Goal: Transaction & Acquisition: Purchase product/service

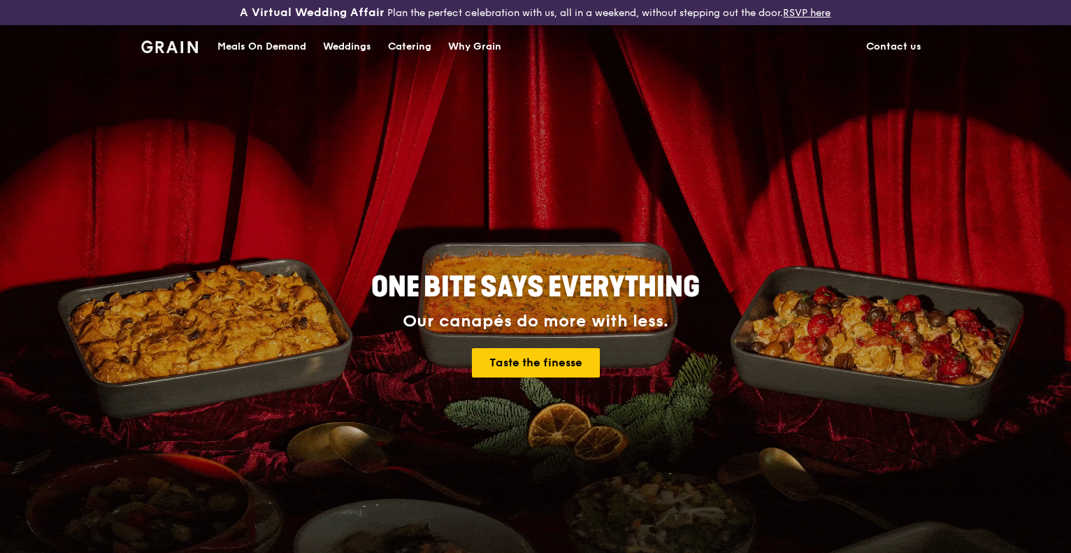
click at [275, 48] on div "Meals On Demand" at bounding box center [261, 47] width 89 height 42
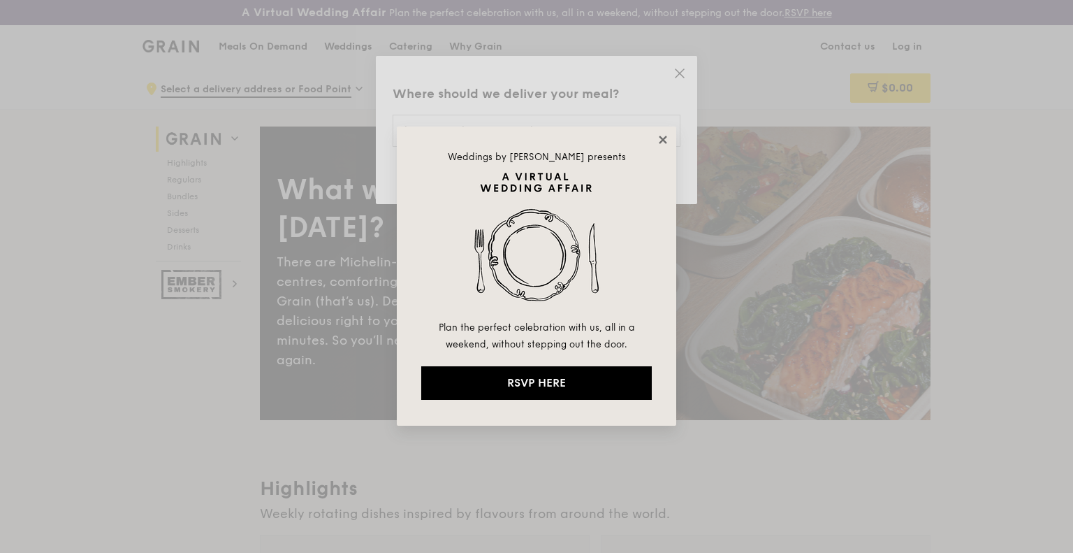
click at [657, 145] on icon at bounding box center [663, 139] width 13 height 13
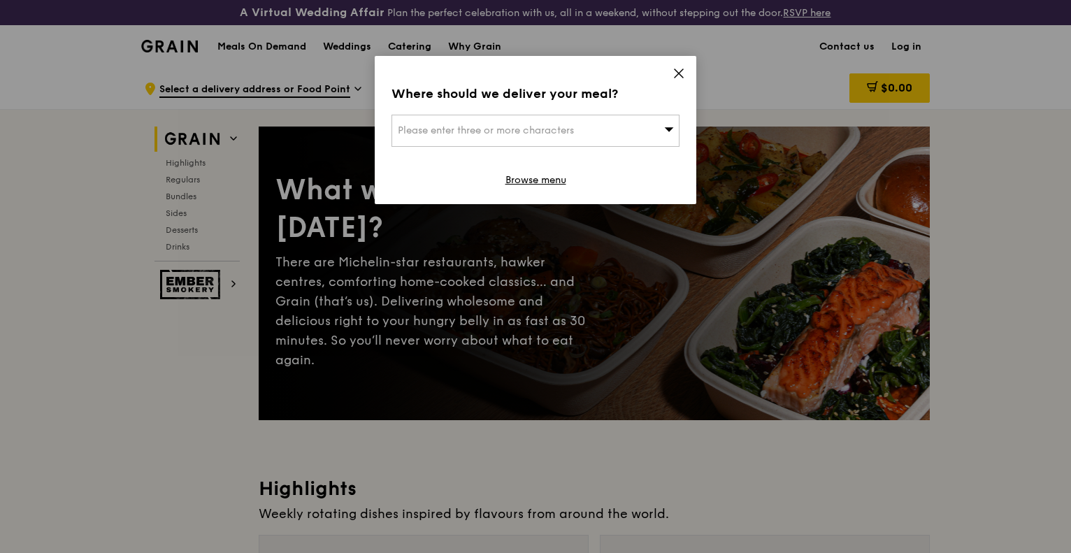
click at [573, 141] on div "Please enter three or more characters" at bounding box center [535, 131] width 288 height 32
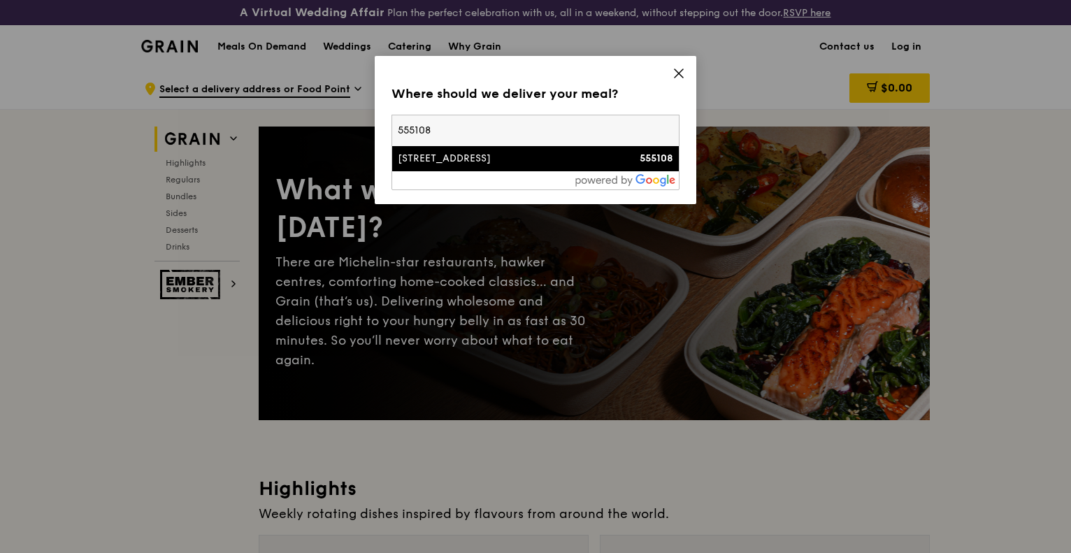
type input "555108"
click at [545, 175] on div at bounding box center [535, 180] width 287 height 18
click at [544, 162] on div "[STREET_ADDRESS]" at bounding box center [501, 159] width 207 height 14
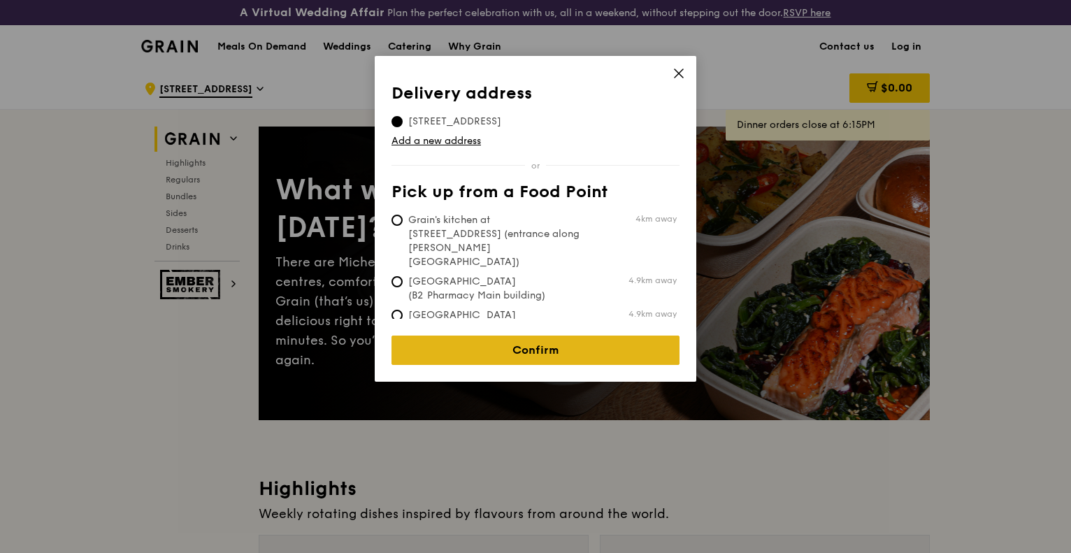
click at [433, 340] on link "Confirm" at bounding box center [535, 349] width 288 height 29
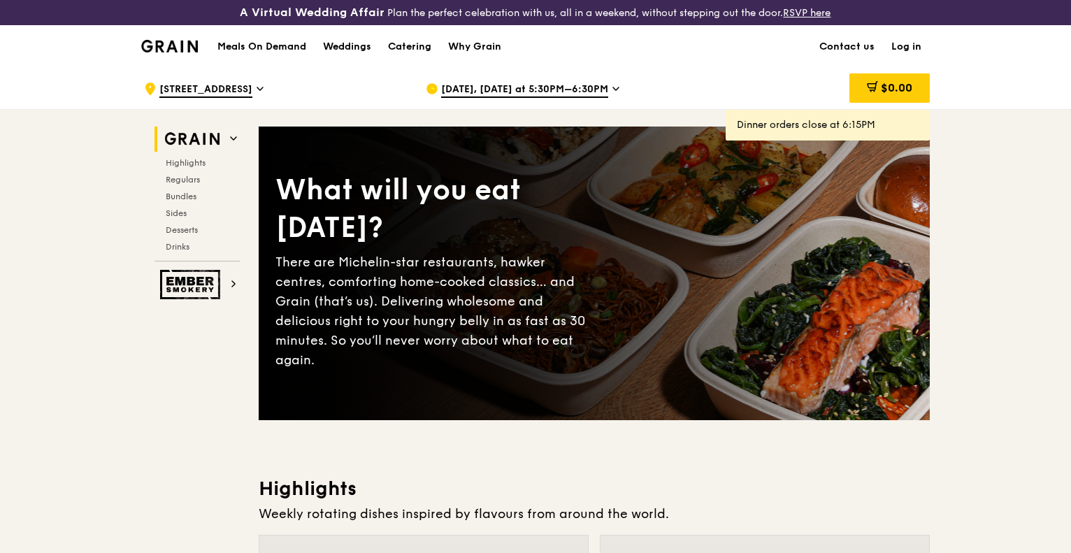
click at [586, 85] on span "[DATE], [DATE] at 5:30PM–6:30PM" at bounding box center [524, 89] width 167 height 15
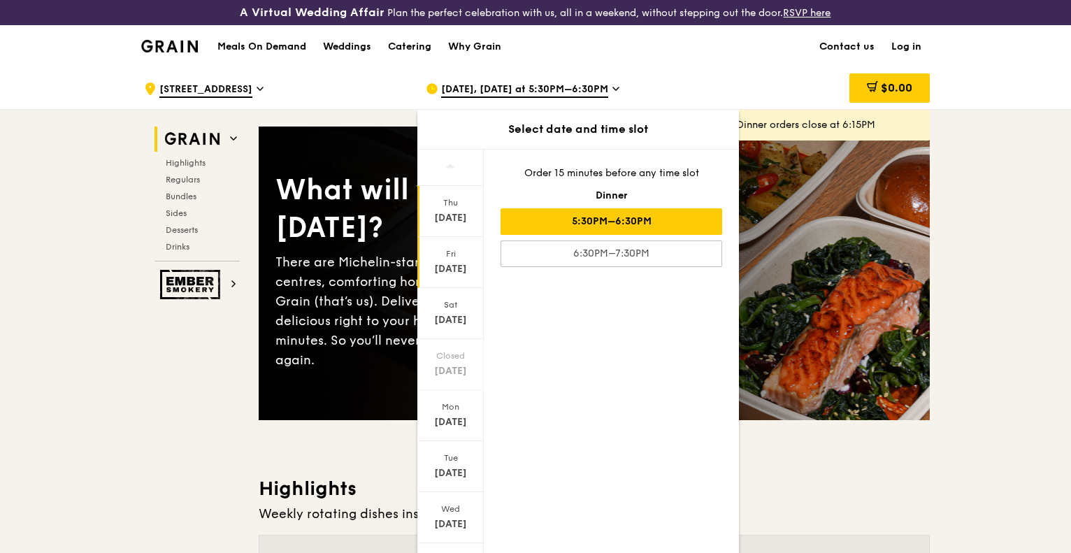
click at [456, 268] on div "[DATE]" at bounding box center [450, 269] width 62 height 14
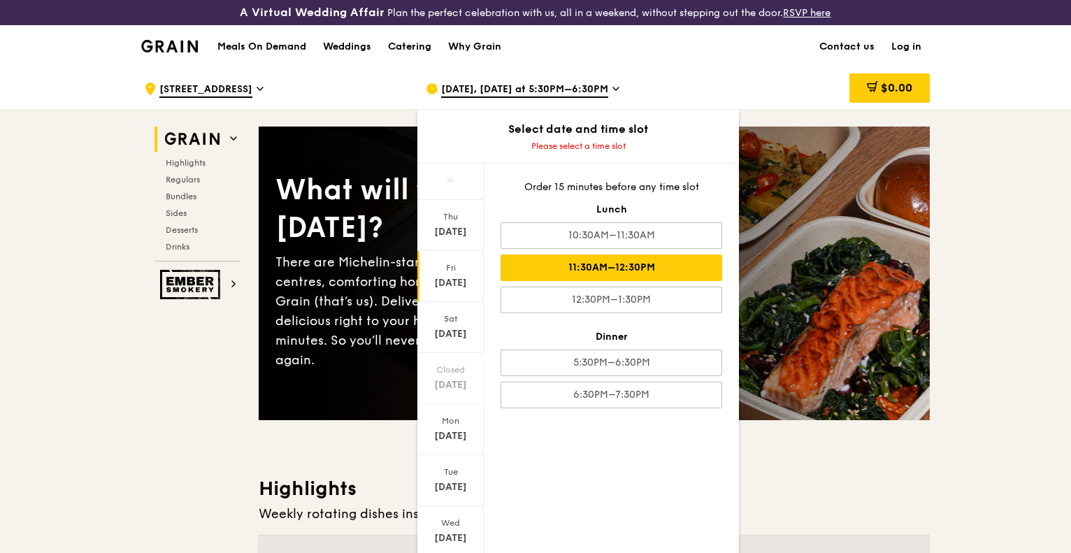
click at [682, 268] on div "11:30AM–12:30PM" at bounding box center [611, 267] width 222 height 27
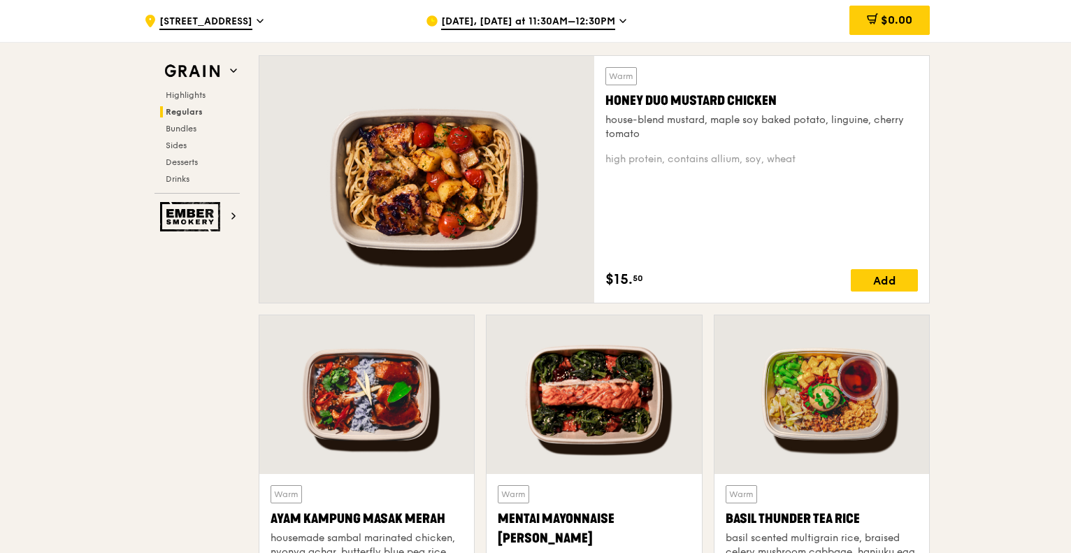
scroll to position [1118, 0]
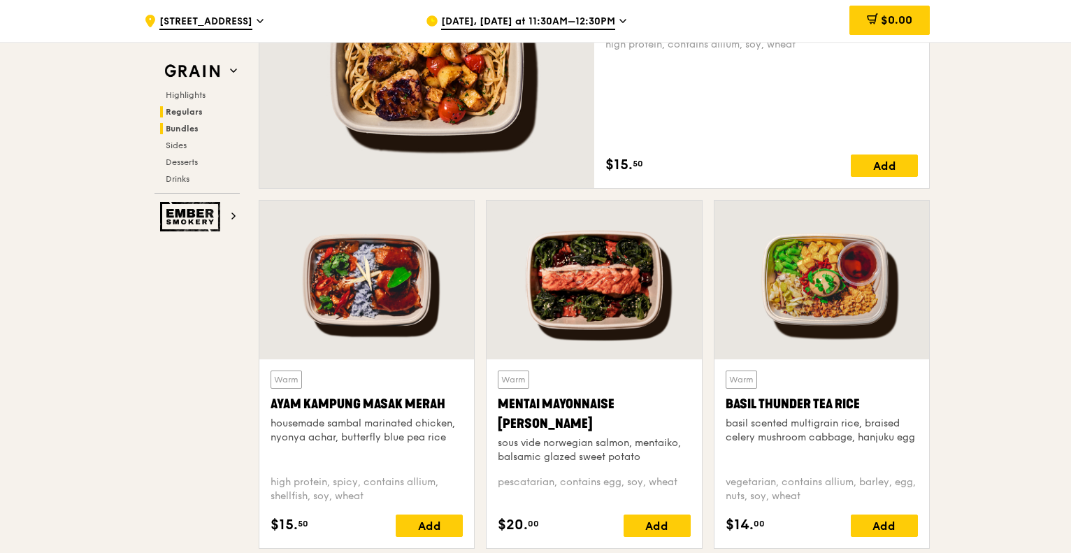
click at [212, 130] on h2 "Bundles" at bounding box center [200, 128] width 80 height 11
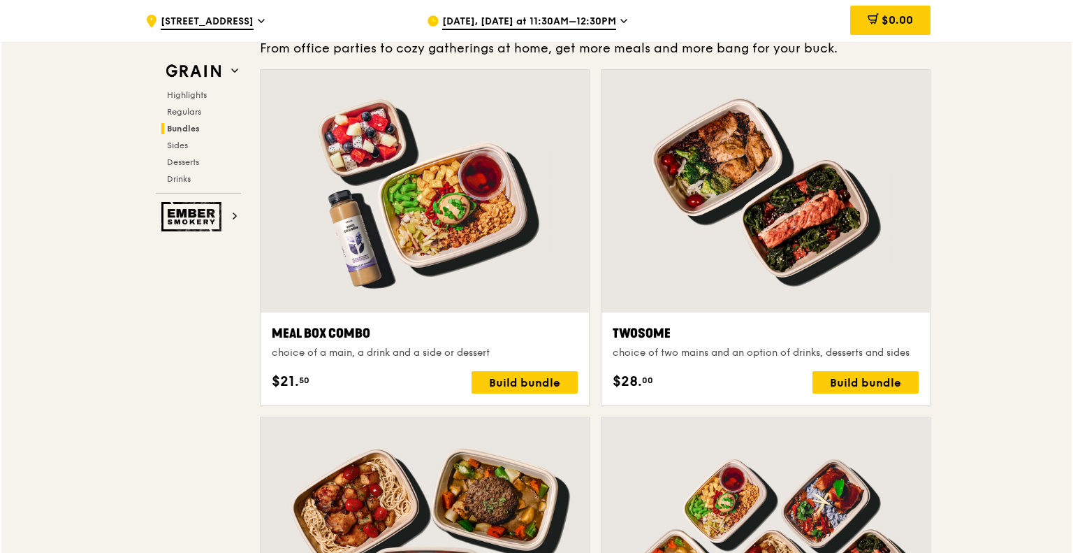
scroll to position [2107, 0]
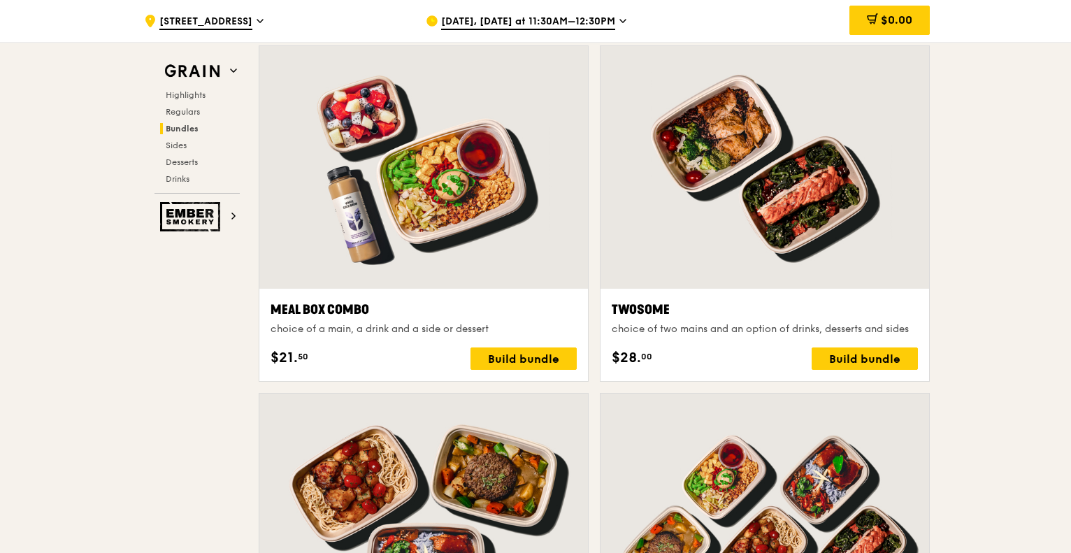
click at [872, 345] on div "Twosome choice of two mains and an option of drinks, desserts and sides $28. 00…" at bounding box center [764, 335] width 306 height 70
click at [869, 354] on div "Build bundle" at bounding box center [864, 358] width 106 height 22
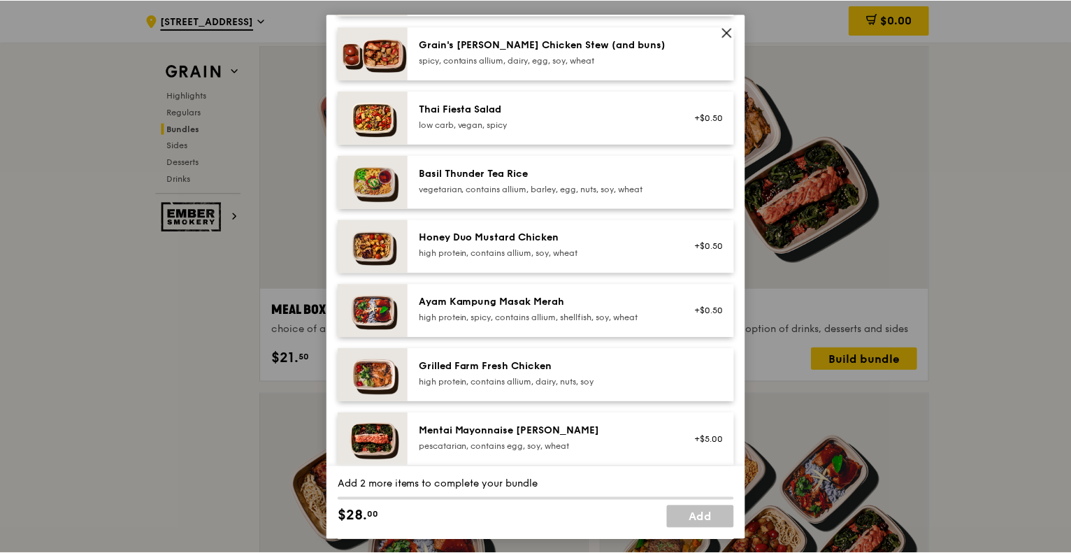
scroll to position [210, 0]
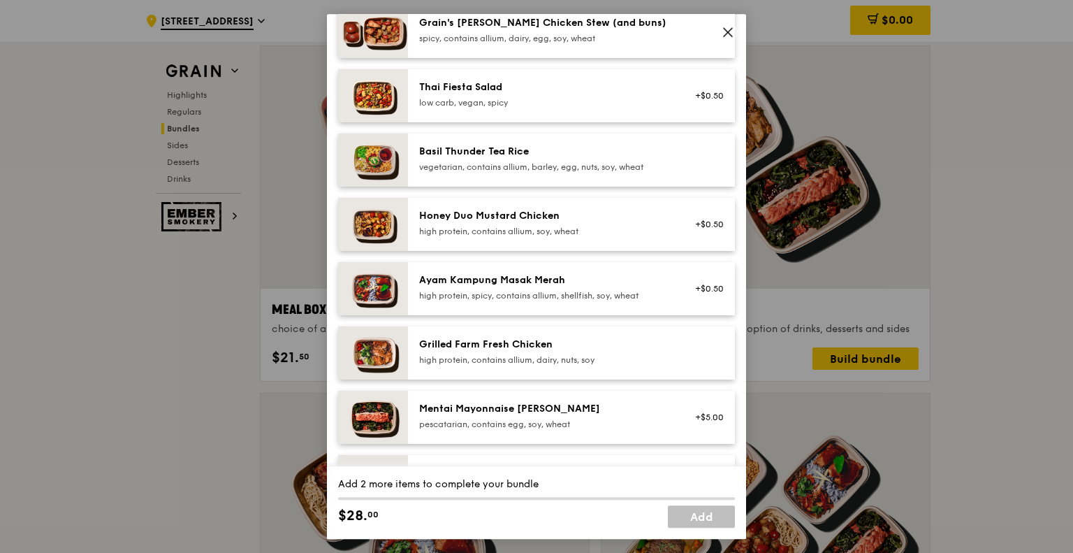
click at [553, 223] on div "Honey Duo Mustard Chicken high protein, contains allium, soy, wheat" at bounding box center [544, 223] width 251 height 28
click at [542, 346] on div "Grilled Farm Fresh Chicken" at bounding box center [544, 345] width 251 height 14
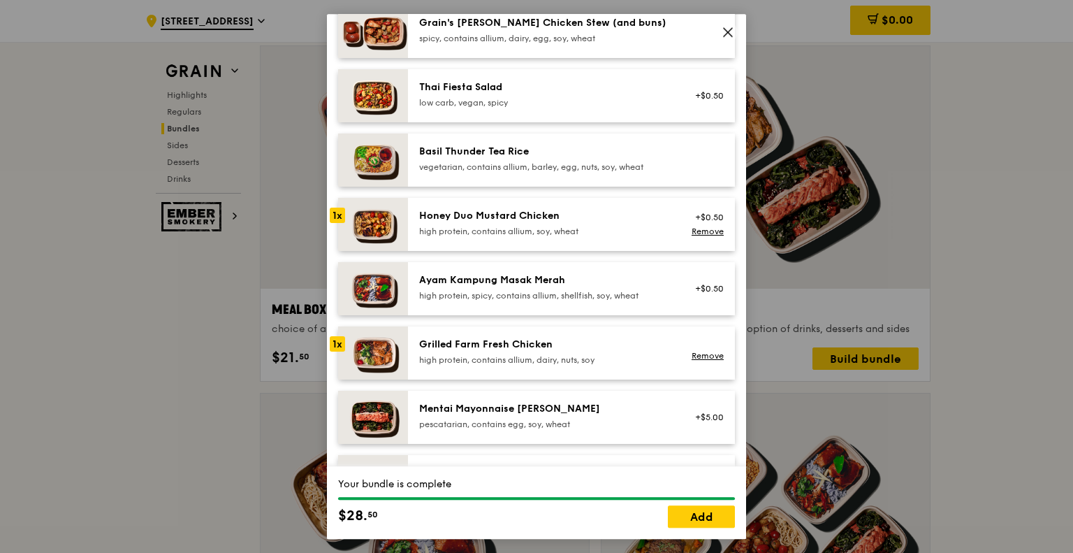
click at [726, 34] on icon at bounding box center [728, 32] width 8 height 8
drag, startPoint x: 730, startPoint y: 31, endPoint x: 604, endPoint y: 43, distance: 127.0
click at [729, 32] on icon at bounding box center [728, 32] width 13 height 13
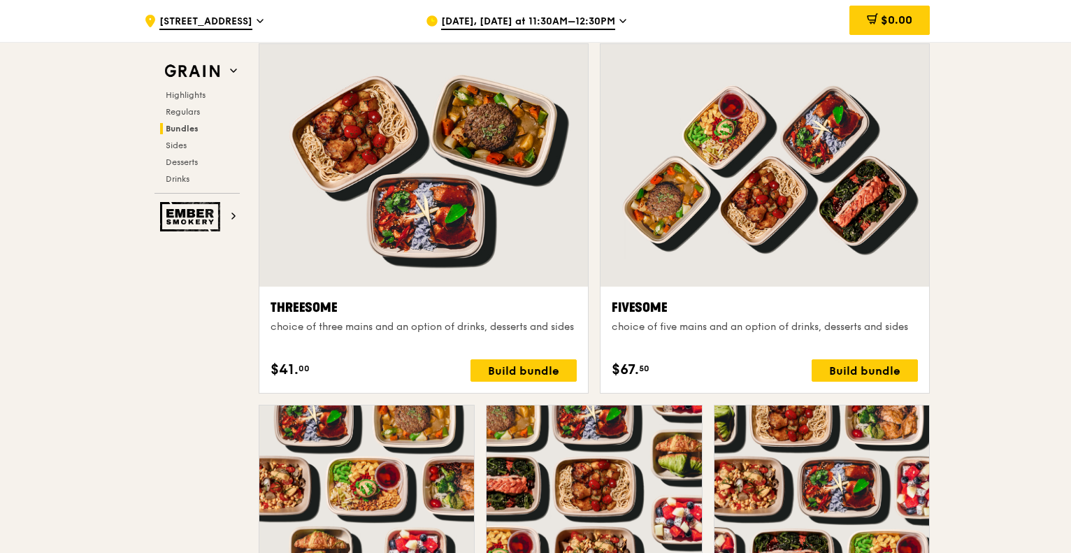
scroll to position [2456, 0]
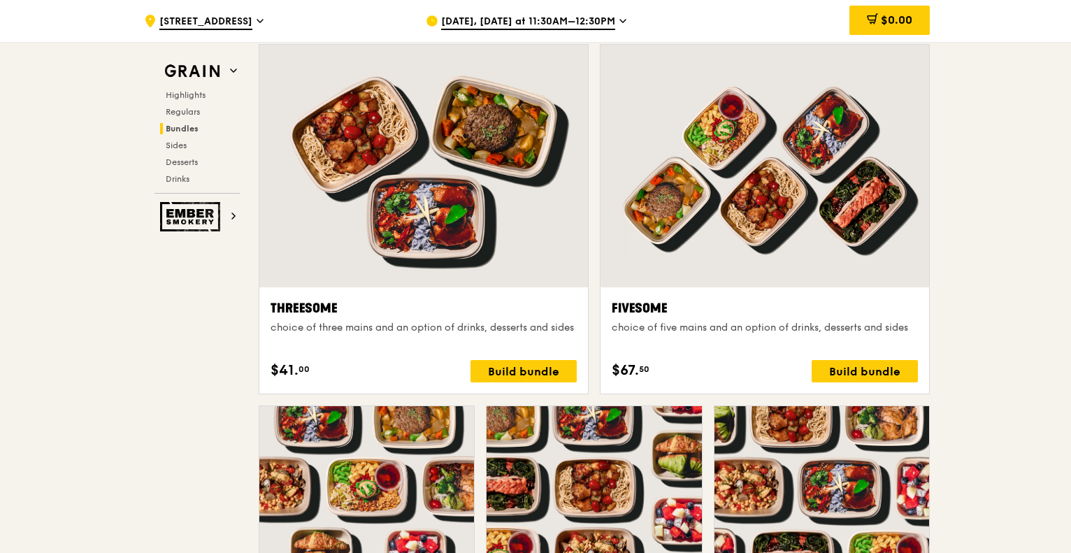
drag, startPoint x: 79, startPoint y: 411, endPoint x: 88, endPoint y: 402, distance: 12.8
click at [83, 405] on div ".cls-1 { fill: none; stroke: #fff; stroke-linecap: round; stroke-linejoin: roun…" at bounding box center [535, 562] width 1071 height 5901
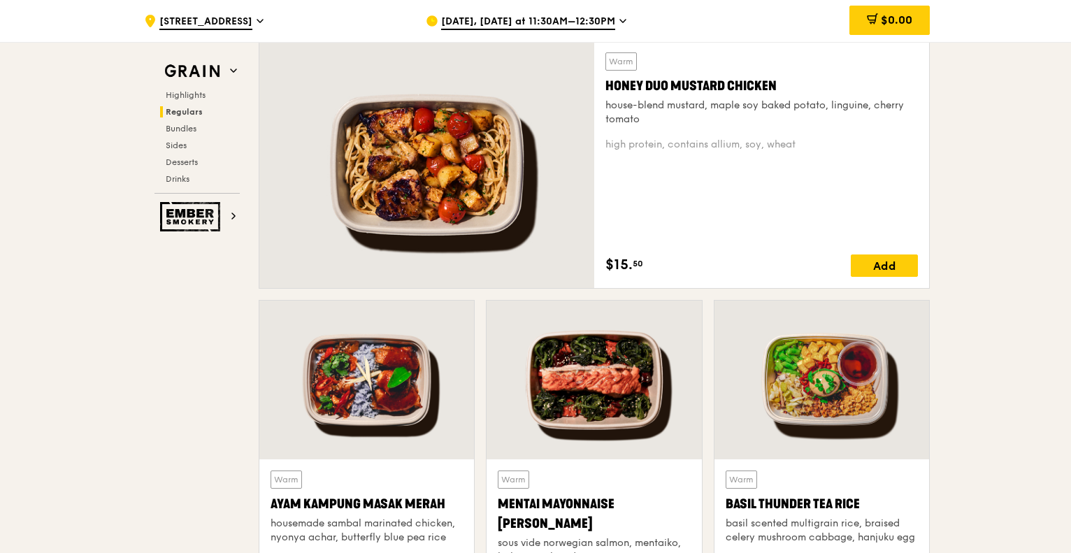
scroll to position [988, 0]
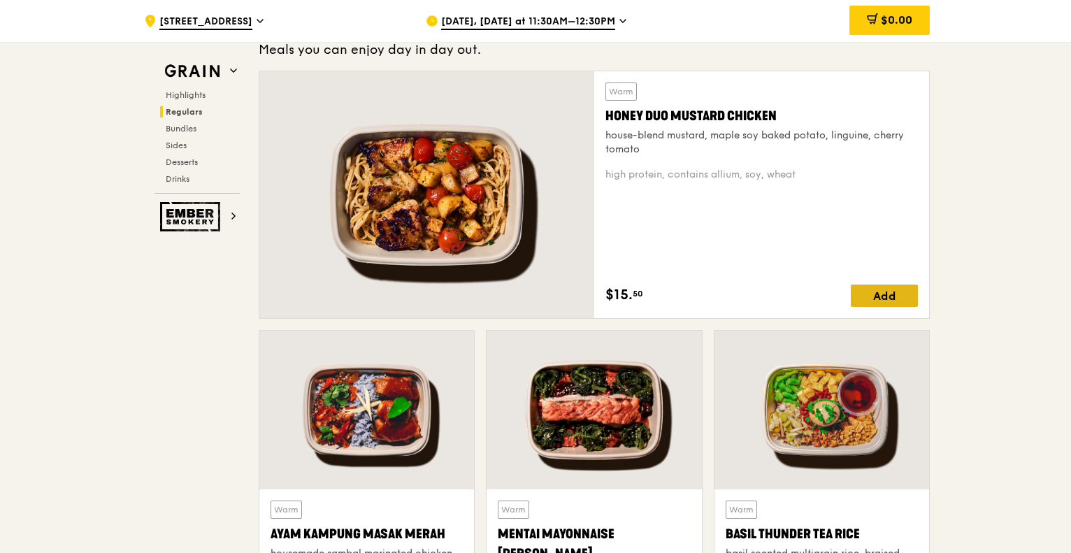
click at [885, 293] on div "Add" at bounding box center [883, 295] width 67 height 22
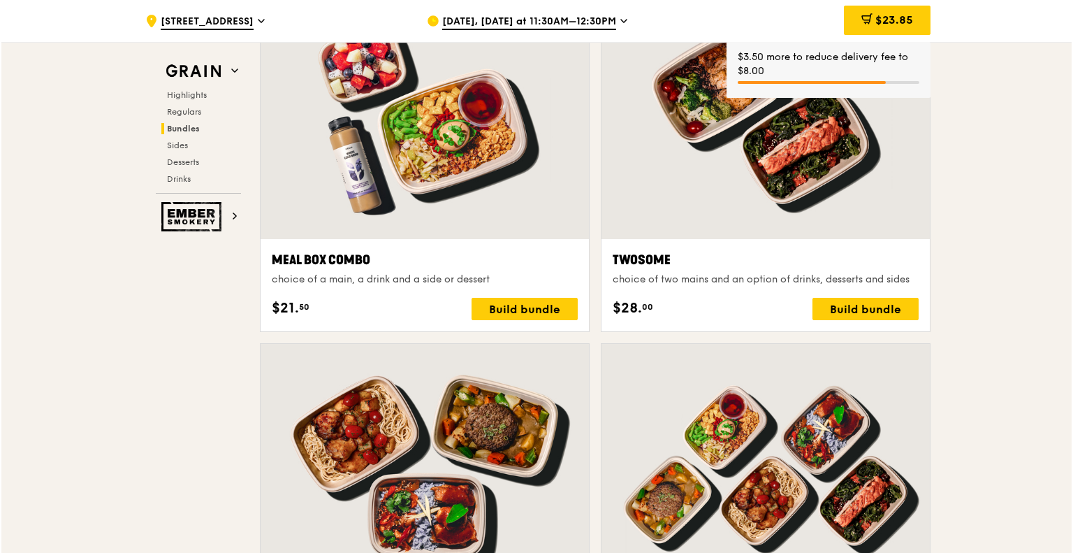
scroll to position [2456, 0]
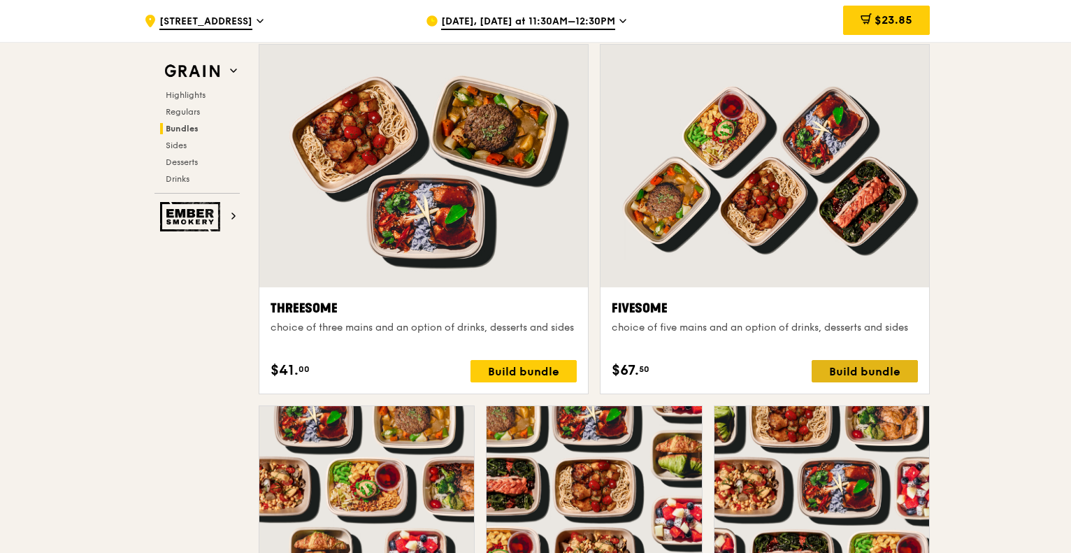
click at [850, 360] on div "Build bundle" at bounding box center [864, 371] width 106 height 22
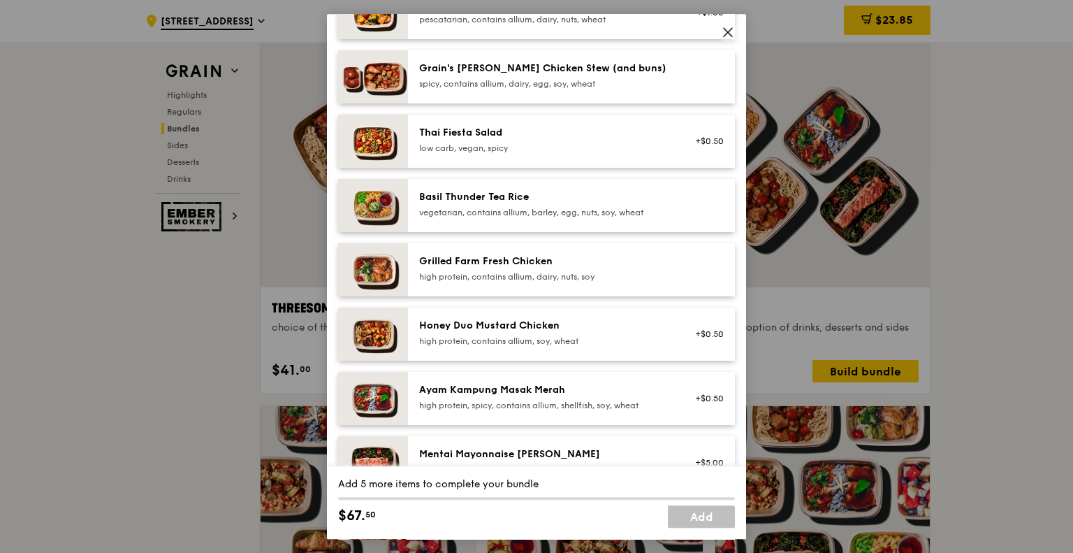
scroll to position [140, 0]
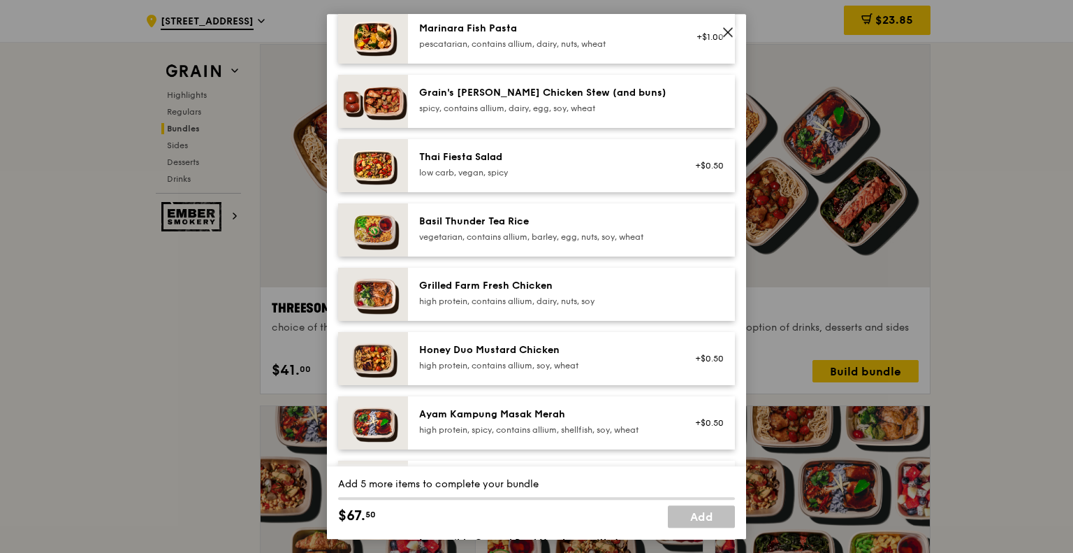
click at [732, 34] on icon at bounding box center [728, 32] width 13 height 13
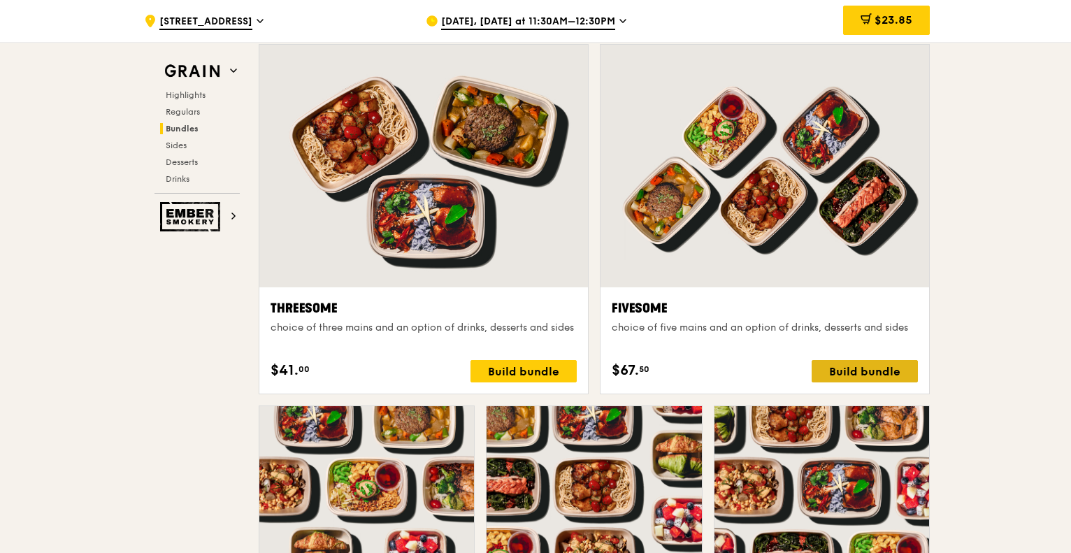
click at [864, 374] on div "Build bundle" at bounding box center [864, 371] width 106 height 22
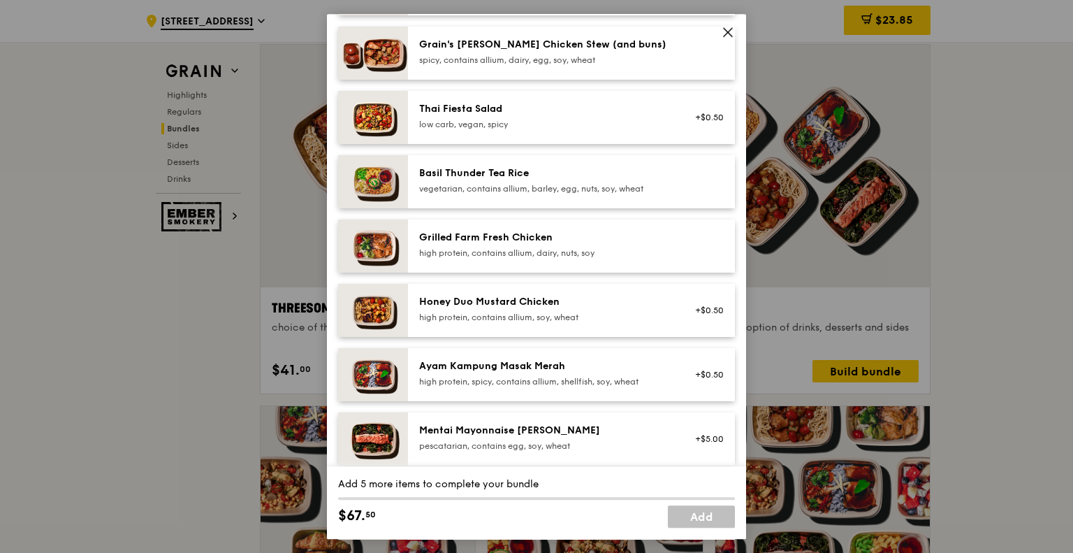
scroll to position [210, 0]
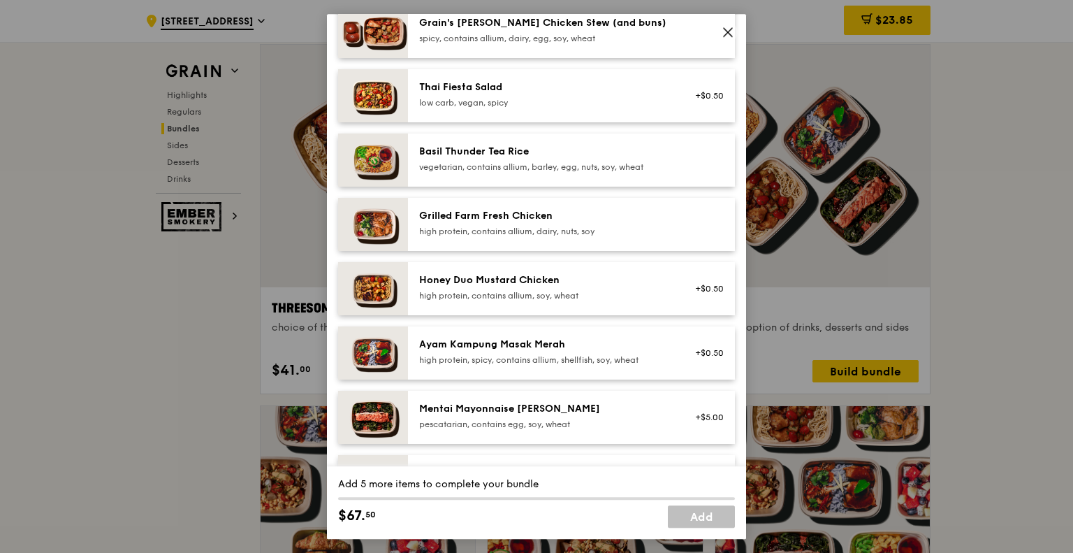
click at [500, 224] on div "Grilled Farm Fresh Chicken high protein, contains allium, dairy, nuts, soy" at bounding box center [544, 223] width 251 height 28
click at [493, 223] on div "Grilled Farm Fresh Chicken high protein, contains allium, dairy, nuts, soy" at bounding box center [544, 223] width 251 height 28
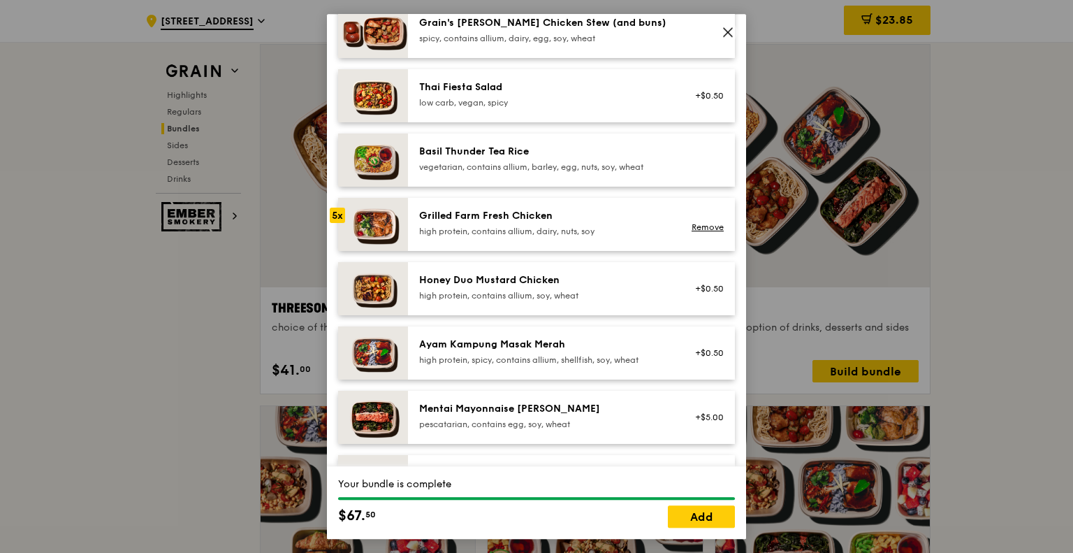
drag, startPoint x: 583, startPoint y: 503, endPoint x: 594, endPoint y: 508, distance: 11.6
click at [584, 503] on div "Your bundle is complete $67. 50 Add" at bounding box center [536, 502] width 419 height 73
click at [701, 528] on link "Add" at bounding box center [701, 516] width 67 height 22
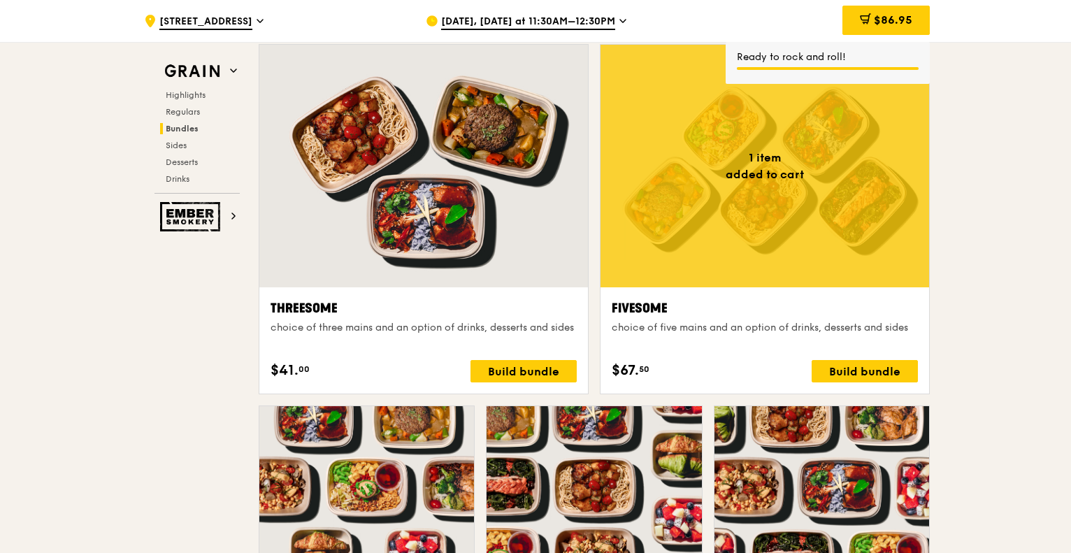
click at [858, 354] on div "Fivesome choice of five mains and an option of drinks, desserts and sides $67. …" at bounding box center [764, 340] width 306 height 84
click at [846, 360] on div "Build bundle" at bounding box center [864, 371] width 106 height 22
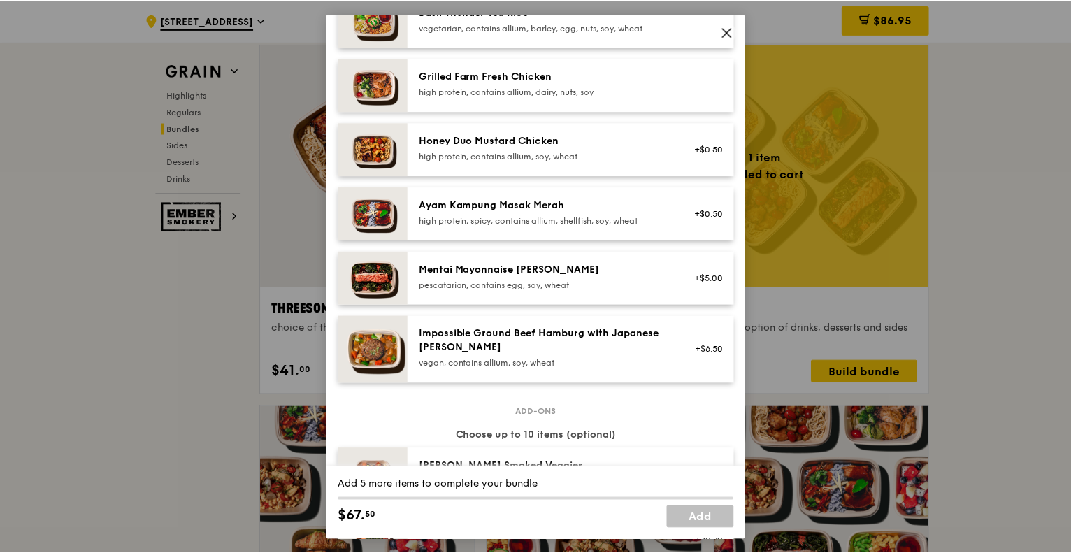
scroll to position [280, 0]
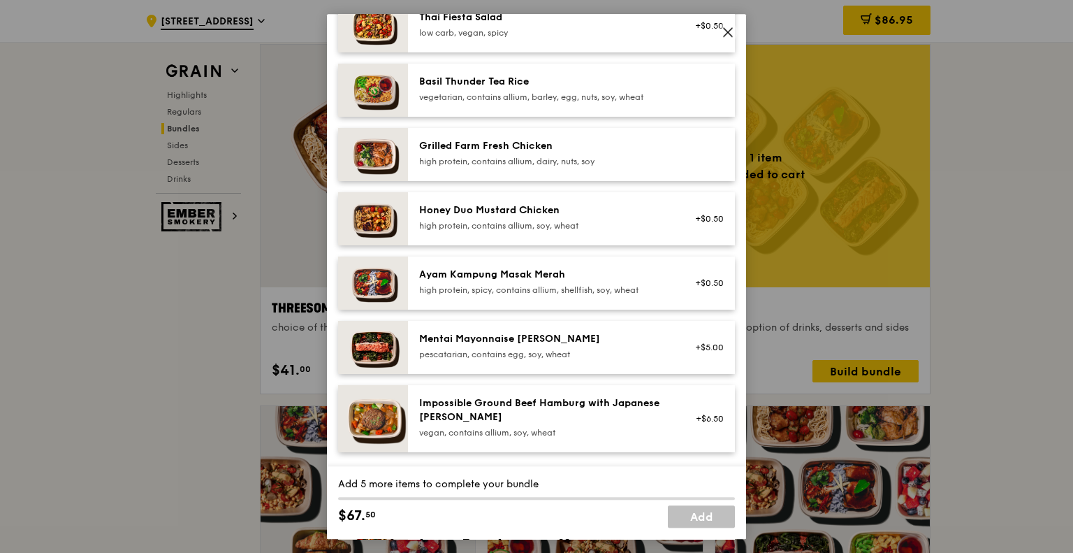
click at [509, 215] on div "Honey Duo Mustard Chicken" at bounding box center [544, 210] width 251 height 14
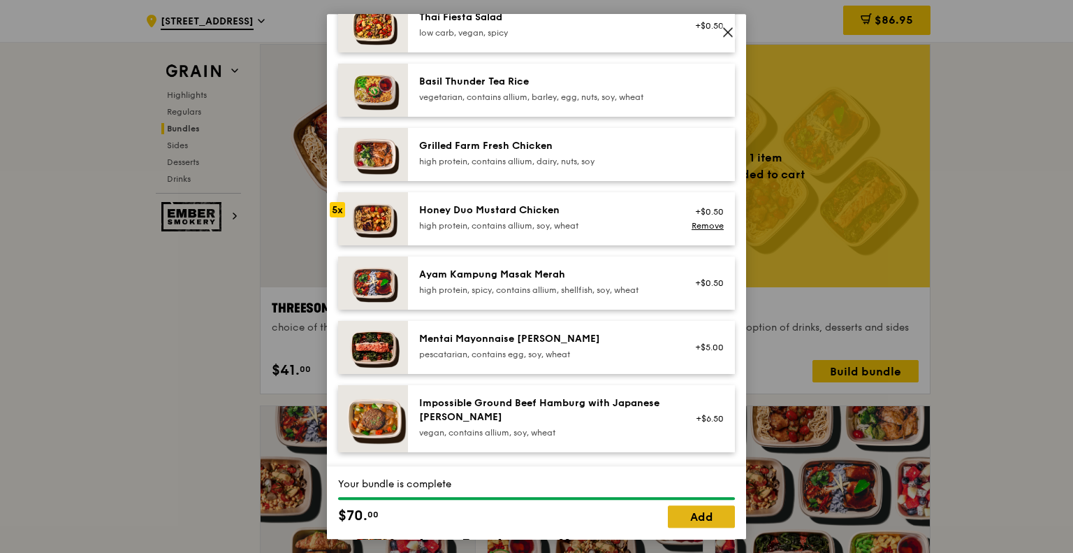
click at [711, 522] on link "Add" at bounding box center [701, 516] width 67 height 22
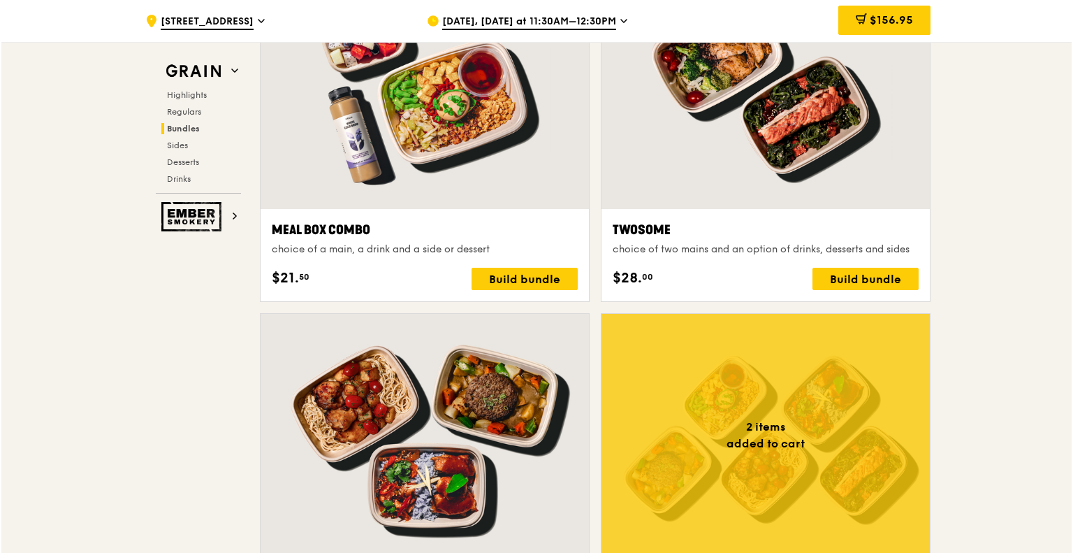
scroll to position [2246, 0]
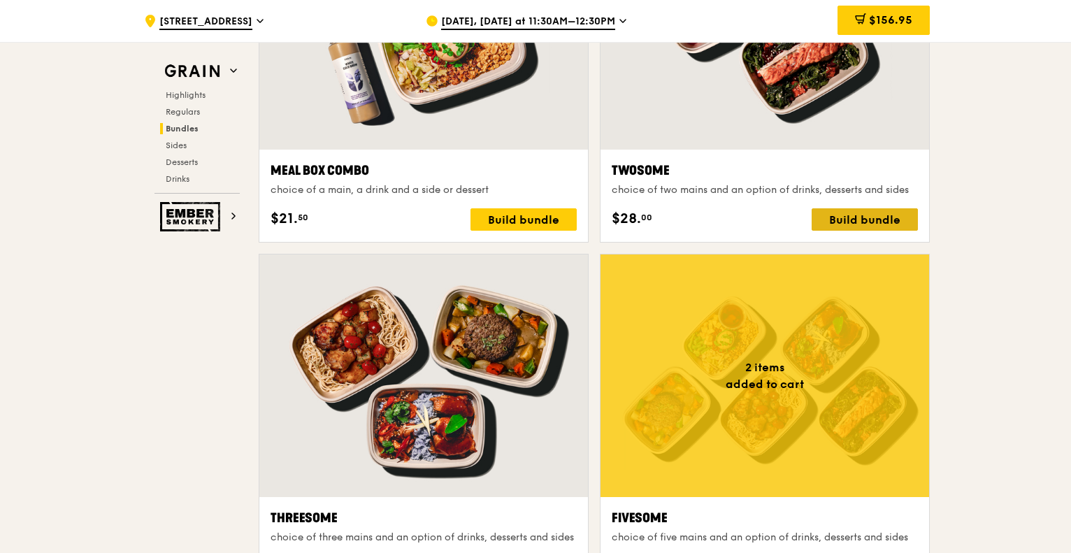
click at [872, 213] on div "Build bundle" at bounding box center [864, 219] width 106 height 22
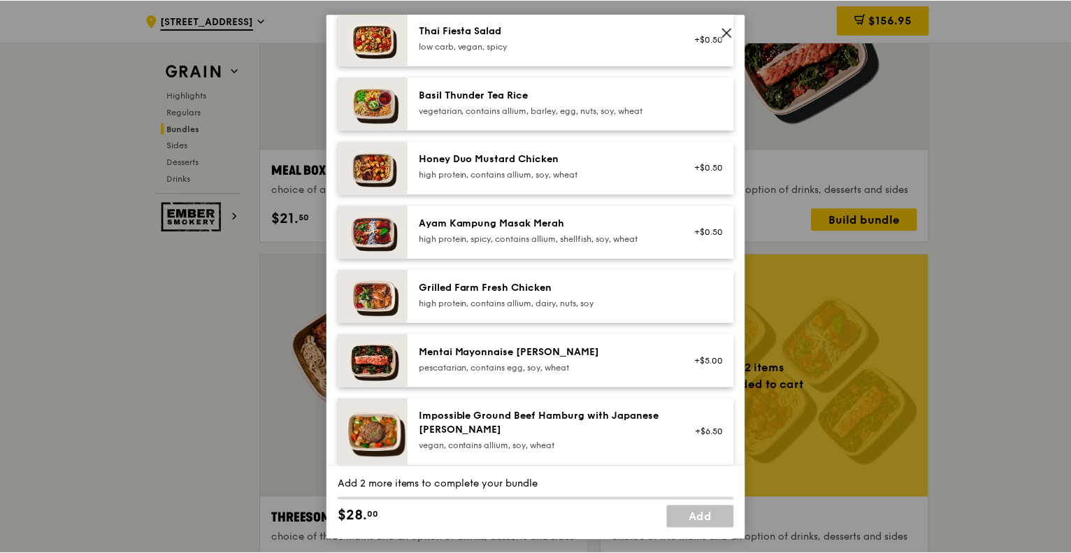
scroll to position [280, 0]
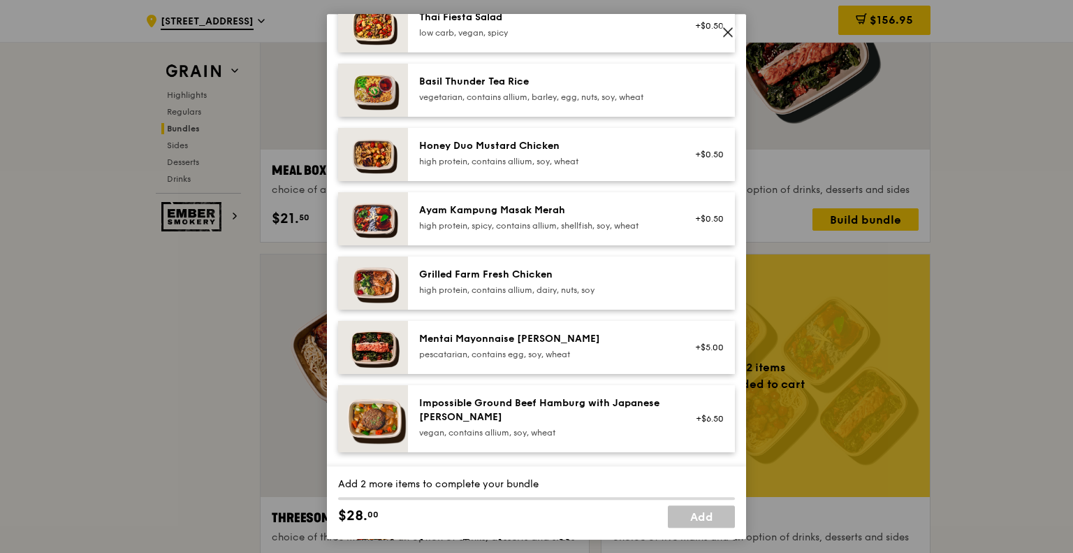
click at [484, 274] on div "Grilled Farm Fresh Chicken" at bounding box center [544, 275] width 251 height 14
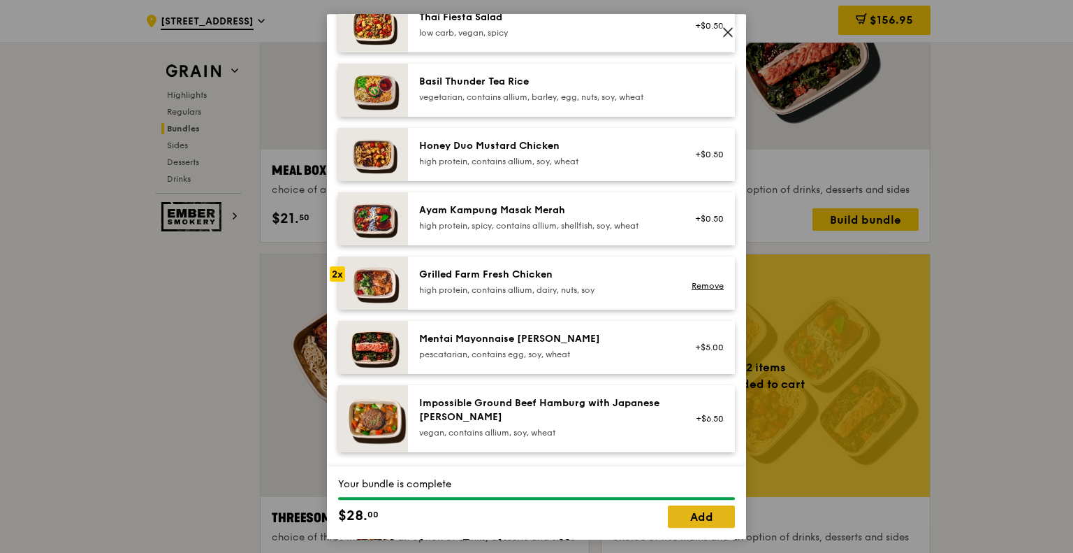
click at [703, 511] on link "Add" at bounding box center [701, 516] width 67 height 22
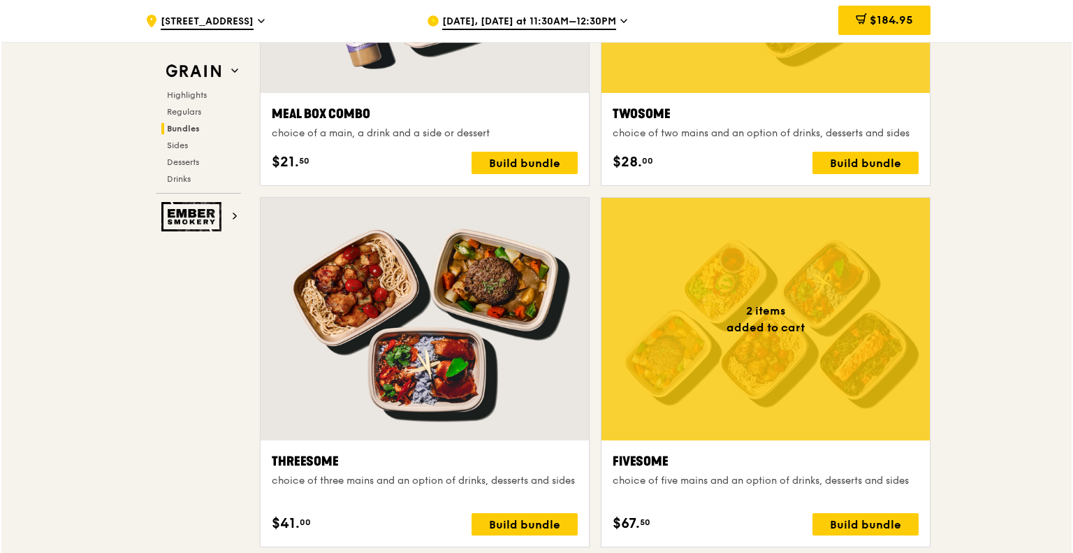
scroll to position [2316, 0]
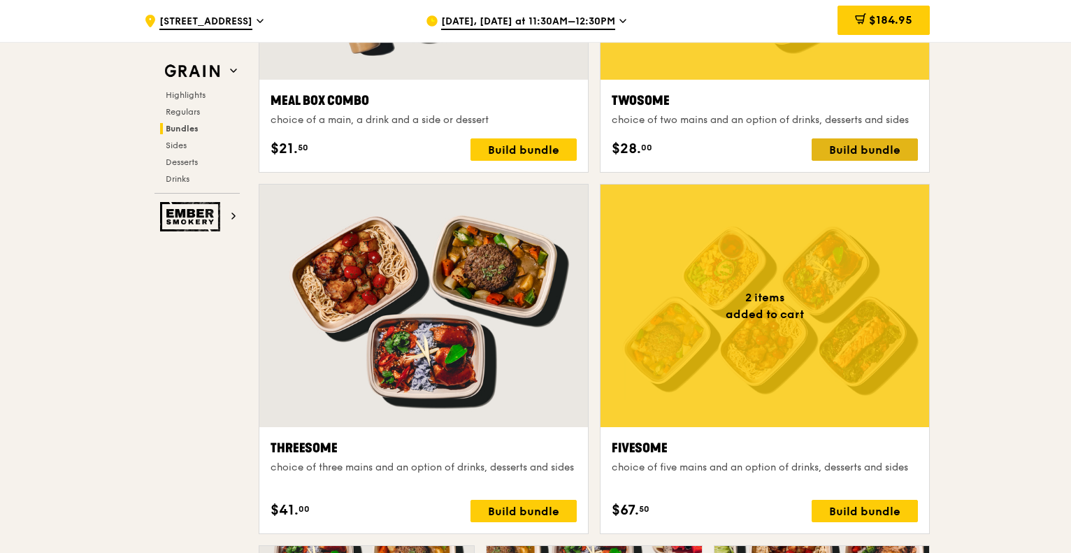
click at [880, 153] on div "Build bundle" at bounding box center [864, 149] width 106 height 22
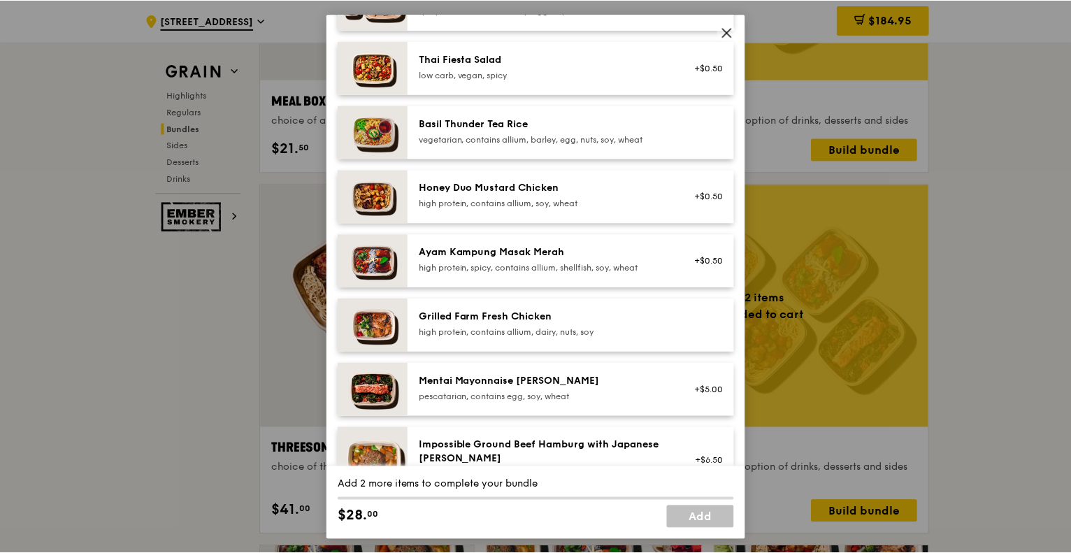
scroll to position [280, 0]
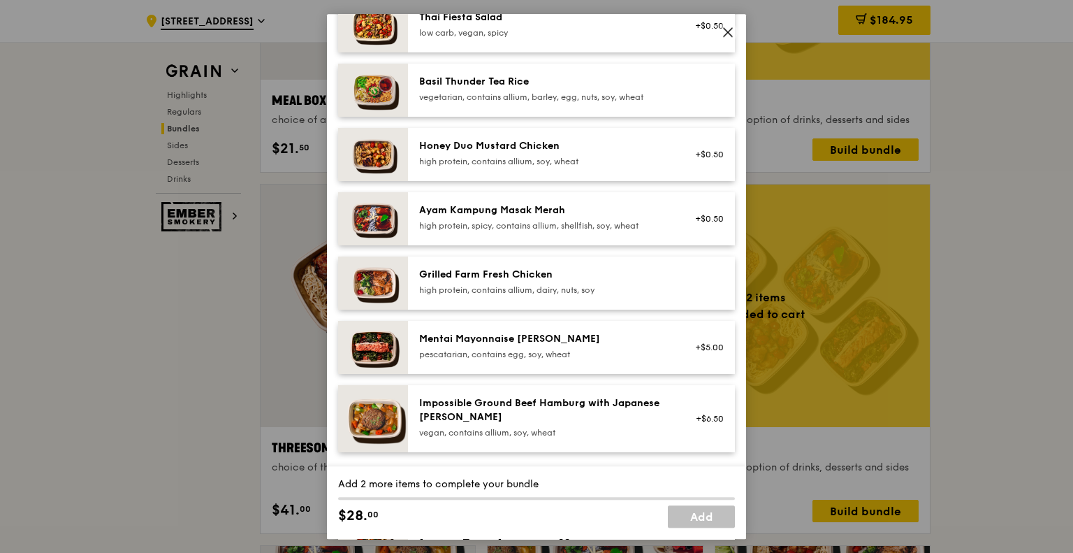
click at [553, 291] on div "high protein, contains allium, dairy, nuts, soy" at bounding box center [544, 289] width 251 height 11
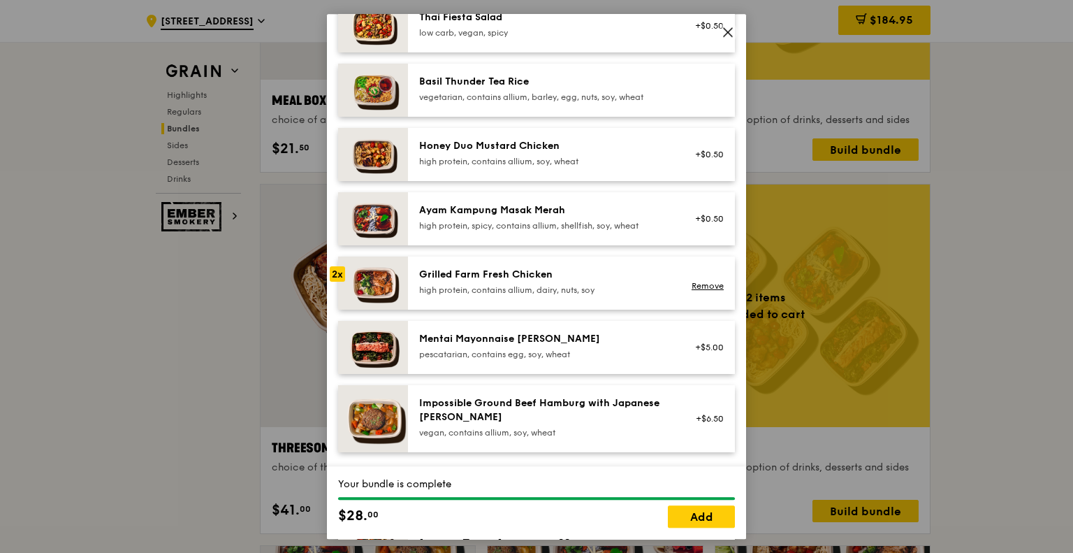
drag, startPoint x: 724, startPoint y: 31, endPoint x: 607, endPoint y: 54, distance: 119.6
click at [725, 30] on icon at bounding box center [728, 32] width 13 height 13
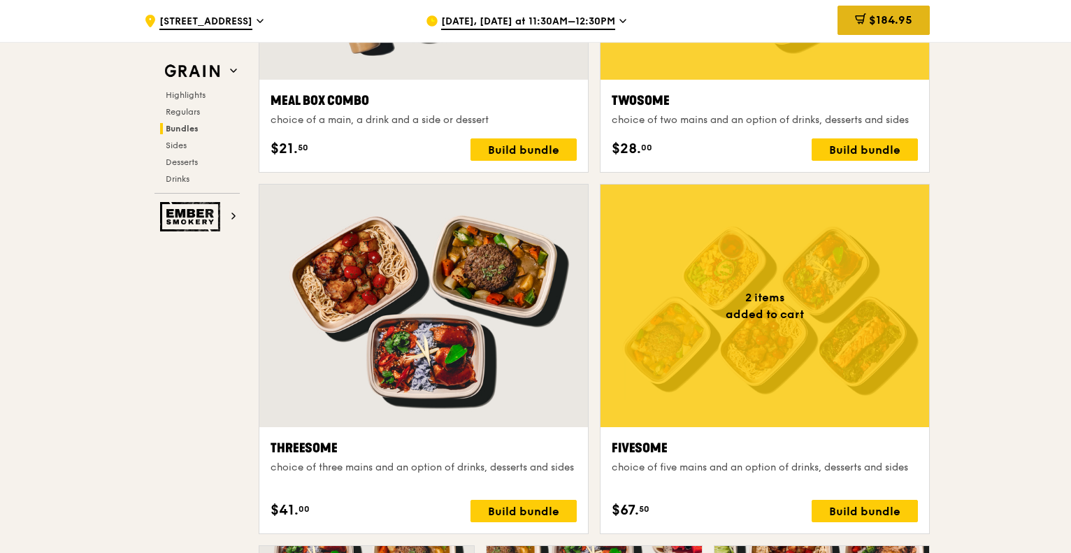
click at [913, 17] on div "$184.95" at bounding box center [883, 20] width 92 height 29
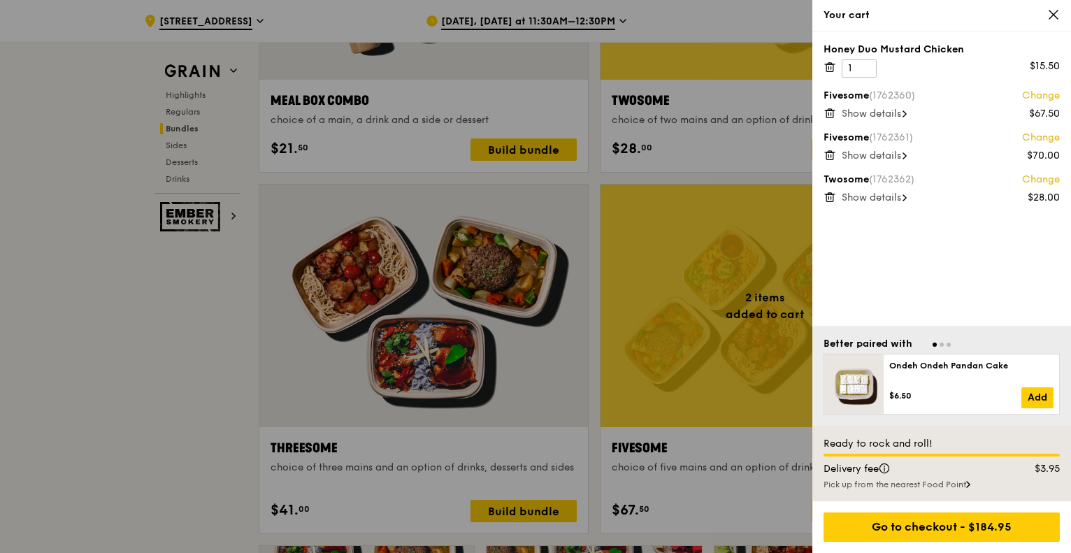
click at [895, 111] on span "Show details" at bounding box center [870, 114] width 59 height 12
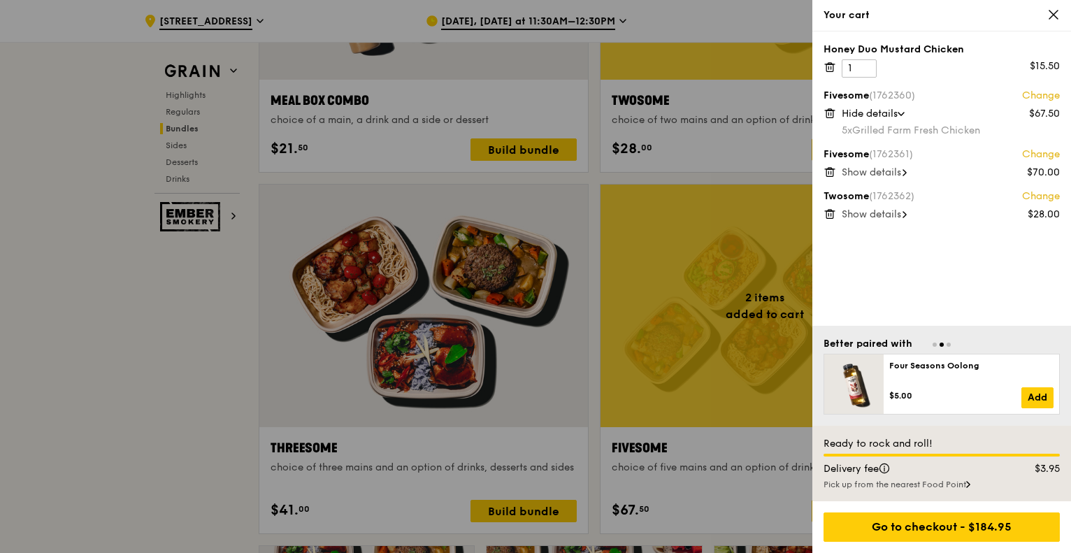
click at [901, 175] on span "Show details" at bounding box center [870, 172] width 59 height 12
click at [890, 226] on span "Show details" at bounding box center [870, 231] width 59 height 12
click at [176, 329] on div at bounding box center [535, 276] width 1071 height 553
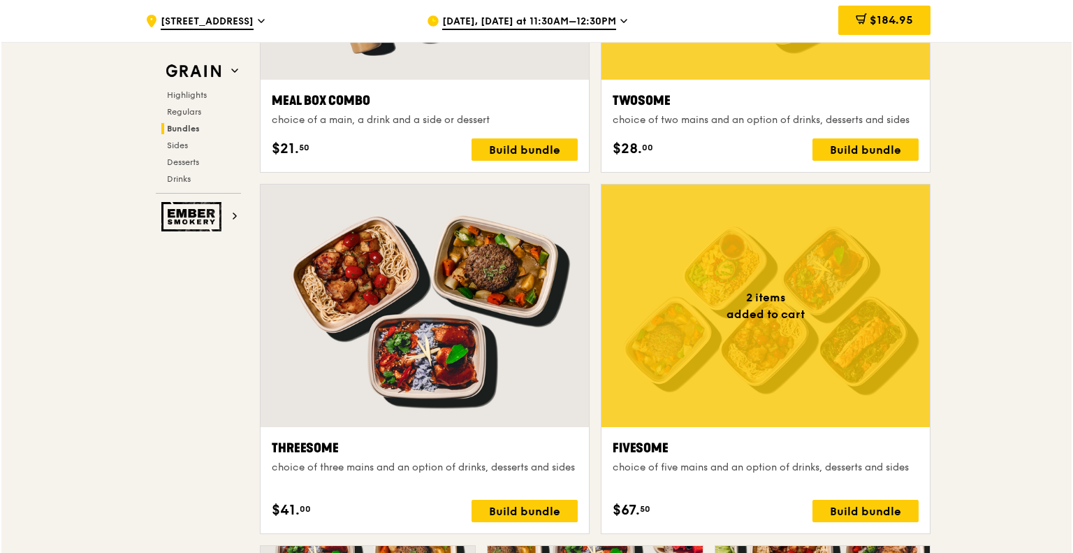
scroll to position [2246, 0]
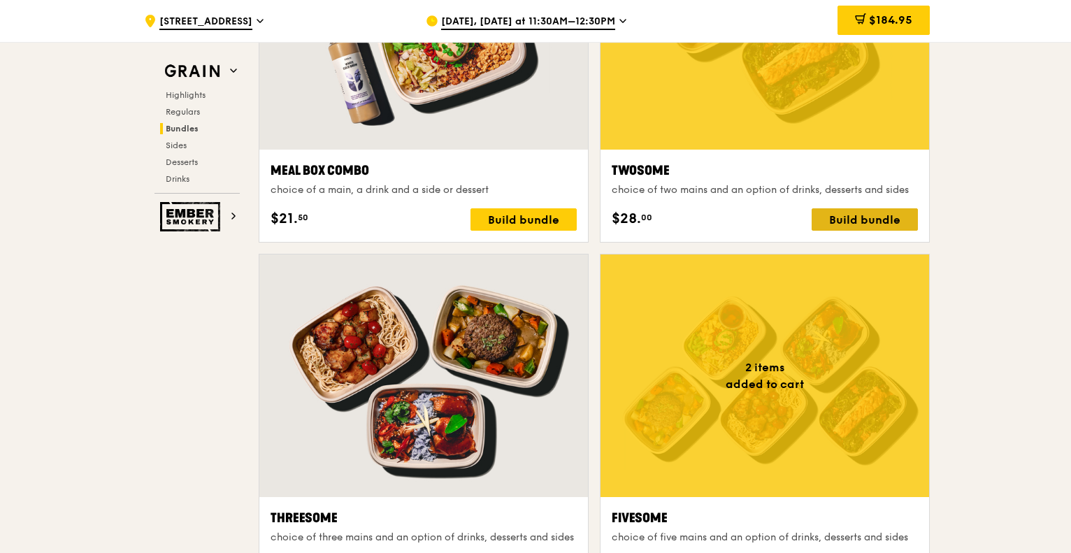
click at [864, 212] on div "Build bundle" at bounding box center [864, 219] width 106 height 22
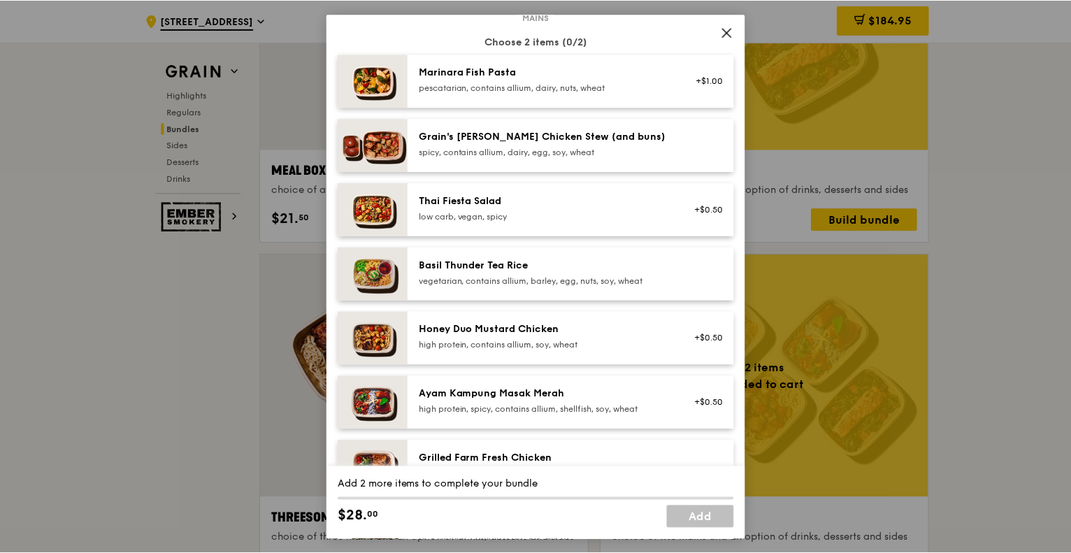
scroll to position [70, 0]
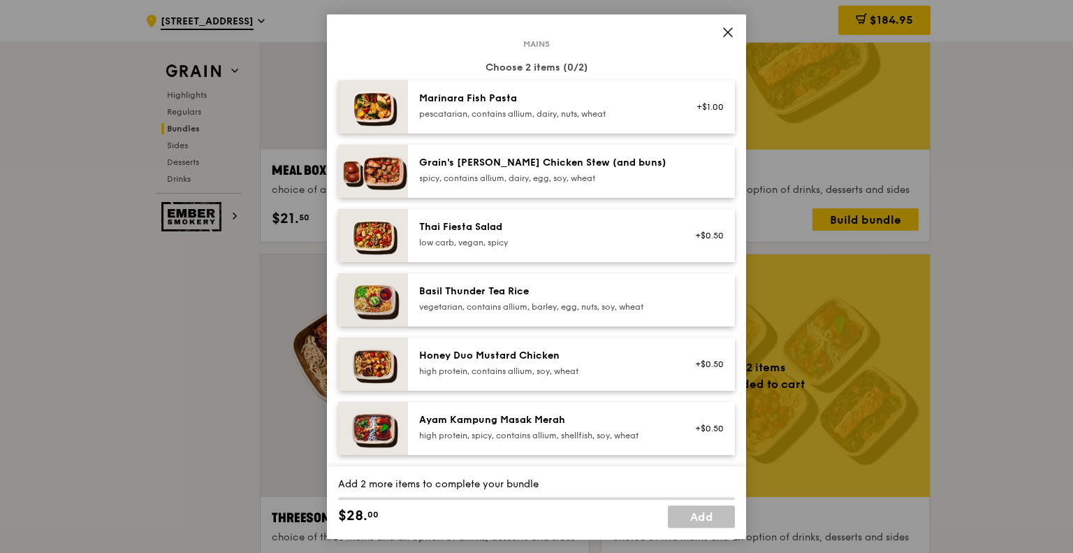
click at [562, 354] on div "Honey Duo Mustard Chicken" at bounding box center [544, 356] width 251 height 14
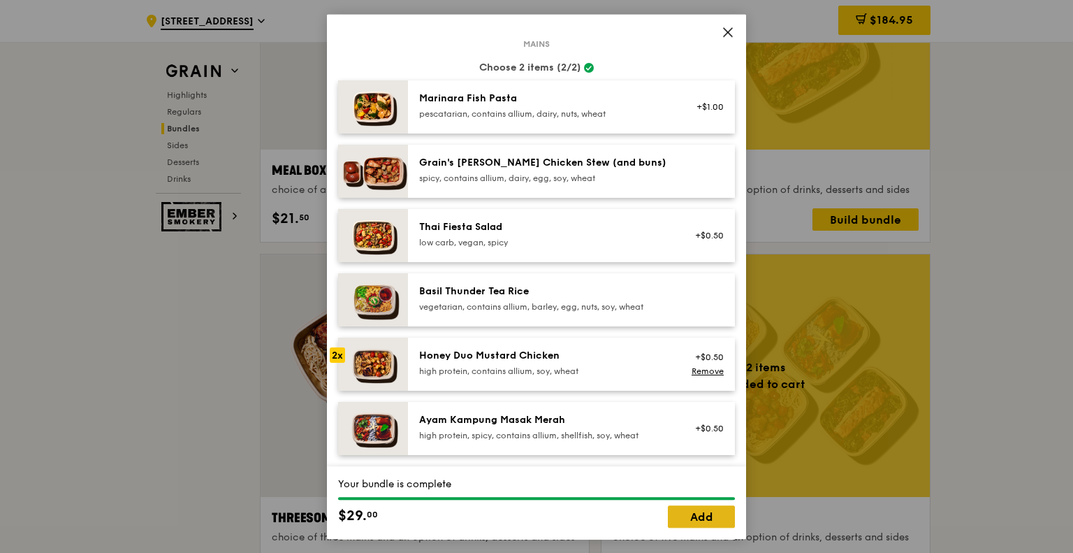
click at [705, 515] on link "Add" at bounding box center [701, 516] width 67 height 22
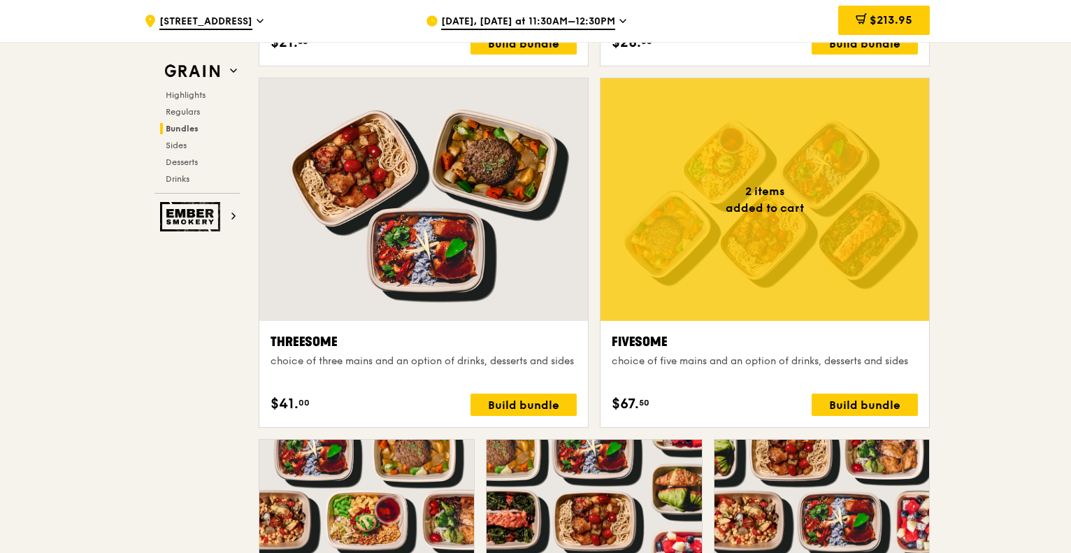
scroll to position [2456, 0]
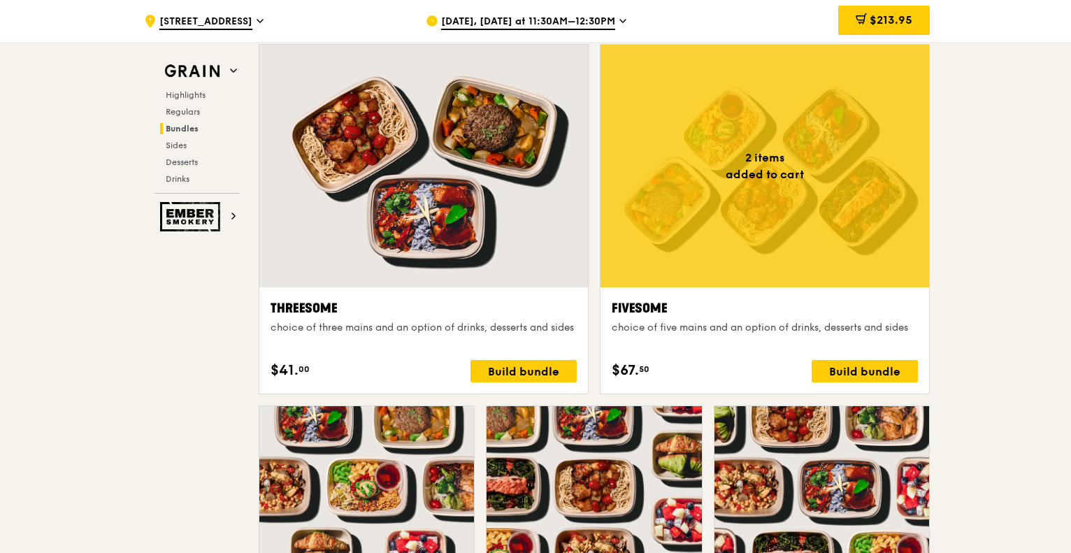
drag, startPoint x: 75, startPoint y: 359, endPoint x: 97, endPoint y: 358, distance: 22.4
click at [75, 359] on div ".cls-1 { fill: none; stroke: #fff; stroke-linecap: round; stroke-linejoin: roun…" at bounding box center [535, 562] width 1071 height 5901
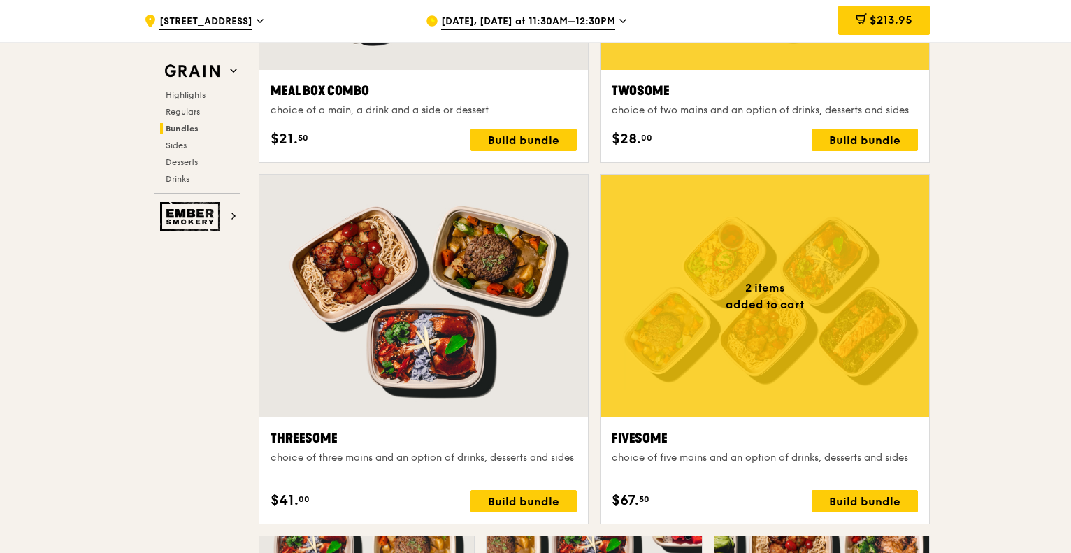
scroll to position [2246, 0]
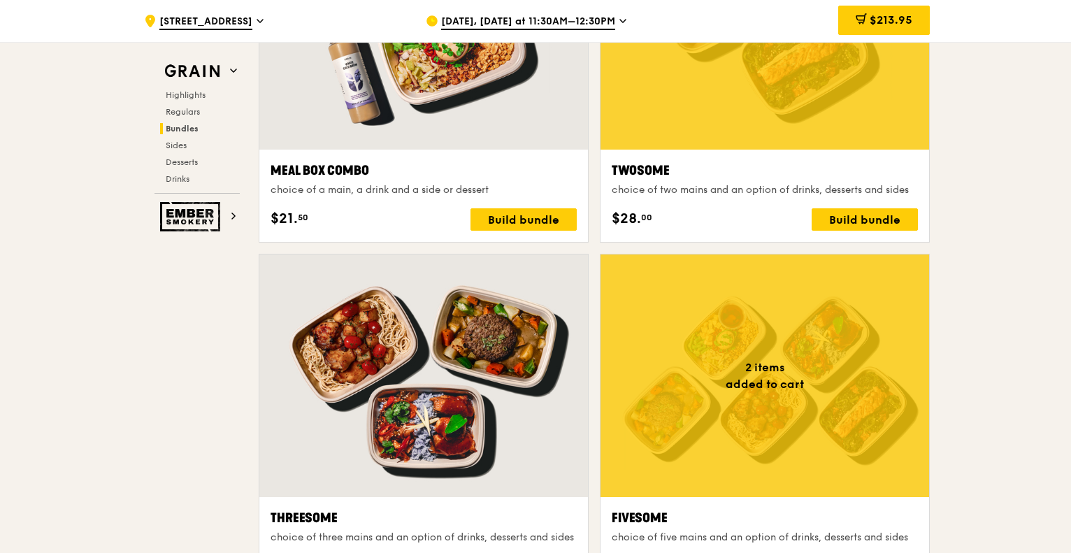
drag, startPoint x: 1054, startPoint y: 148, endPoint x: 1034, endPoint y: 85, distance: 67.0
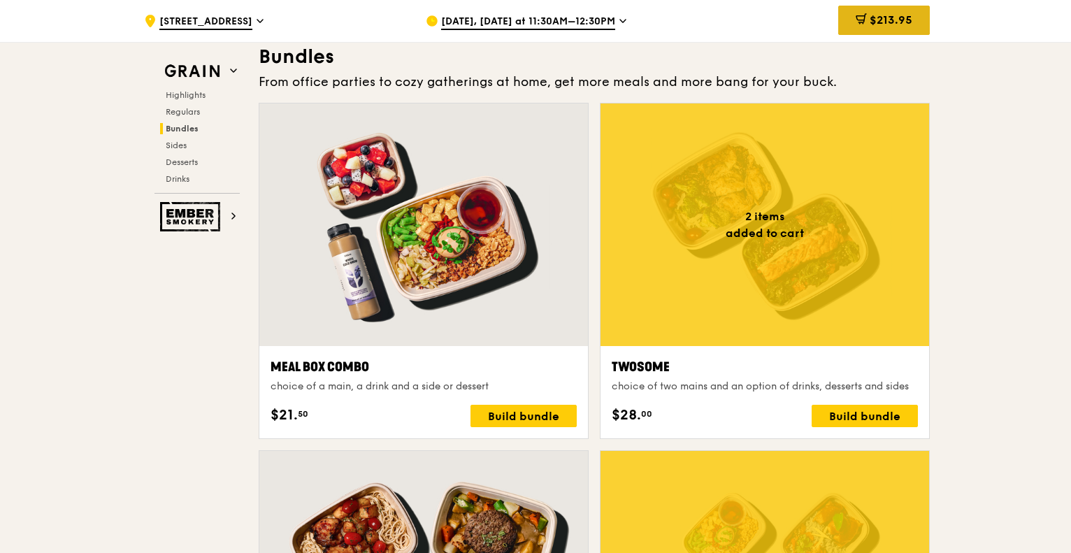
scroll to position [1966, 0]
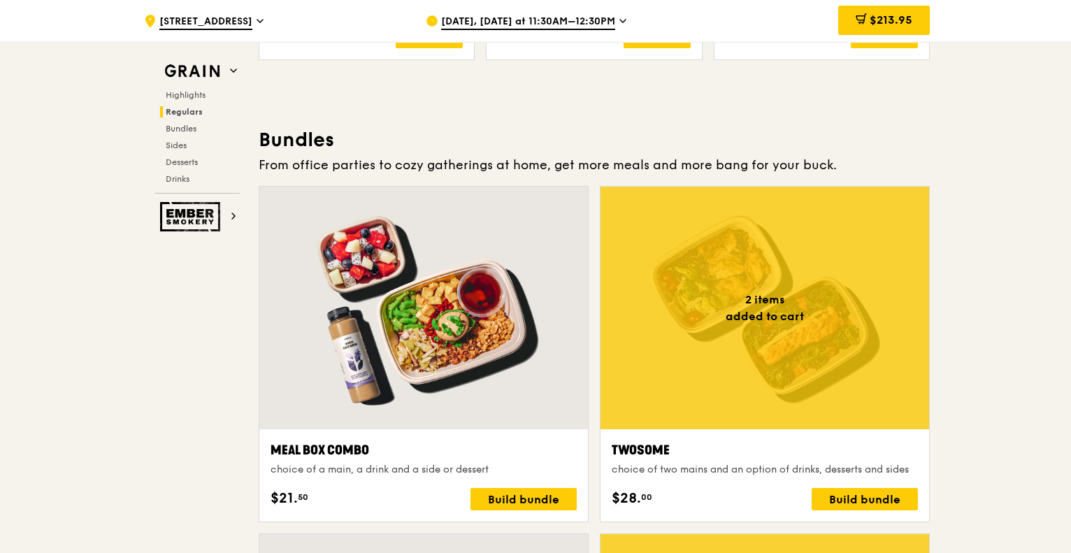
click at [879, 27] on span "$213.95" at bounding box center [890, 19] width 43 height 13
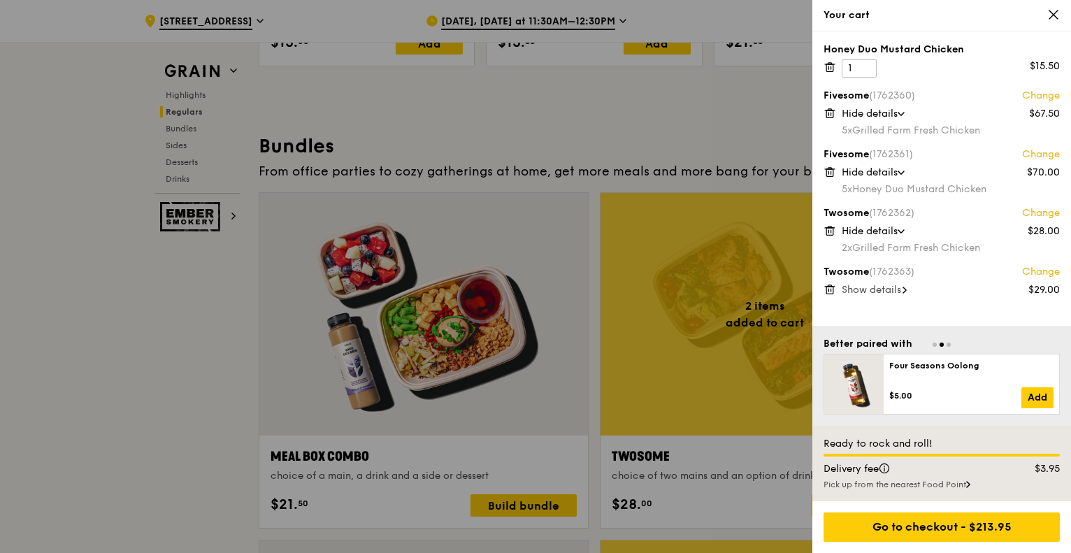
scroll to position [1954, 0]
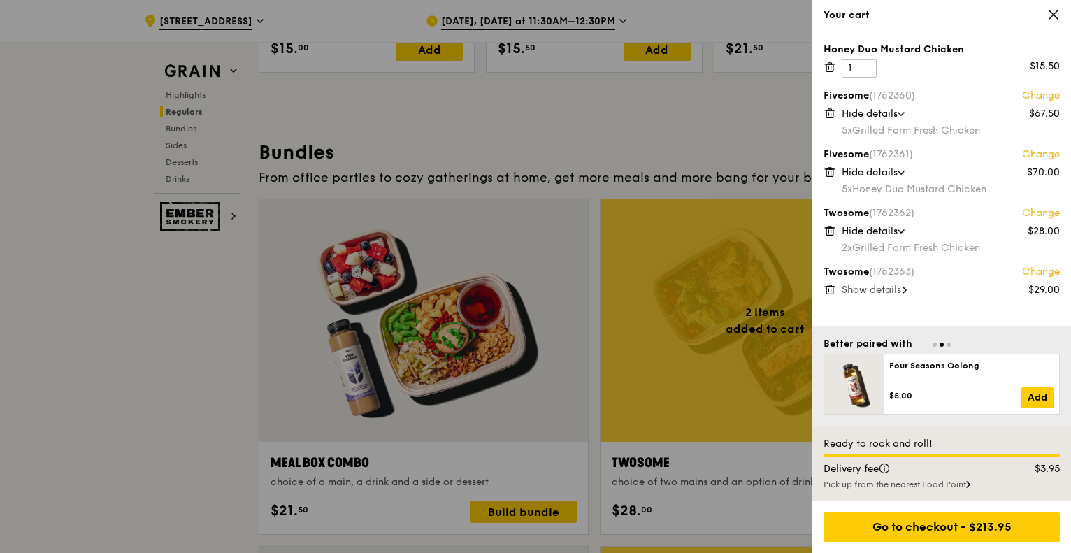
click at [833, 287] on icon at bounding box center [829, 289] width 13 height 13
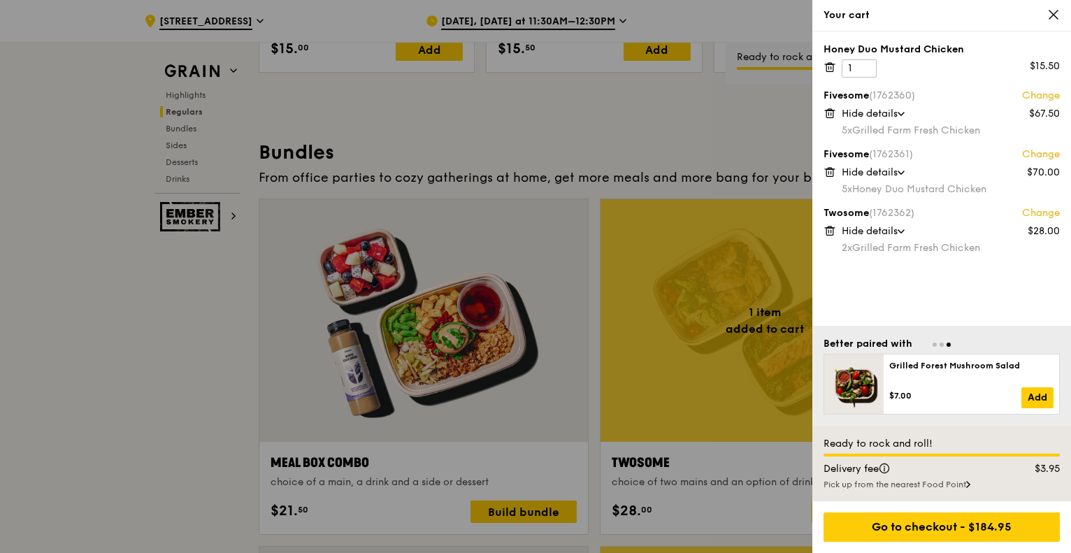
scroll to position [1948, 0]
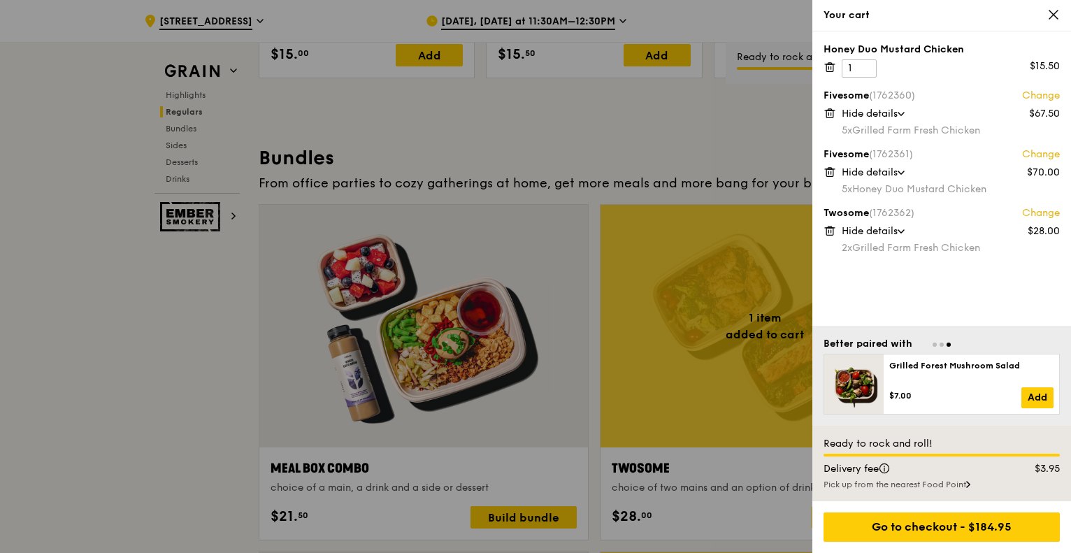
click at [828, 236] on icon at bounding box center [829, 230] width 13 height 13
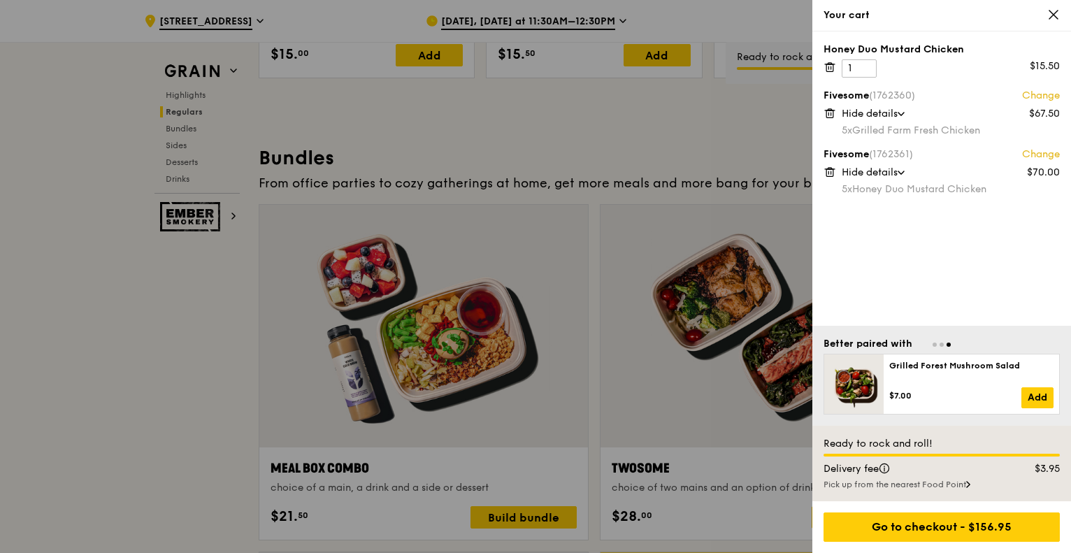
click at [63, 363] on div at bounding box center [535, 276] width 1071 height 553
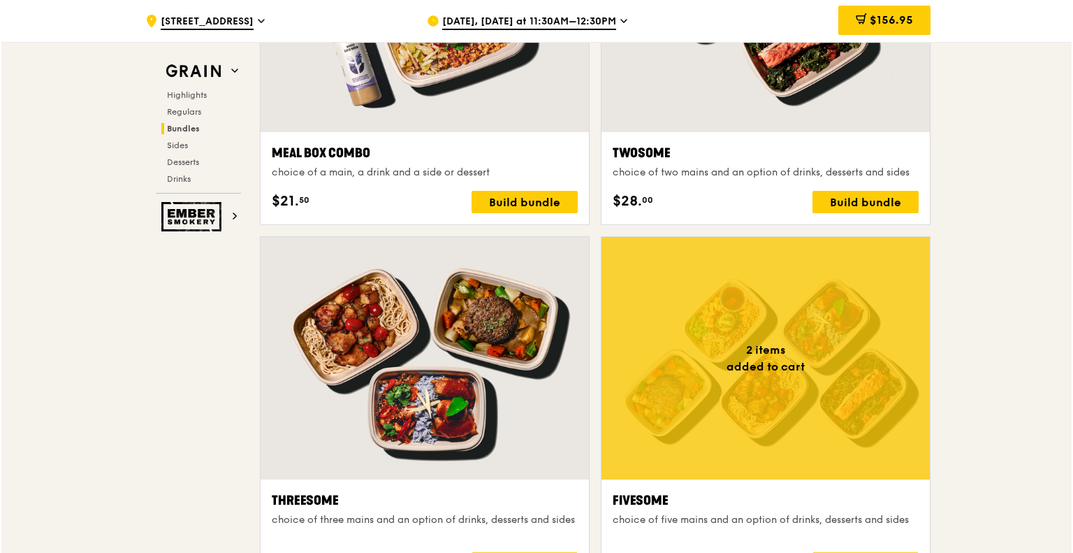
scroll to position [2368, 0]
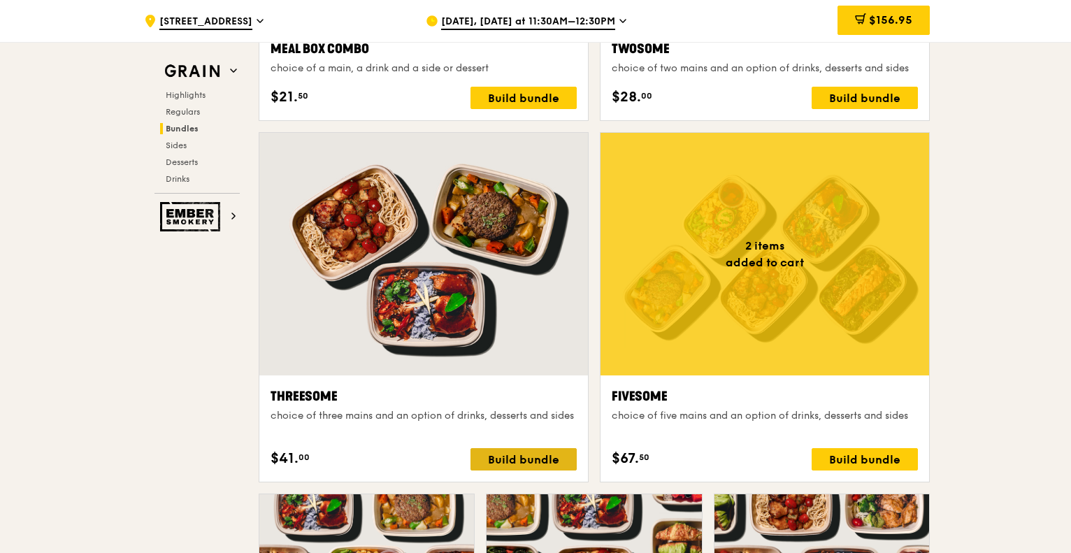
click at [531, 454] on div "Build bundle" at bounding box center [523, 459] width 106 height 22
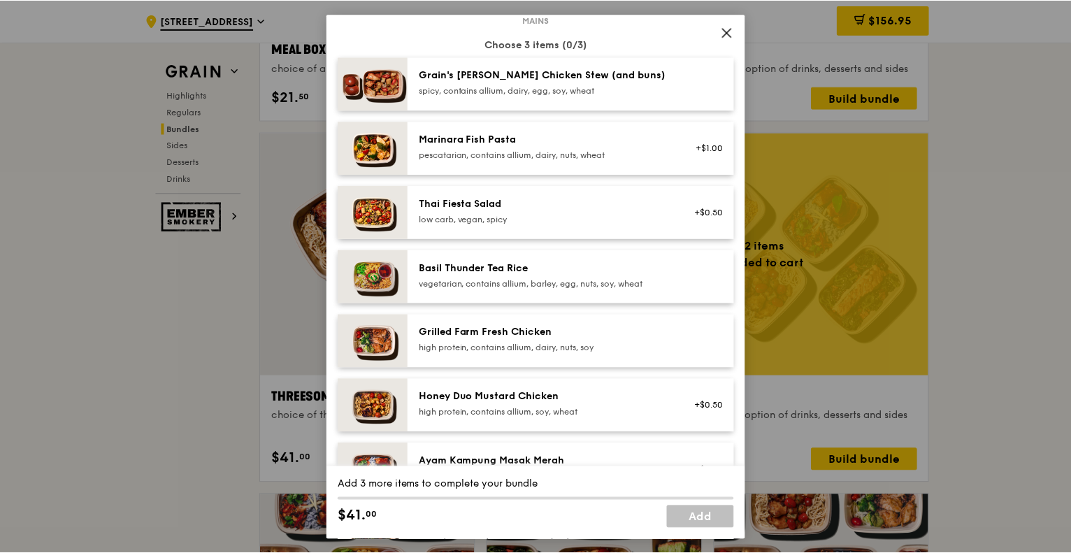
scroll to position [210, 0]
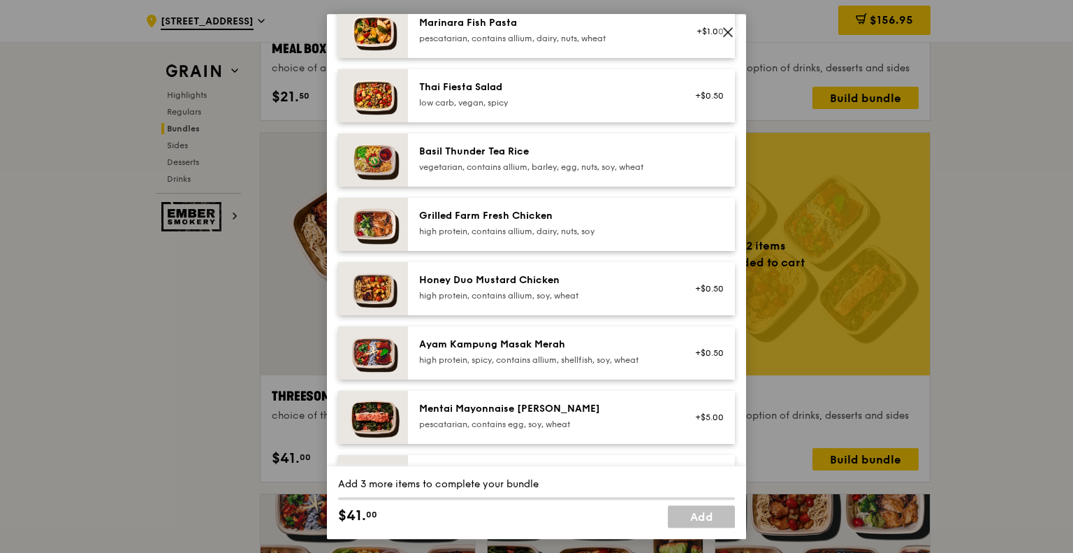
click at [571, 290] on div "high protein, contains allium, soy, wheat" at bounding box center [544, 295] width 251 height 11
click at [568, 229] on div "high protein, contains allium, dairy, nuts, soy" at bounding box center [544, 231] width 251 height 11
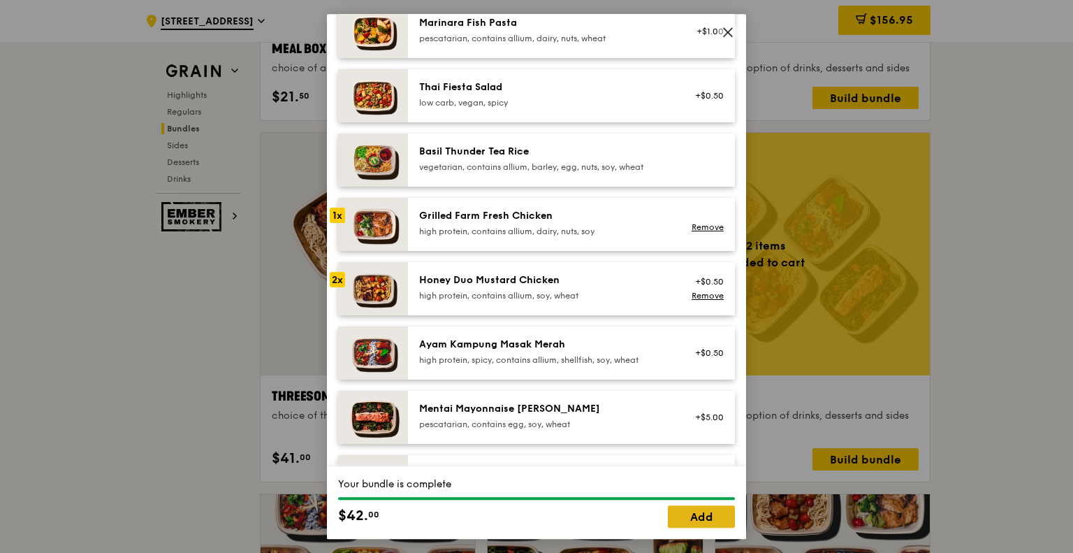
click at [705, 510] on link "Add" at bounding box center [701, 516] width 67 height 22
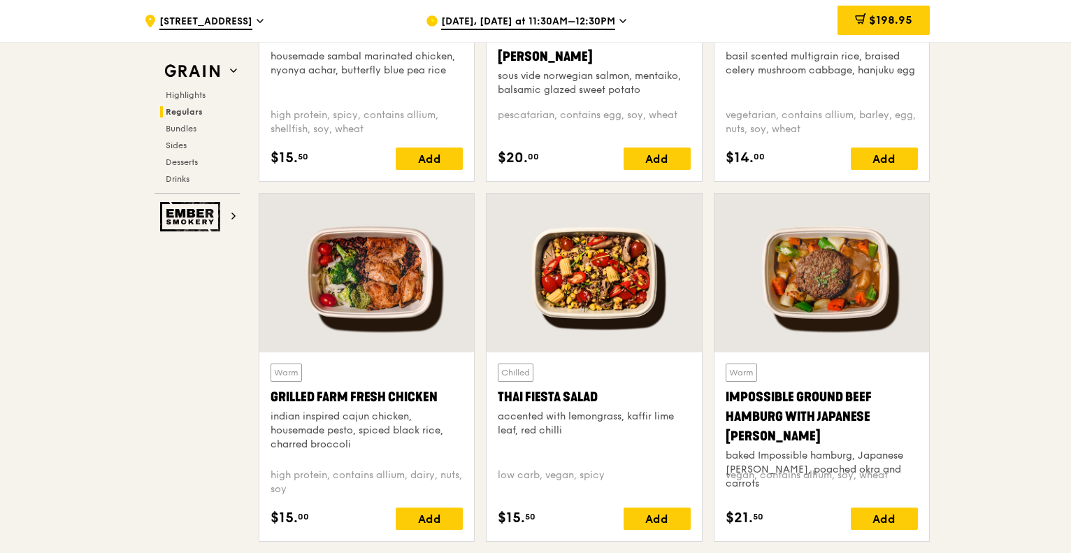
scroll to position [1599, 0]
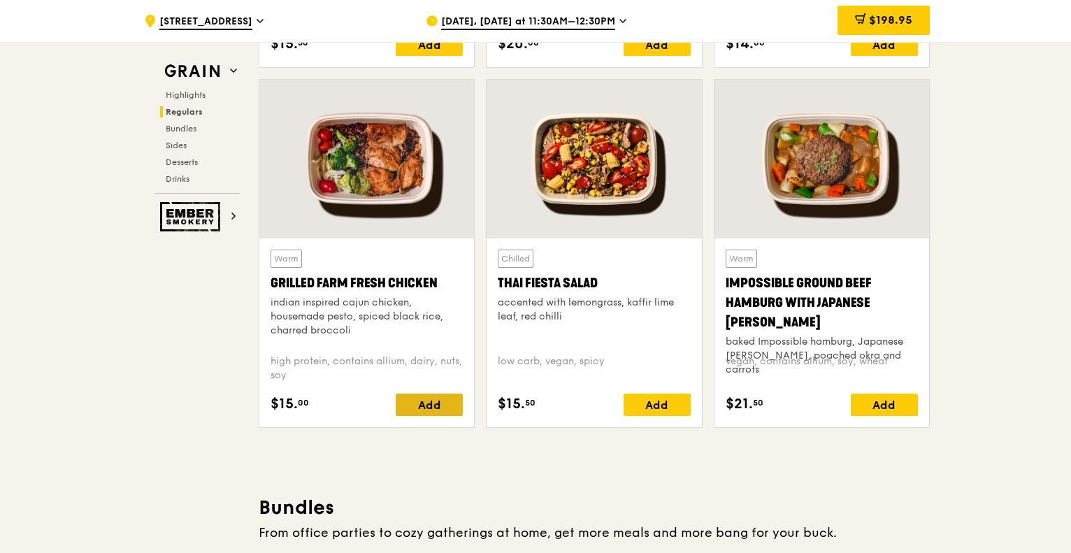
click at [436, 407] on div "Add" at bounding box center [429, 404] width 67 height 22
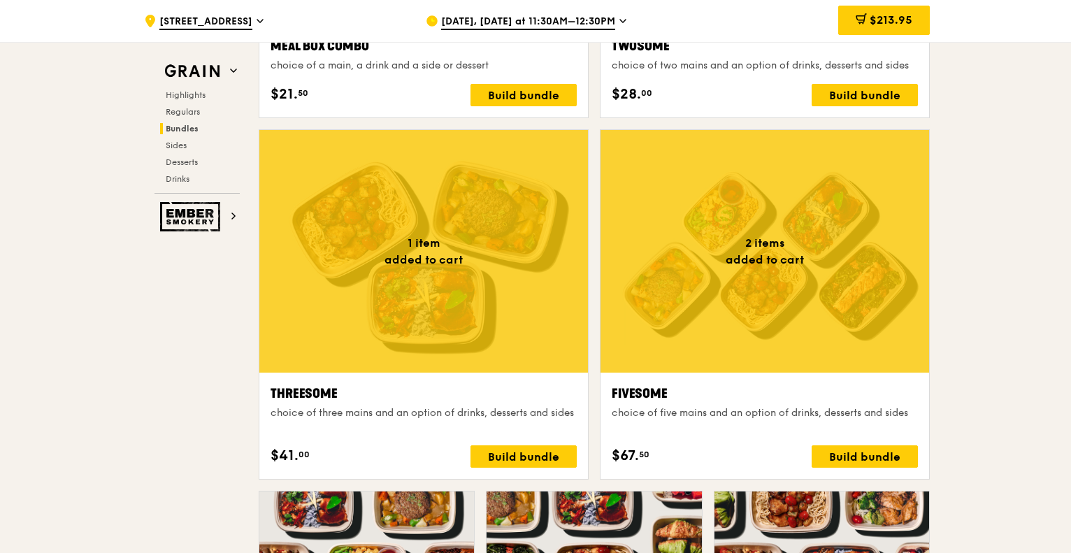
scroll to position [2088, 0]
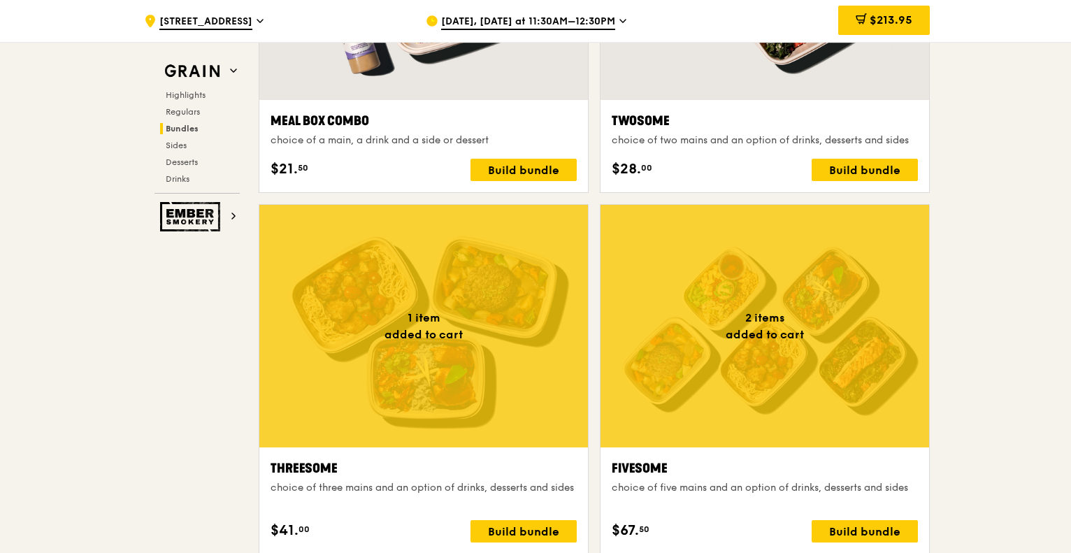
scroll to position [2228, 0]
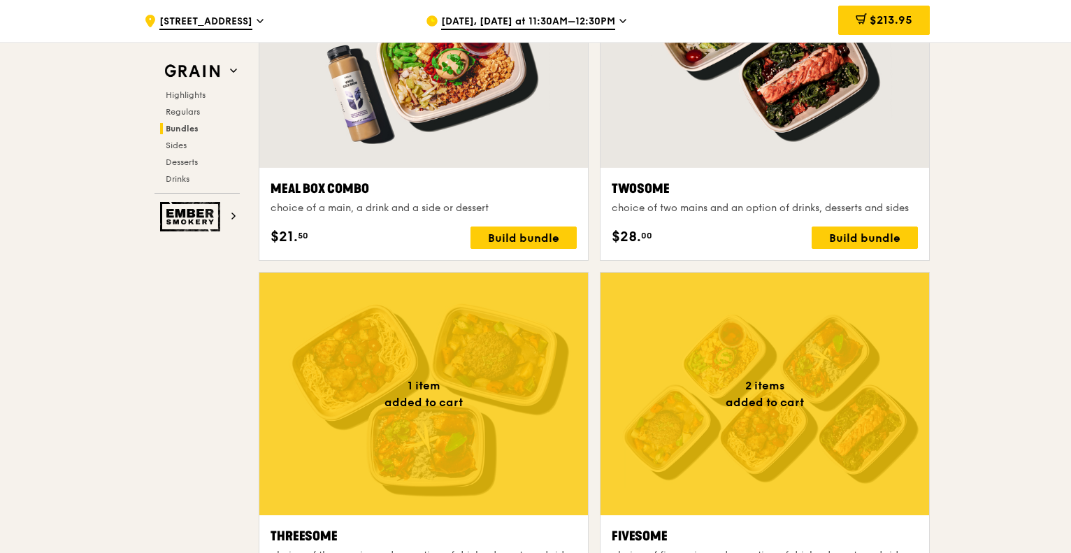
click at [895, 18] on span "$213.95" at bounding box center [890, 19] width 43 height 13
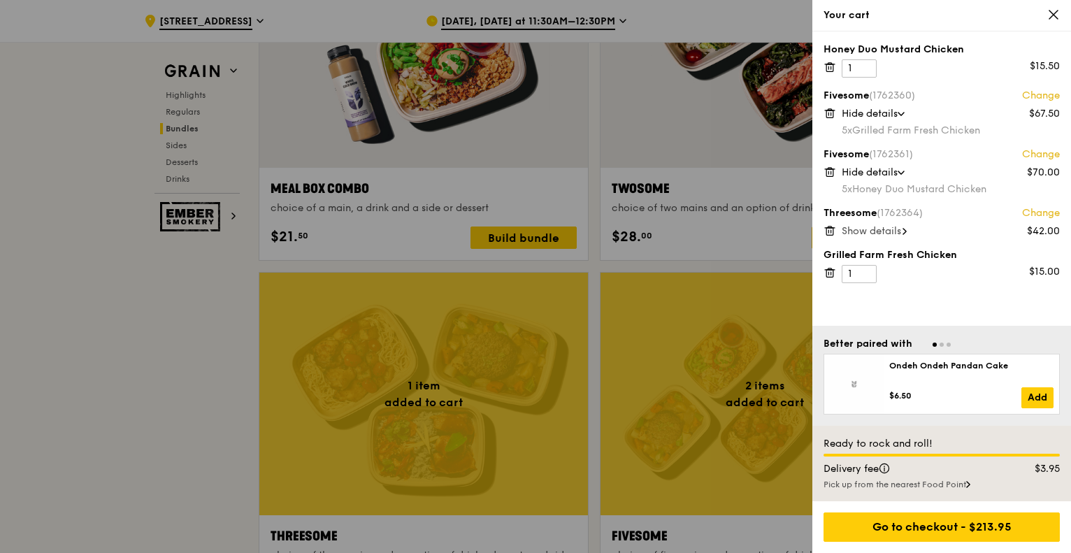
click at [823, 233] on icon at bounding box center [829, 230] width 13 height 13
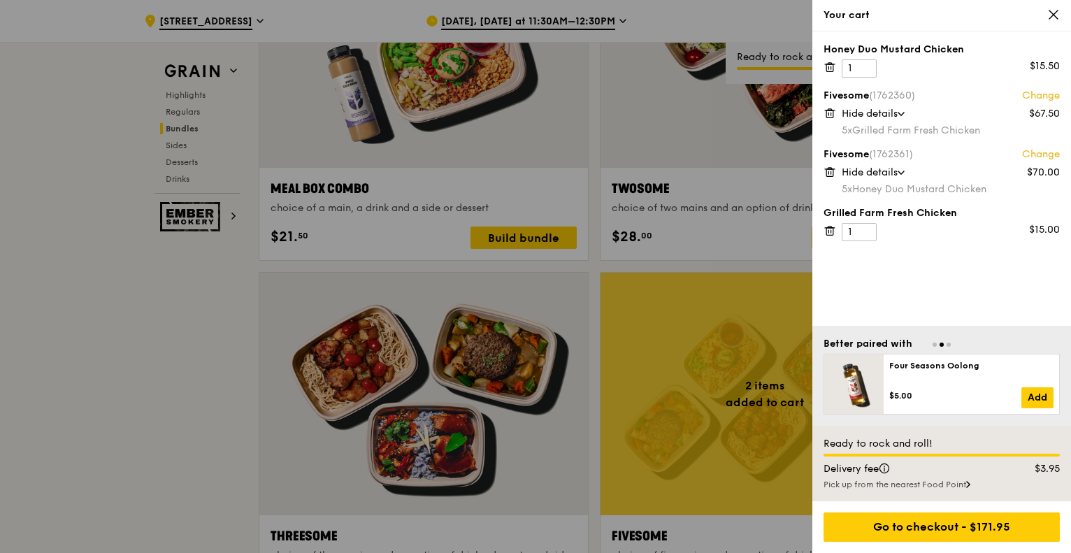
click at [827, 233] on icon at bounding box center [829, 230] width 13 height 13
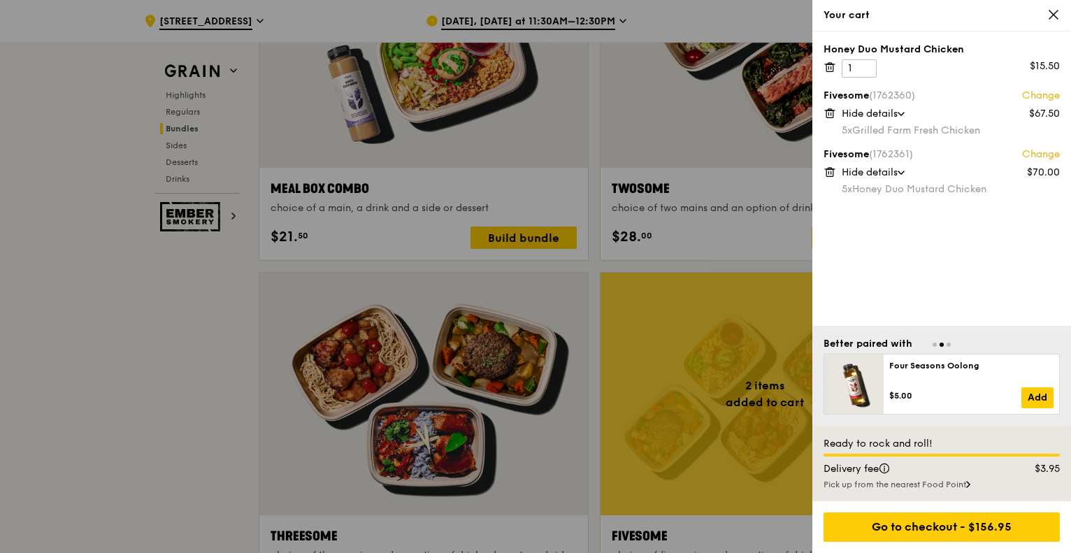
click at [827, 71] on icon at bounding box center [829, 67] width 13 height 13
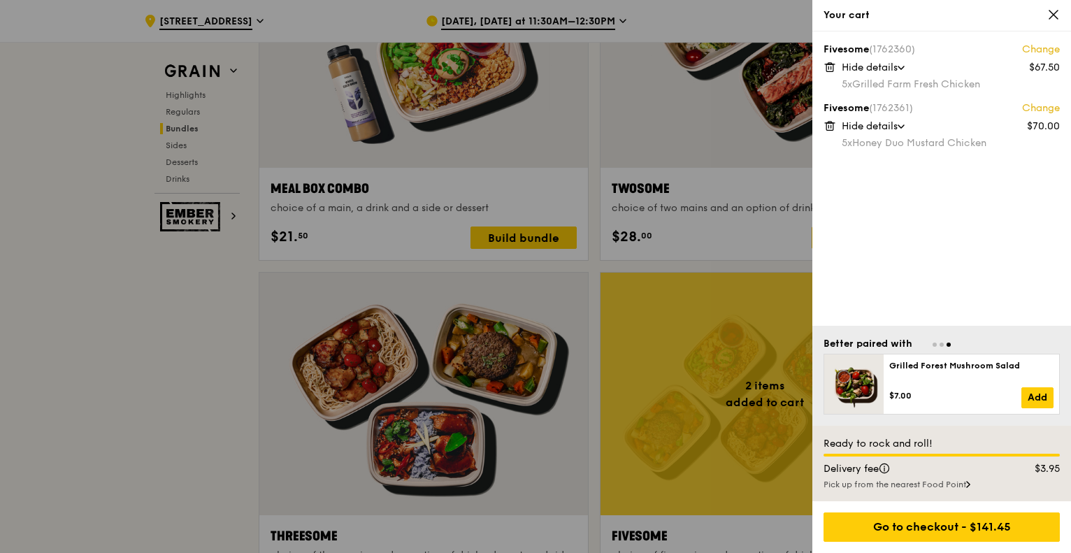
click at [14, 253] on div at bounding box center [535, 276] width 1071 height 553
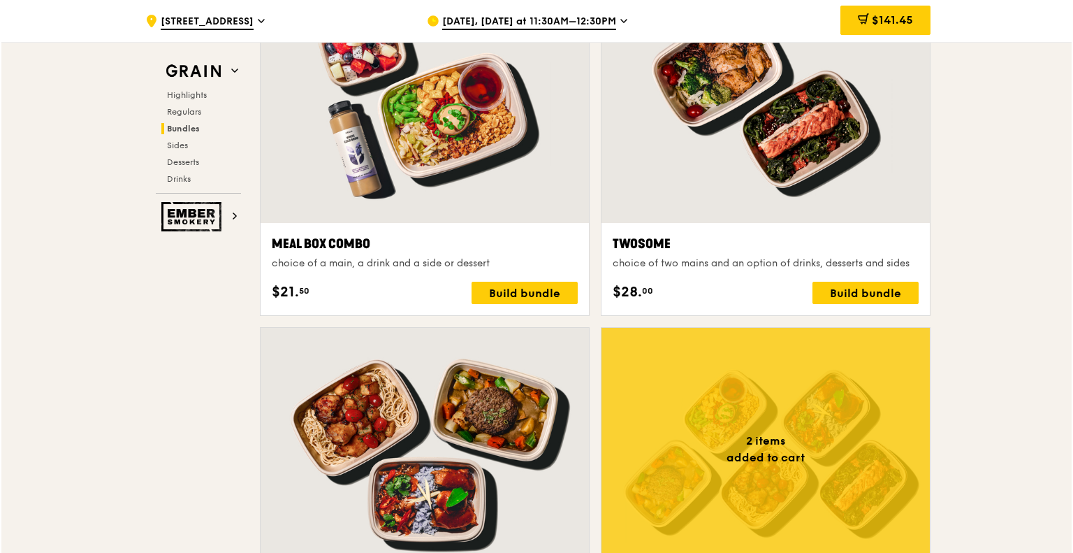
scroll to position [2158, 0]
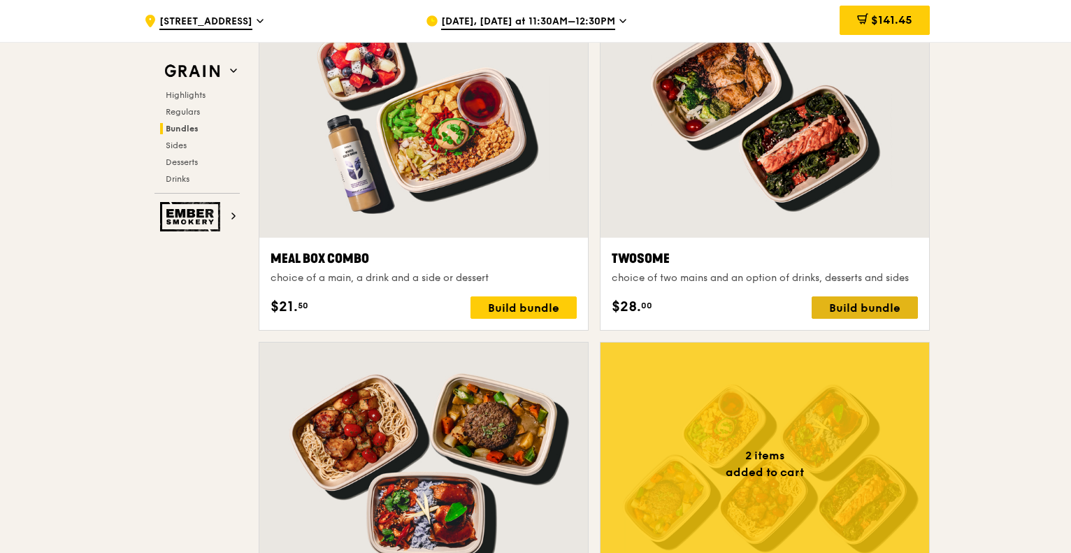
click at [885, 309] on div "Build bundle" at bounding box center [864, 307] width 106 height 22
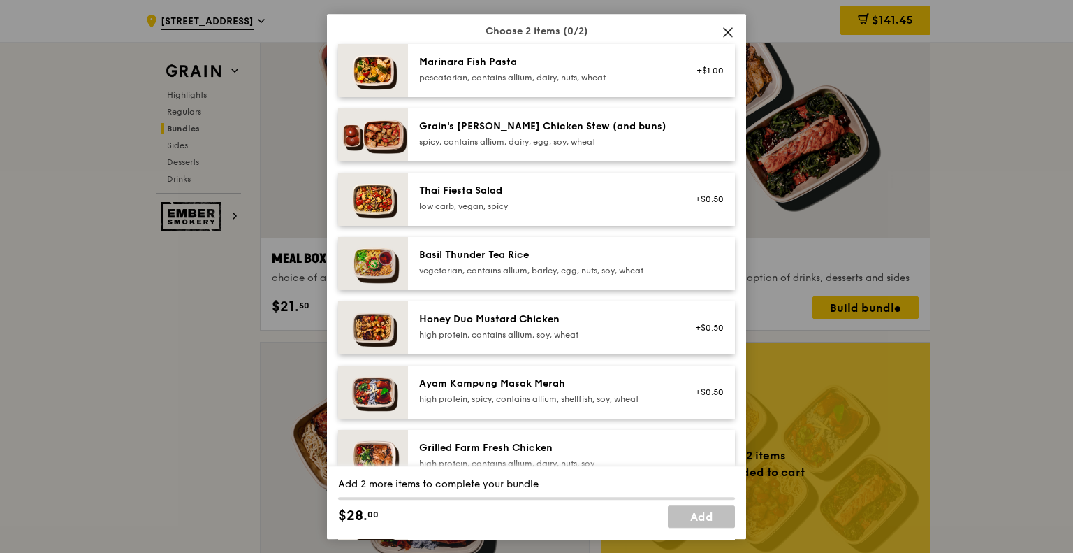
scroll to position [140, 0]
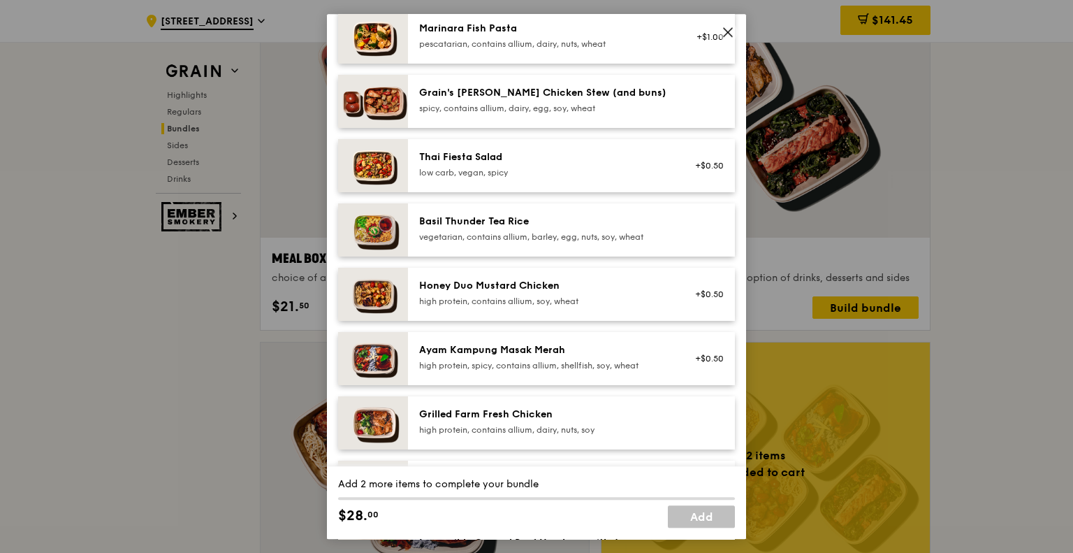
click at [554, 292] on div "Honey Duo Mustard Chicken" at bounding box center [544, 286] width 251 height 14
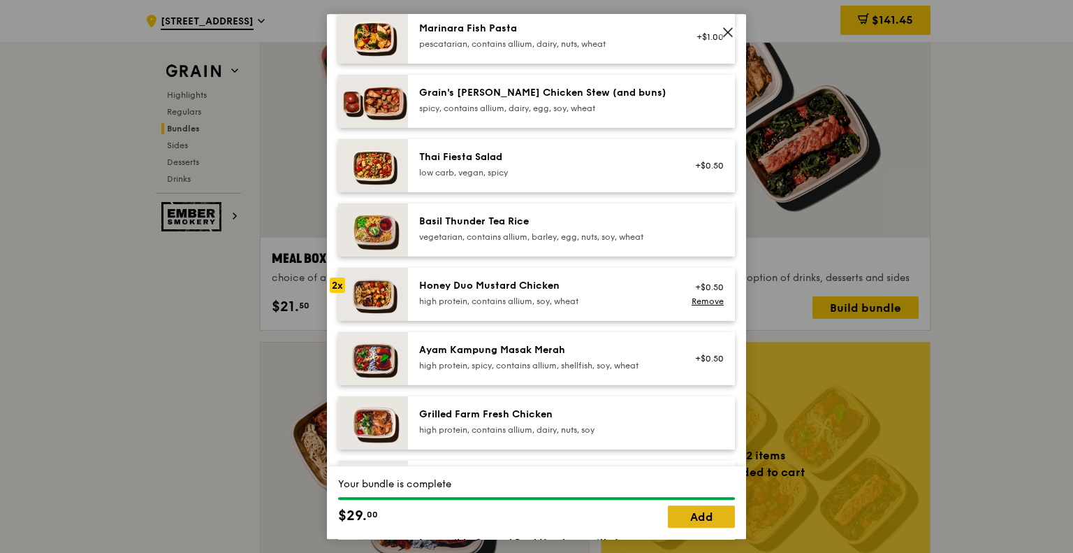
click at [716, 515] on link "Add" at bounding box center [701, 516] width 67 height 22
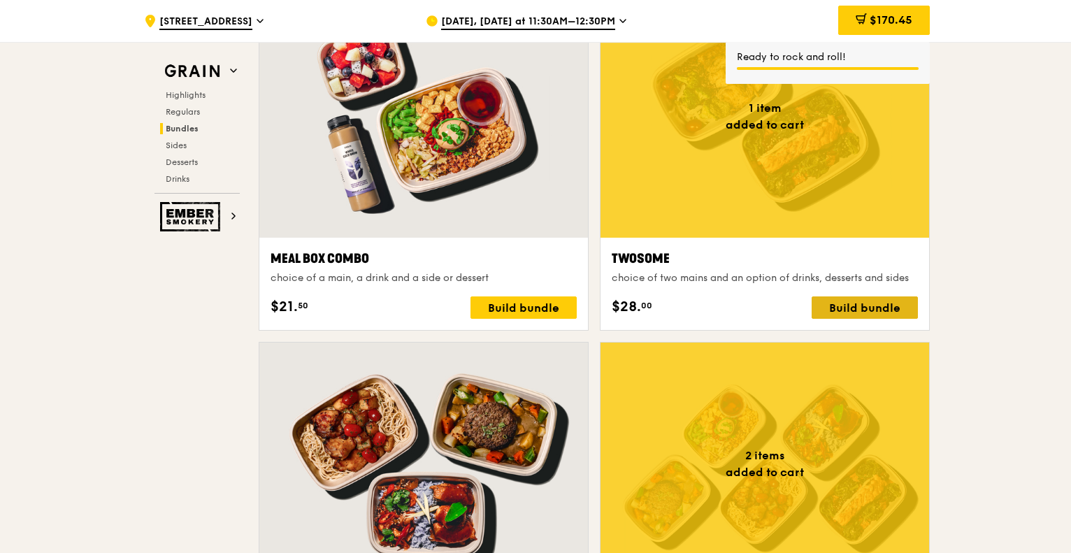
click at [868, 305] on div "Build bundle" at bounding box center [864, 307] width 106 height 22
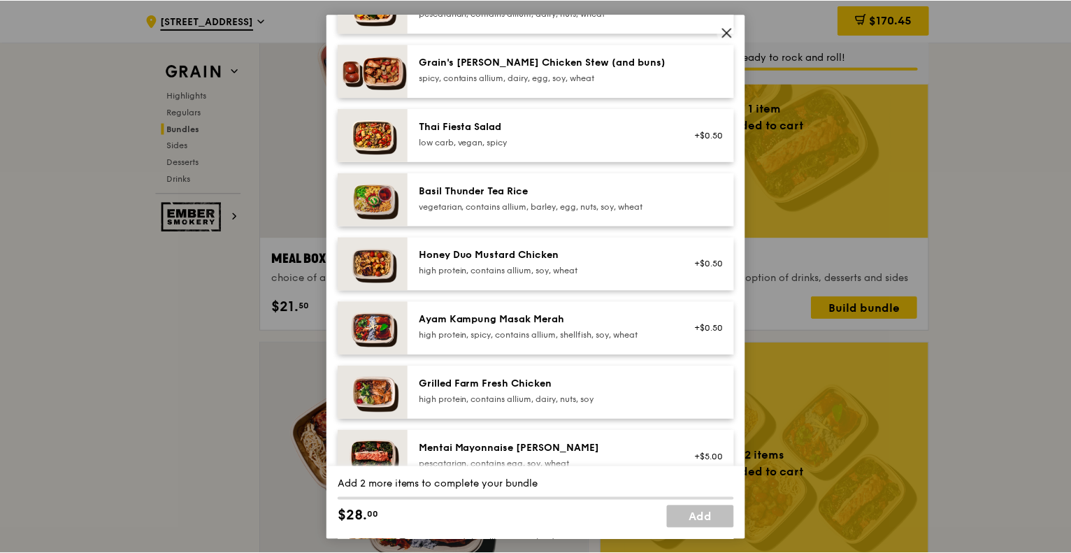
scroll to position [210, 0]
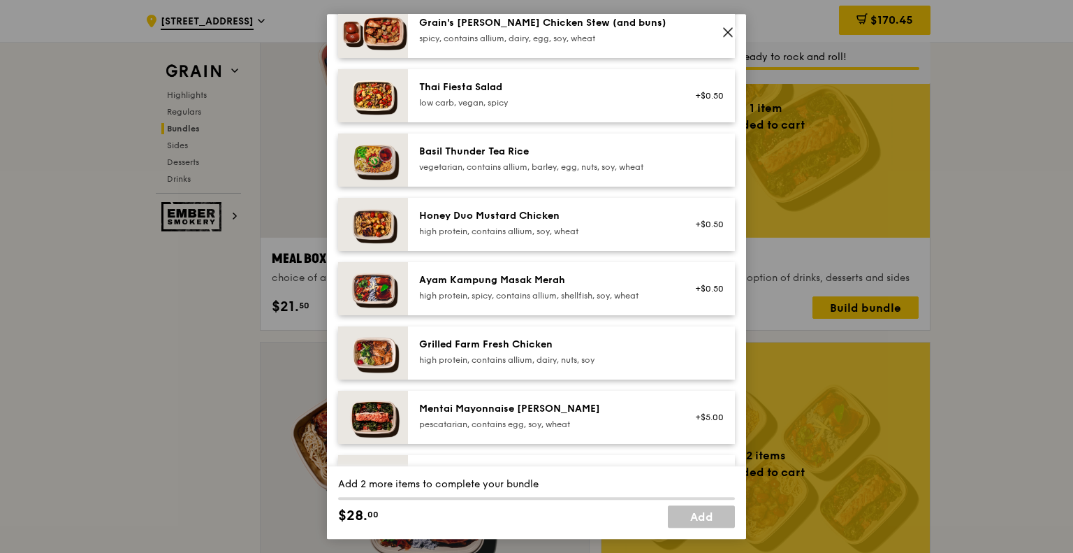
click at [495, 355] on div "high protein, contains allium, dairy, nuts, soy" at bounding box center [544, 359] width 251 height 11
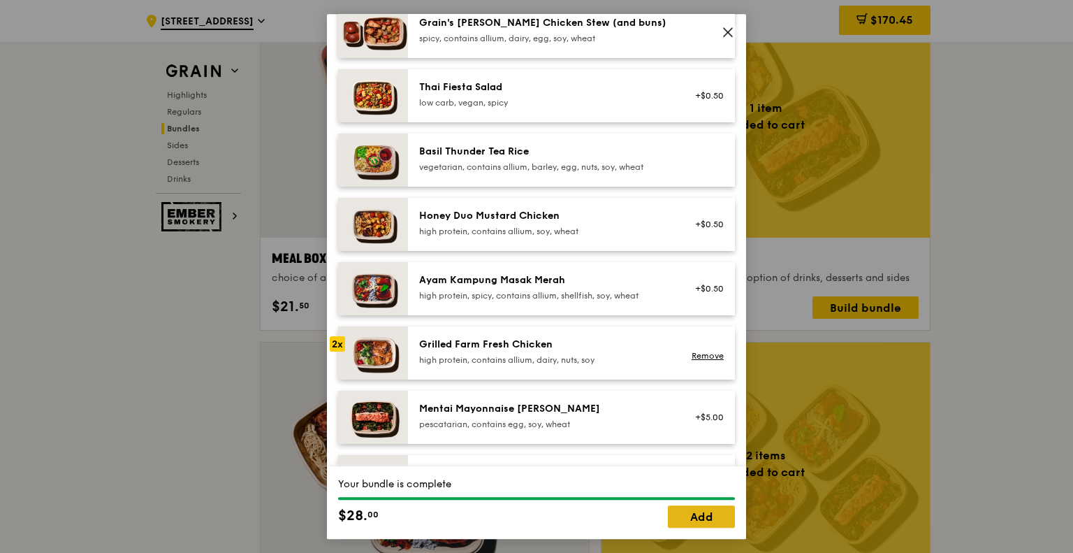
click at [718, 516] on link "Add" at bounding box center [701, 516] width 67 height 22
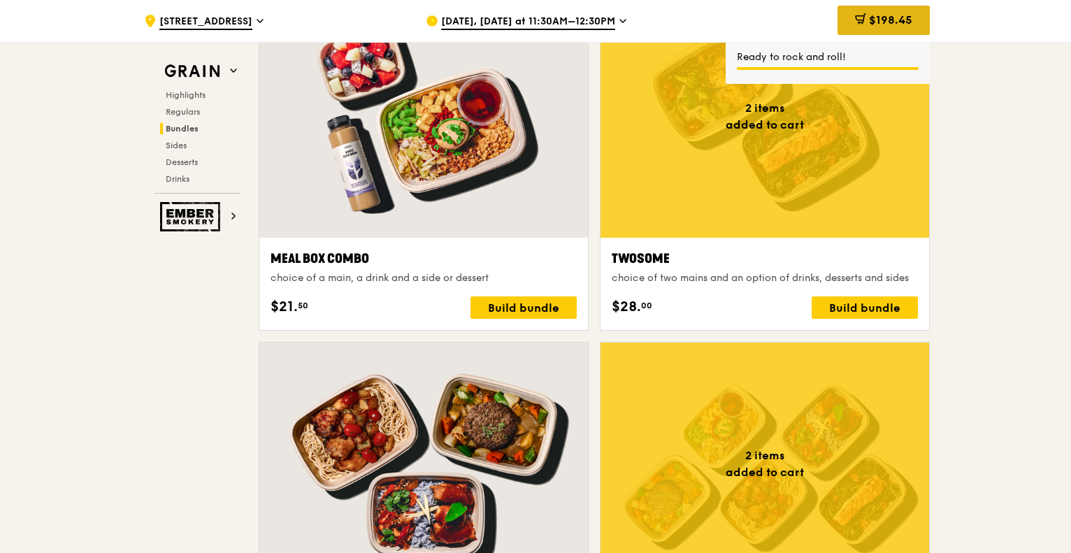
click at [879, 21] on span "$198.45" at bounding box center [890, 19] width 43 height 13
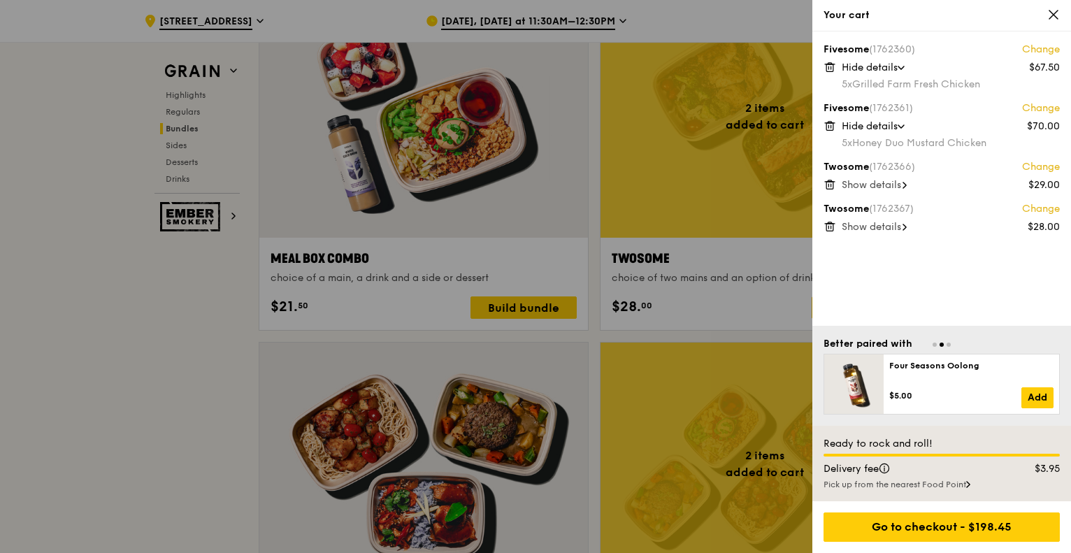
click at [895, 189] on span "Show details" at bounding box center [870, 185] width 59 height 12
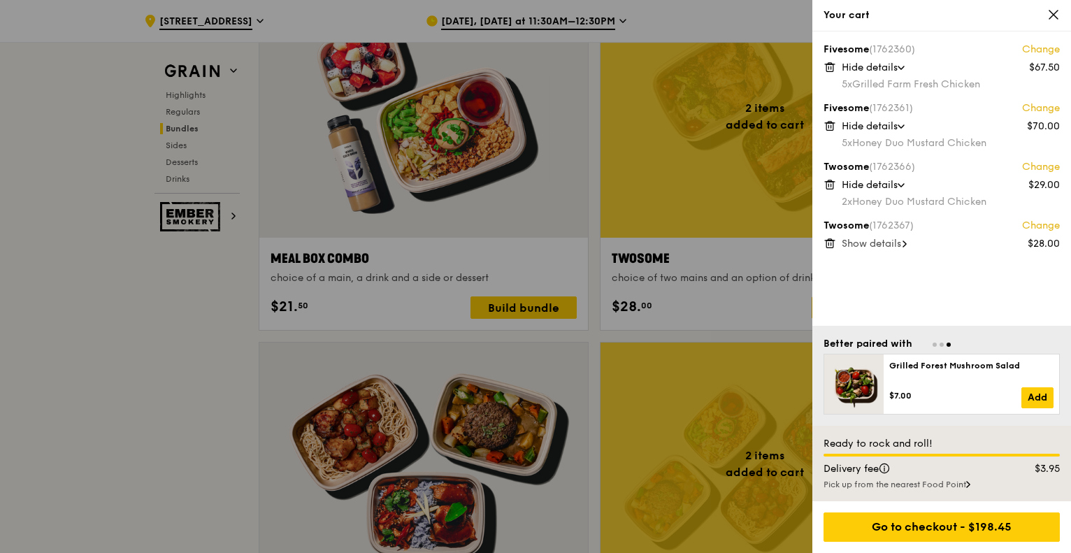
click at [881, 240] on span "Show details" at bounding box center [870, 244] width 59 height 12
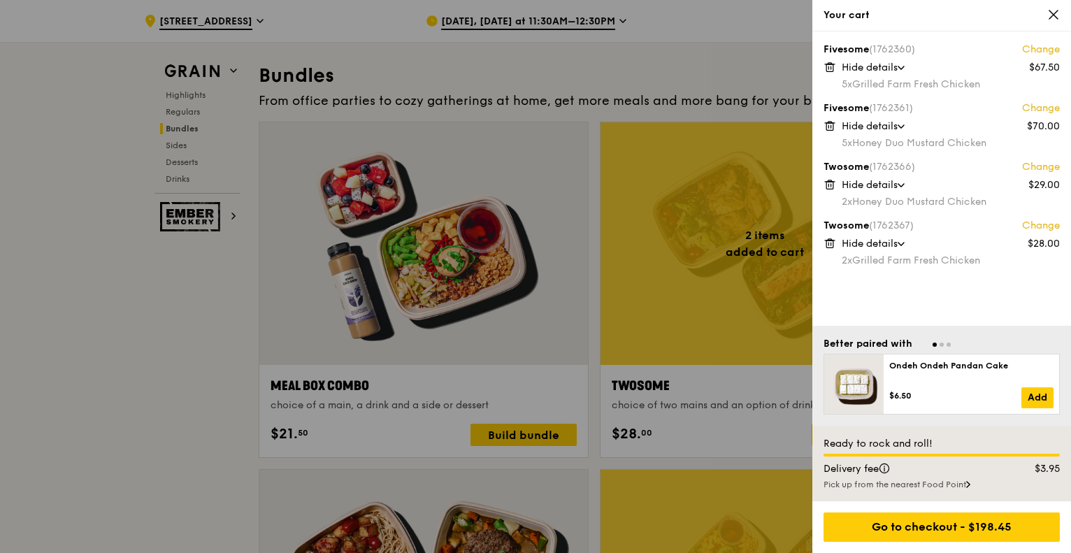
scroll to position [1878, 0]
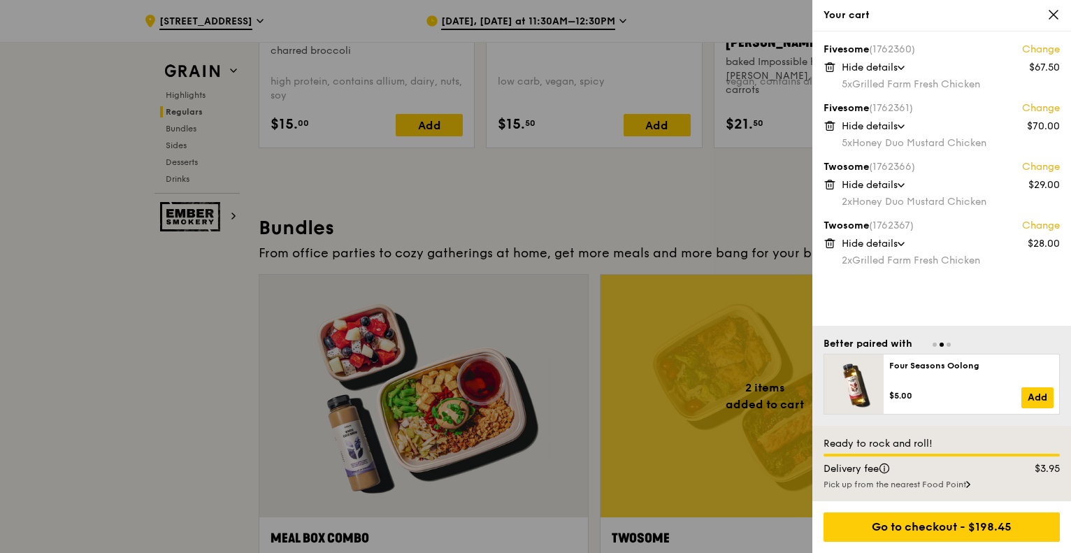
click at [1056, 13] on icon at bounding box center [1053, 14] width 13 height 13
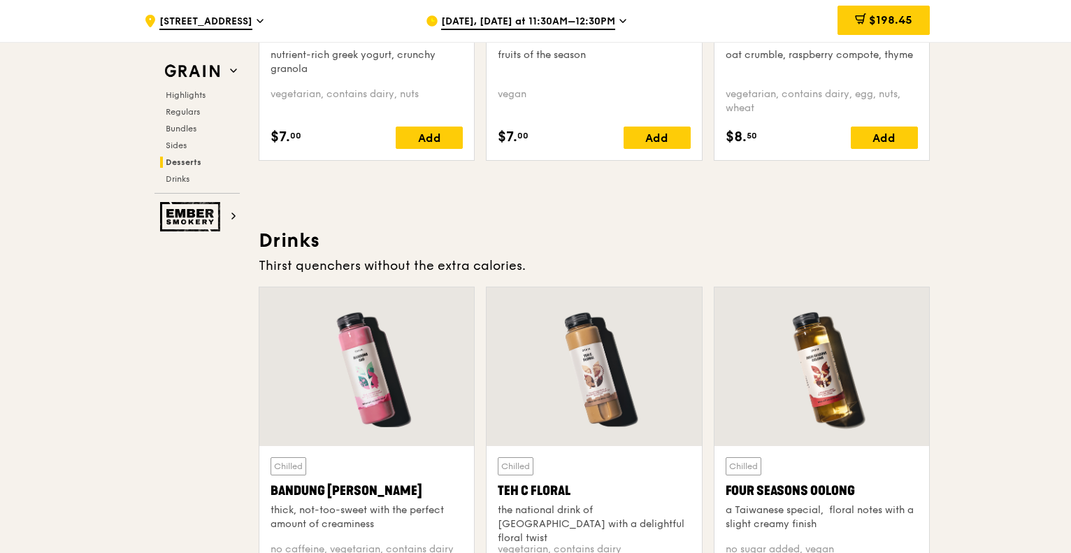
scroll to position [4743, 0]
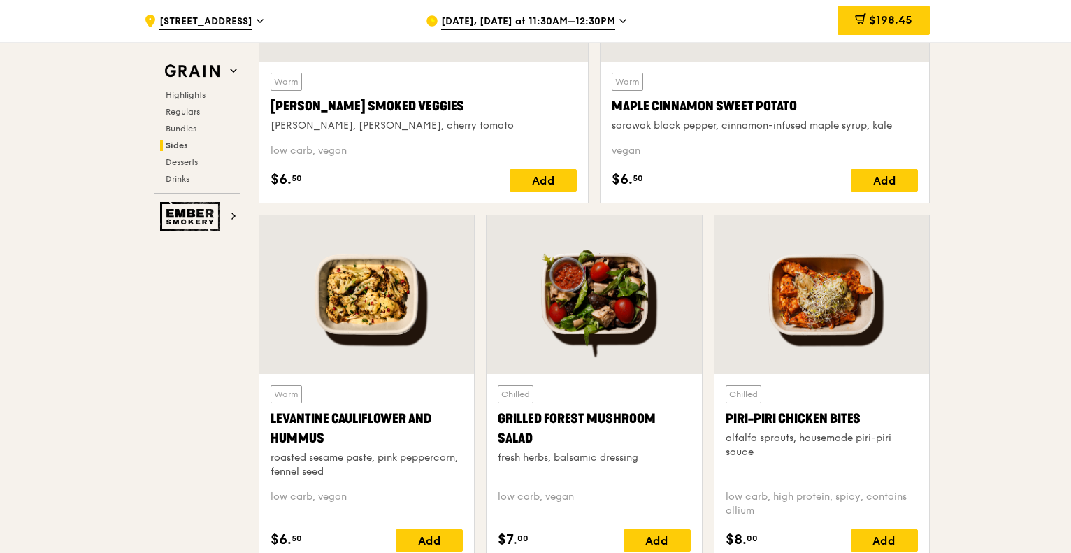
scroll to position [3994, 0]
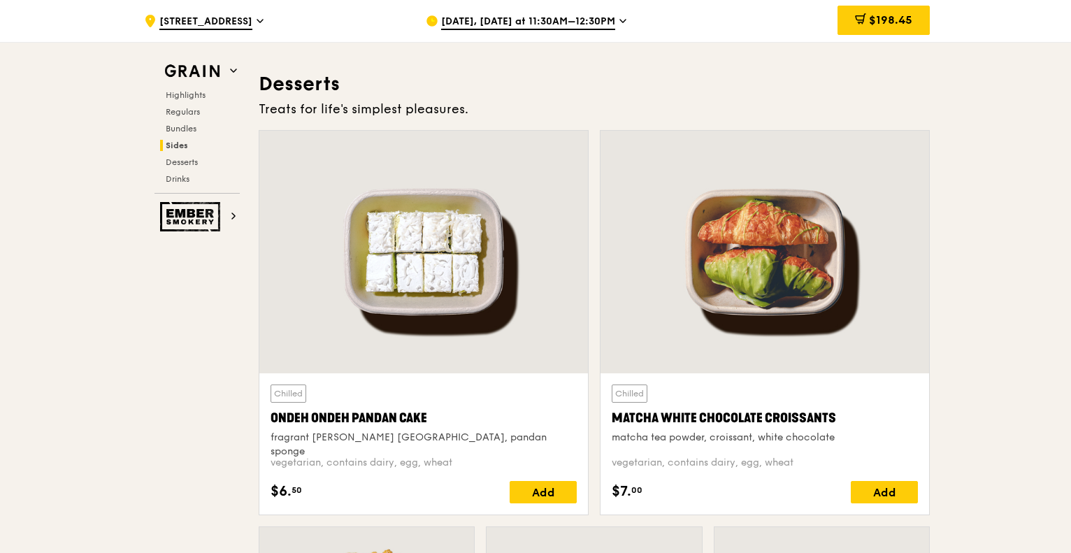
click at [405, 268] on div at bounding box center [423, 252] width 328 height 242
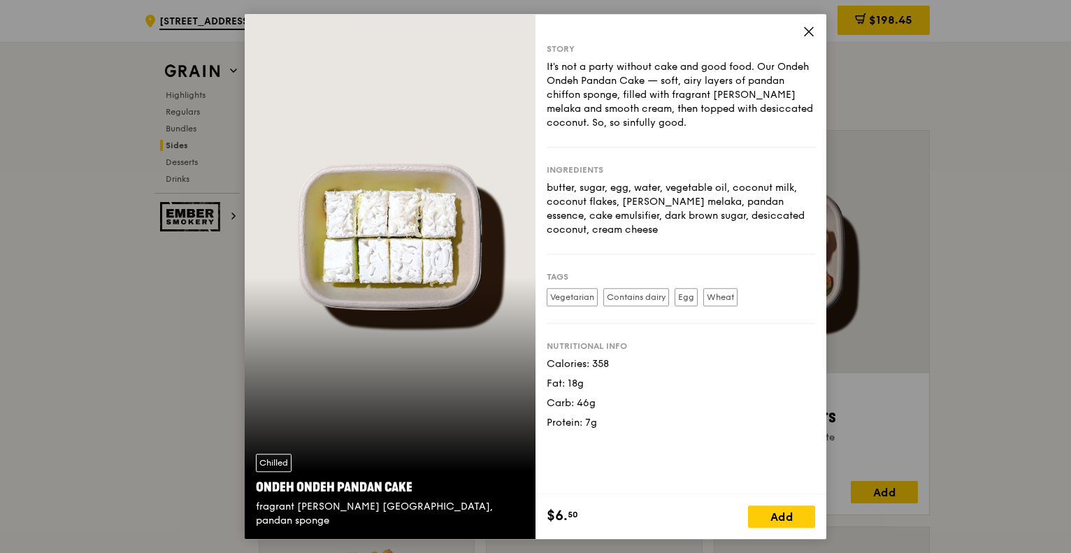
click at [813, 31] on icon at bounding box center [808, 31] width 13 height 13
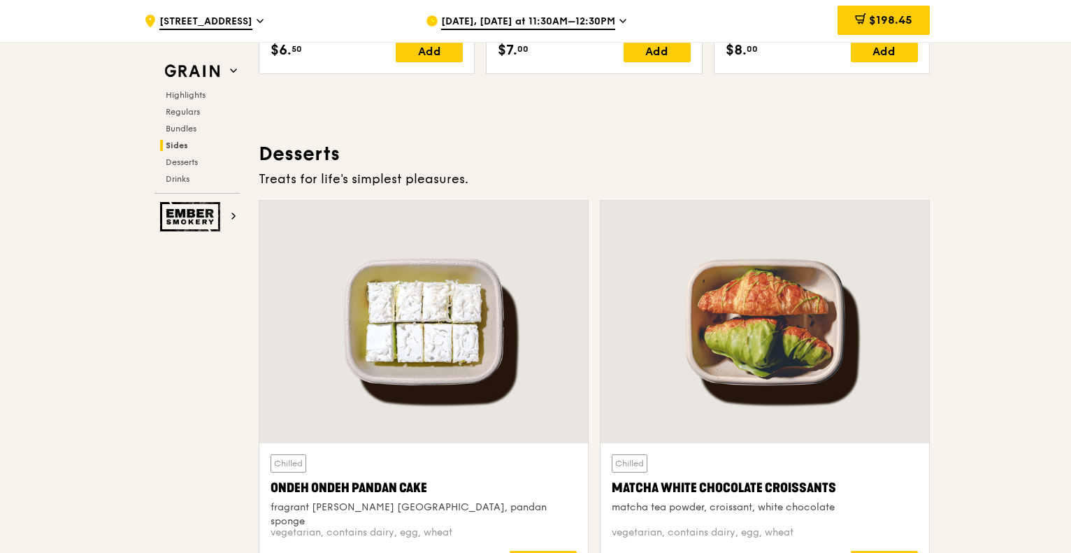
scroll to position [4133, 0]
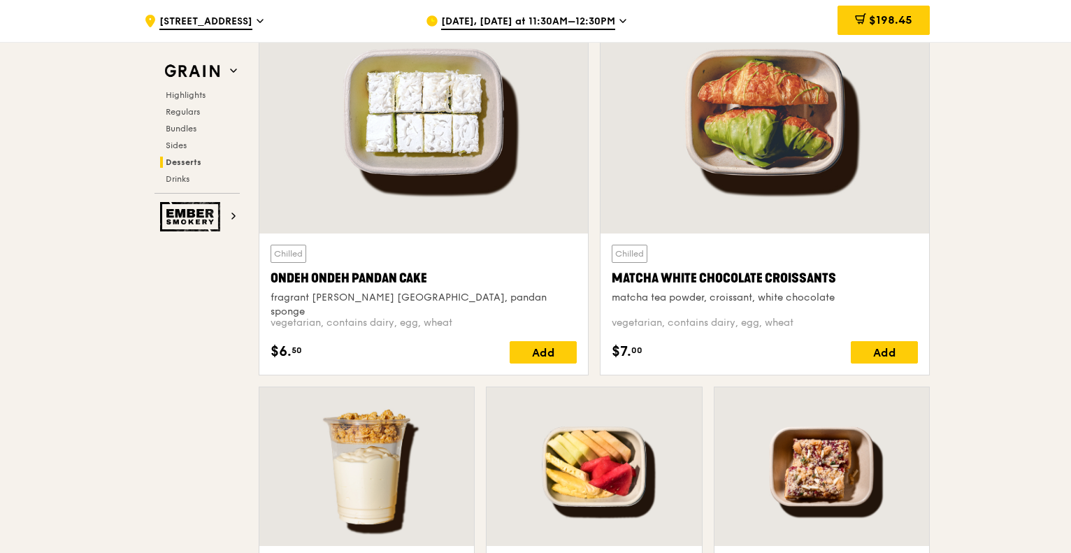
drag, startPoint x: 0, startPoint y: 336, endPoint x: 10, endPoint y: 335, distance: 10.6
click at [538, 356] on div "Add" at bounding box center [542, 352] width 67 height 22
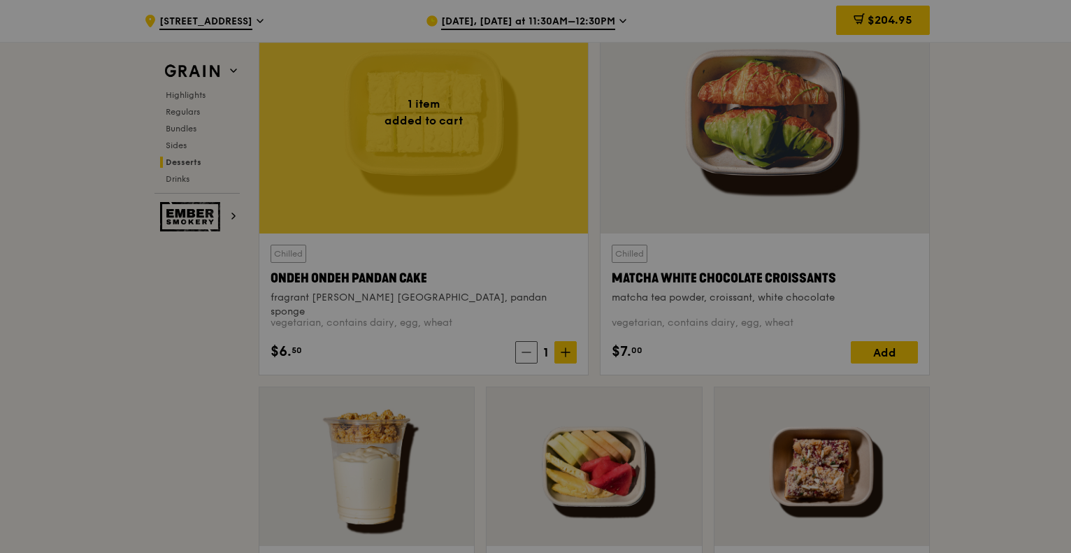
click at [569, 351] on div at bounding box center [535, 276] width 1071 height 553
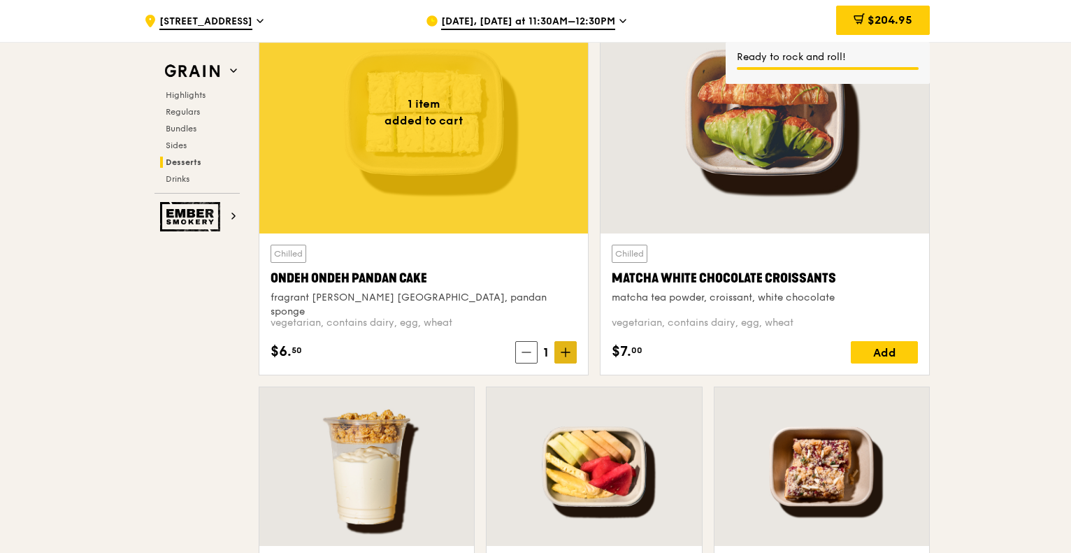
click at [567, 350] on icon at bounding box center [565, 352] width 10 height 10
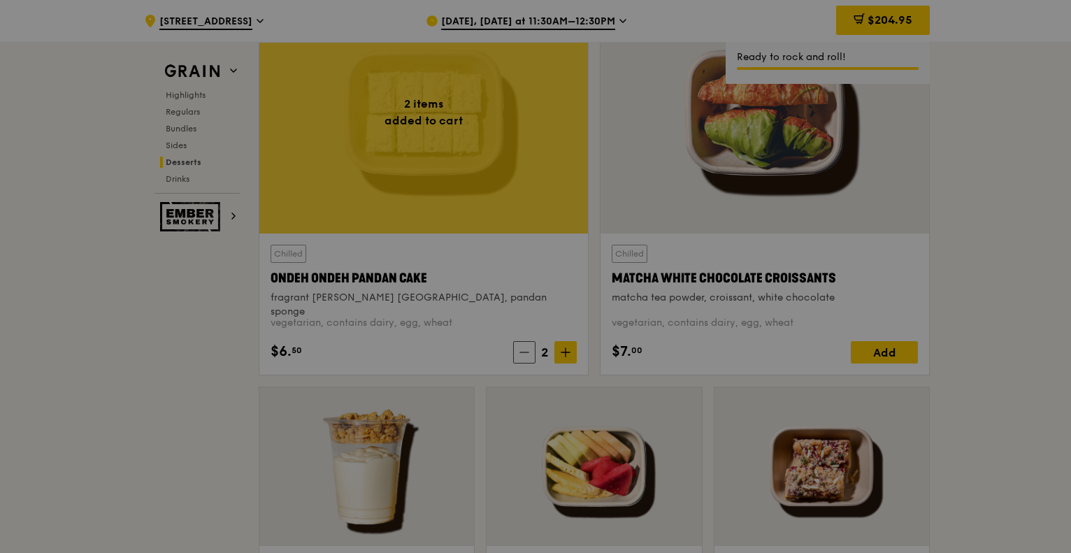
click at [176, 362] on div at bounding box center [535, 276] width 1071 height 553
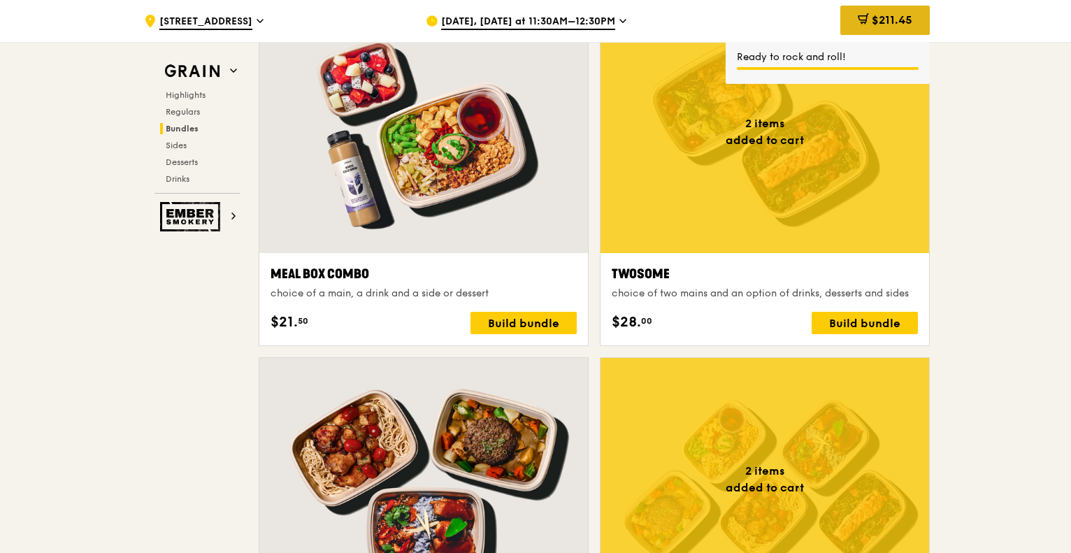
scroll to position [1967, 0]
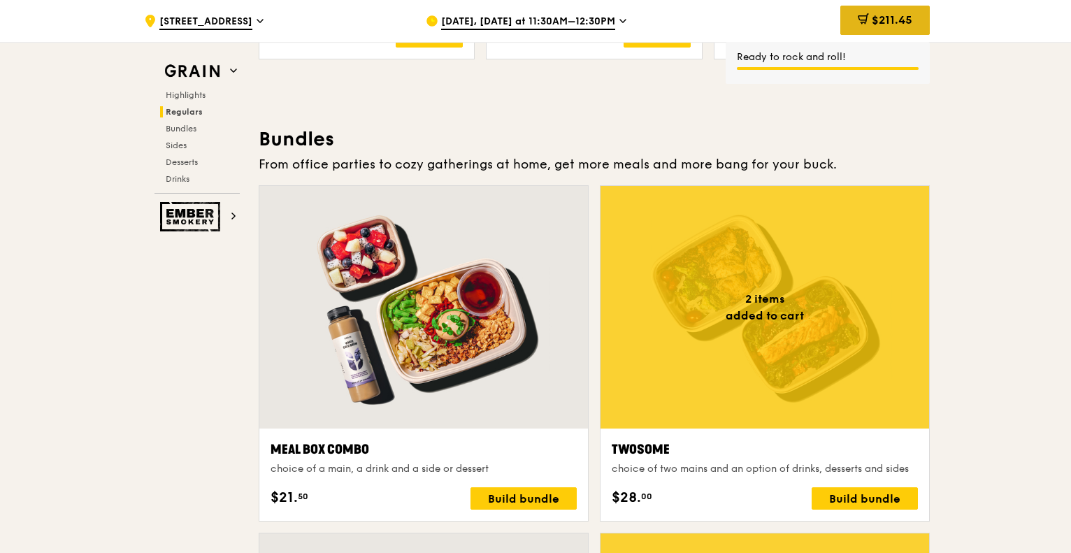
click at [885, 15] on span "$211.45" at bounding box center [891, 19] width 41 height 13
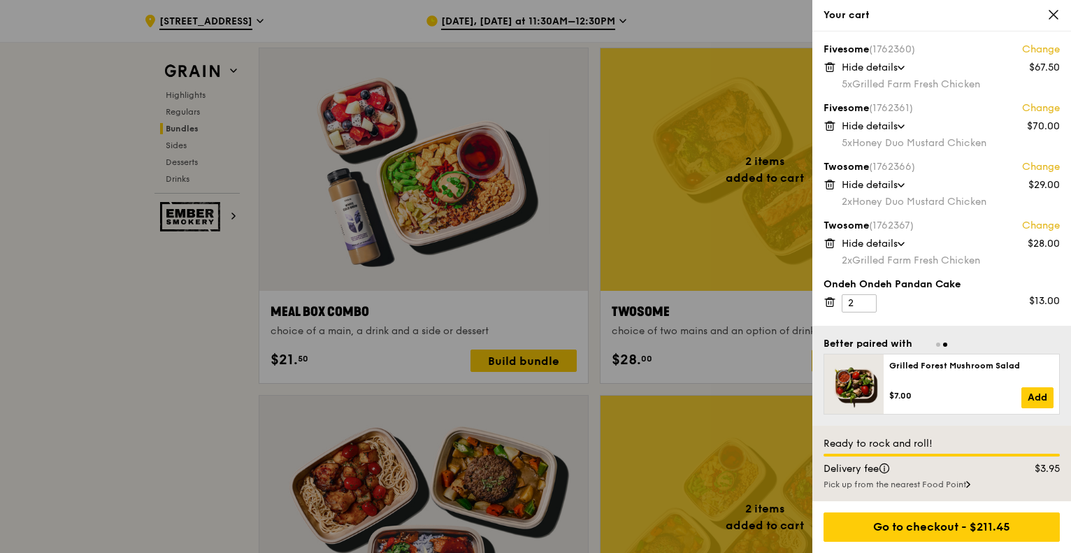
scroll to position [2108, 0]
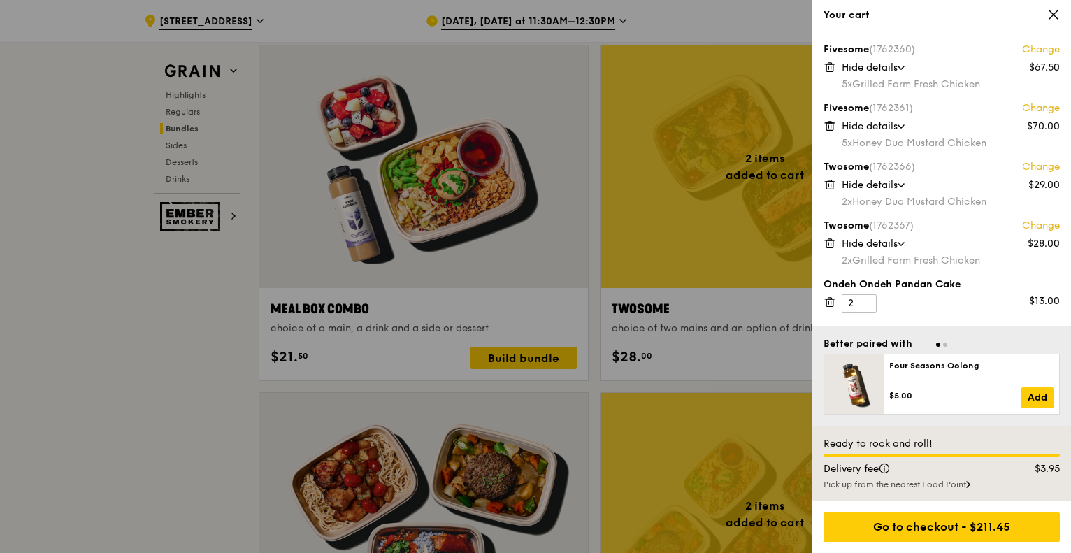
click at [5, 468] on div at bounding box center [535, 276] width 1071 height 553
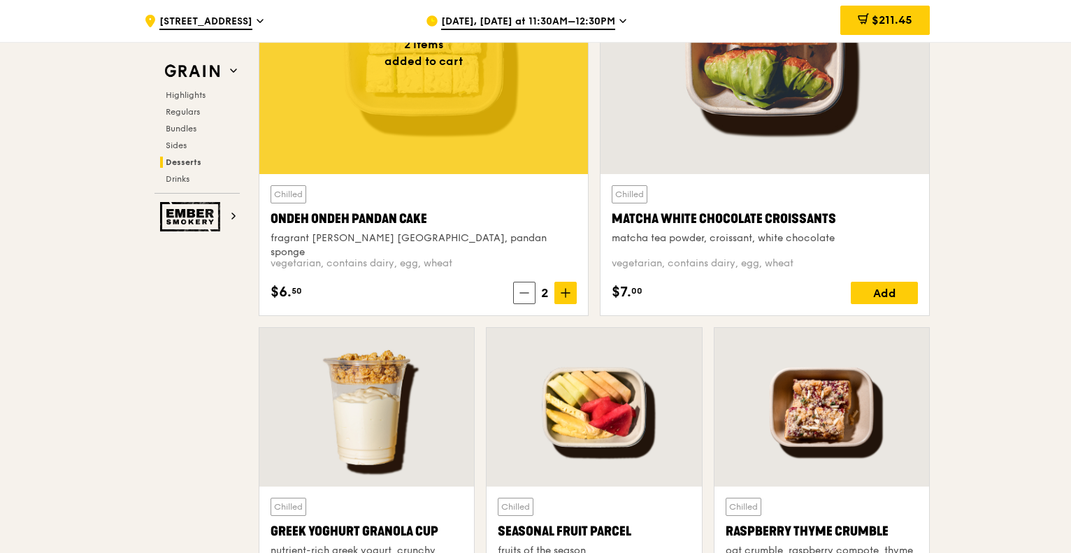
scroll to position [4064, 0]
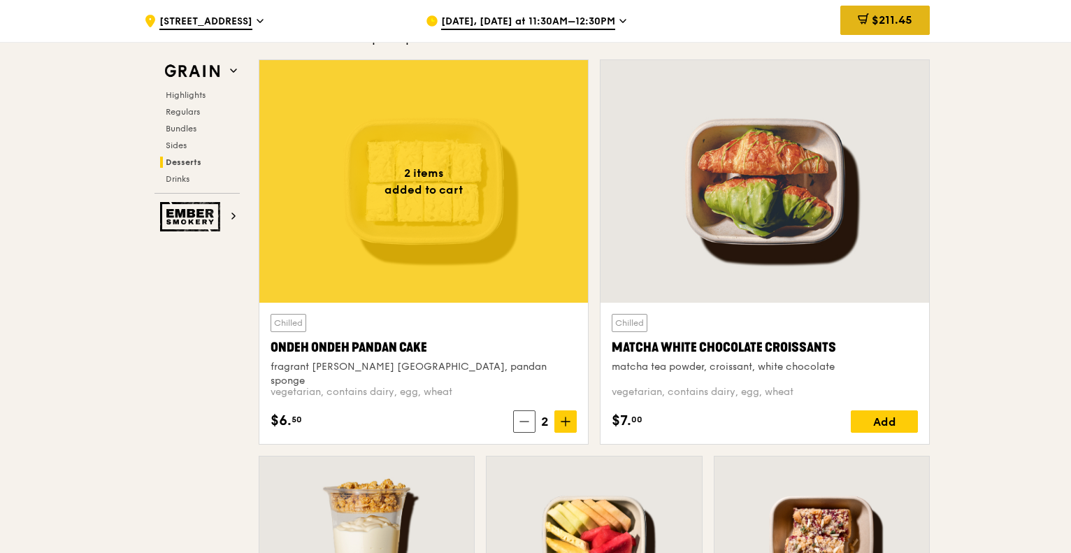
click at [880, 19] on span "$211.45" at bounding box center [891, 19] width 41 height 13
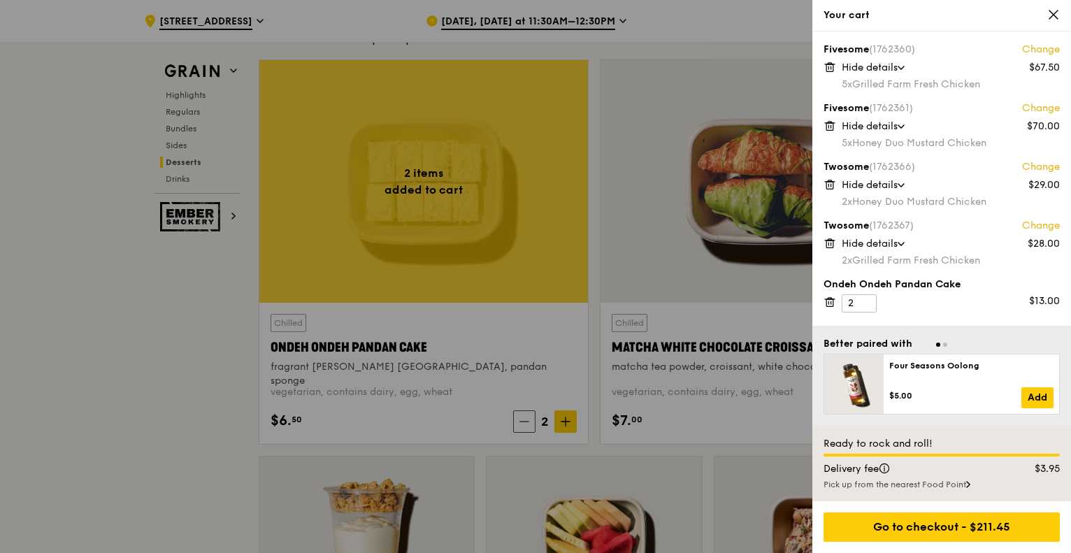
click at [830, 307] on div "Ondeh Ondeh Pandan Cake 2 $13.00" at bounding box center [941, 294] width 236 height 35
click at [821, 301] on div "Fivesome (1762360) Change $67.50 Hide details 5x Grilled Farm Fresh Chicken Fiv…" at bounding box center [941, 178] width 259 height 294
click at [832, 303] on icon at bounding box center [829, 302] width 13 height 13
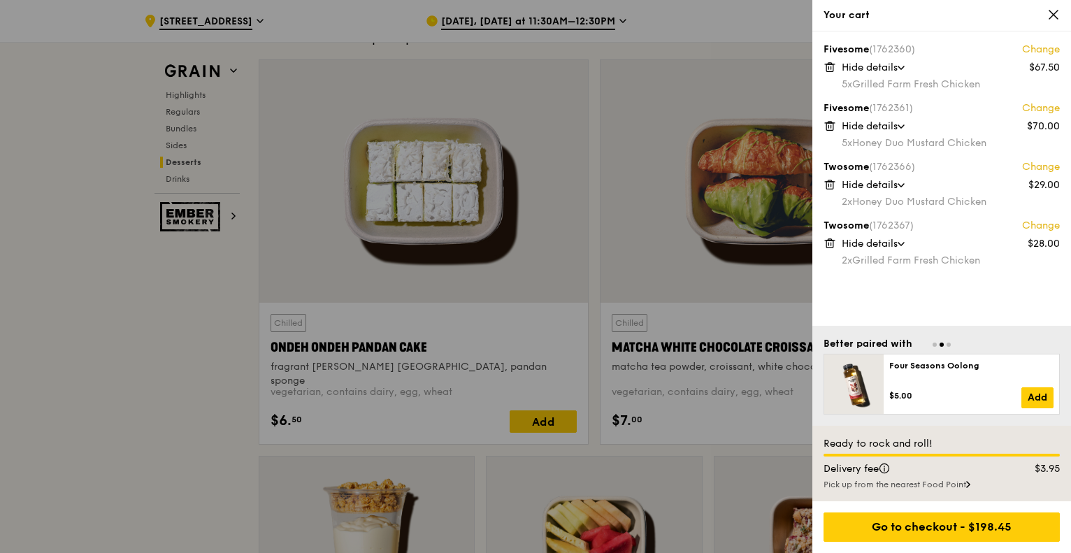
click at [111, 335] on div at bounding box center [535, 276] width 1071 height 553
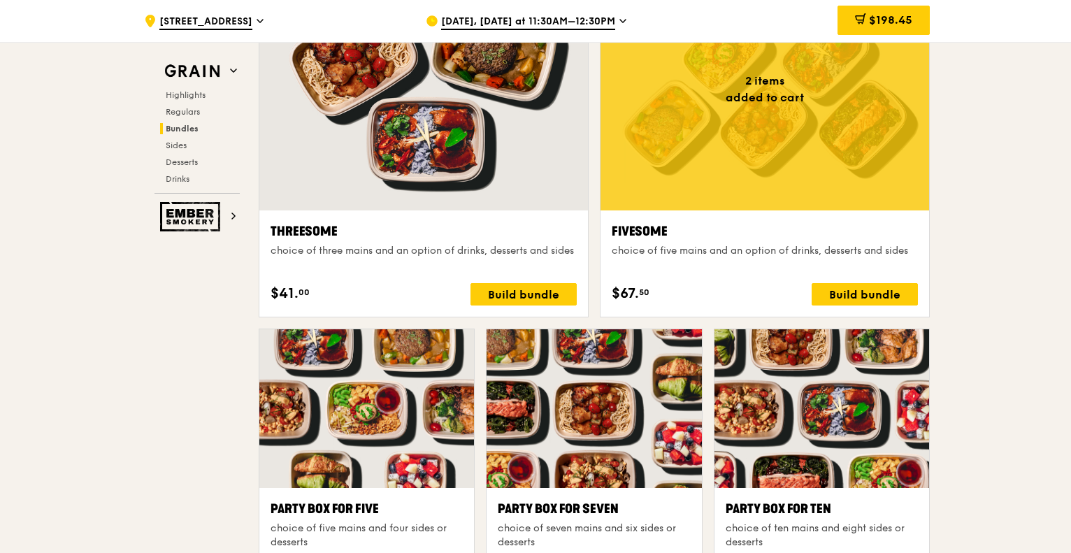
click at [905, 15] on span "$198.45" at bounding box center [890, 19] width 43 height 13
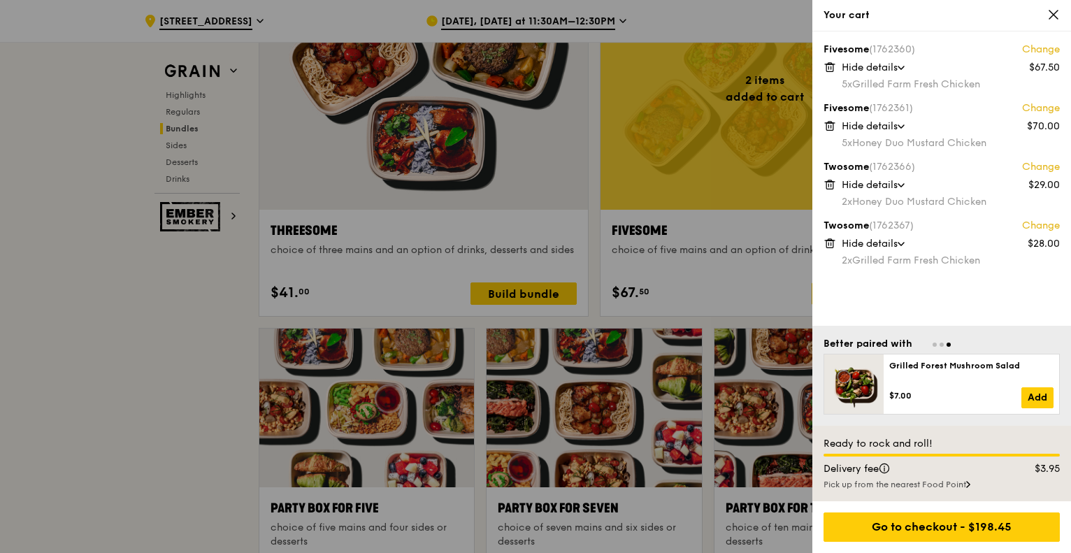
scroll to position [2534, 0]
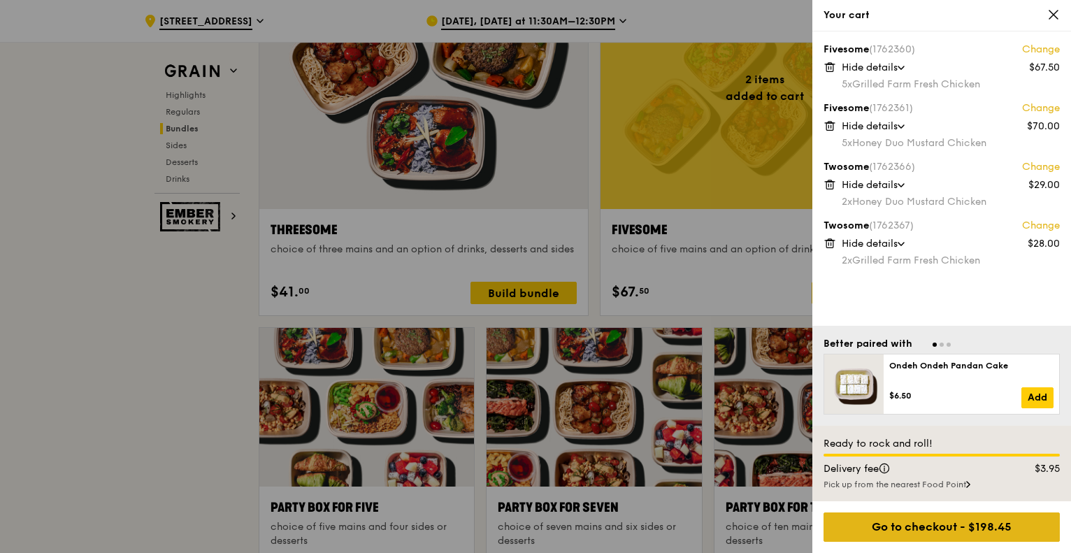
click at [899, 531] on div "Go to checkout - $198.45" at bounding box center [941, 526] width 236 height 29
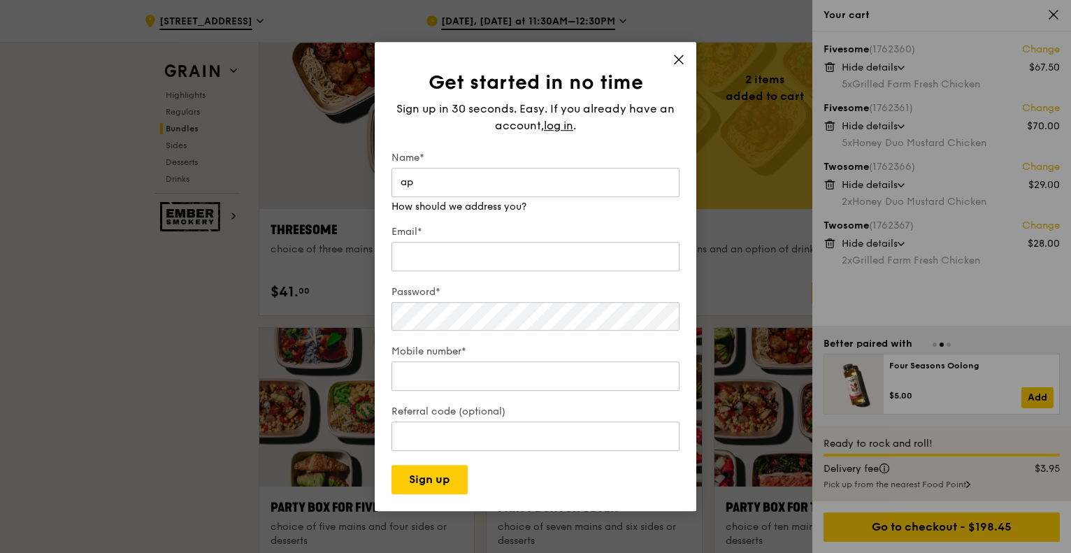
type input "a"
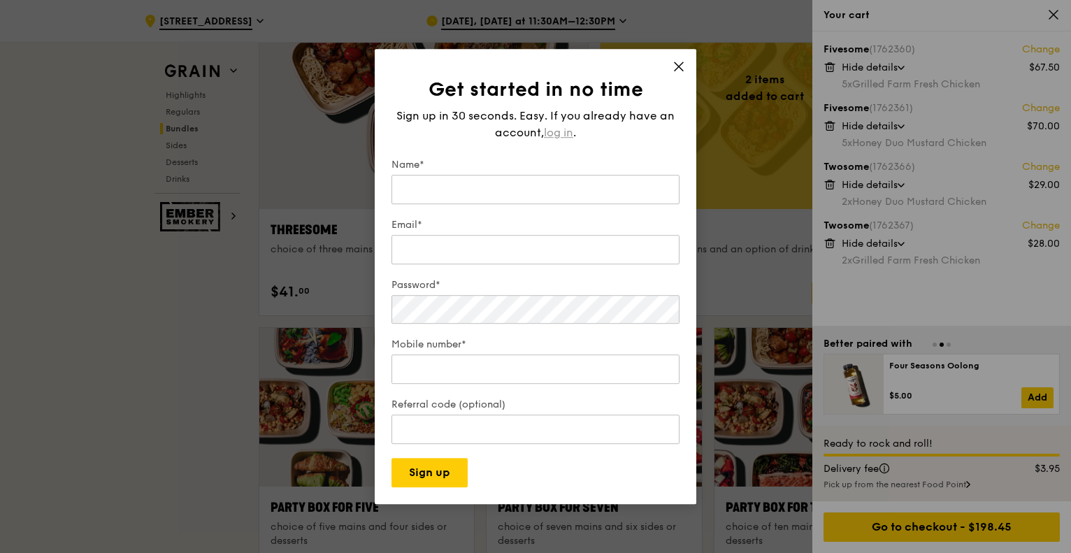
click at [569, 124] on span "log in" at bounding box center [558, 132] width 29 height 17
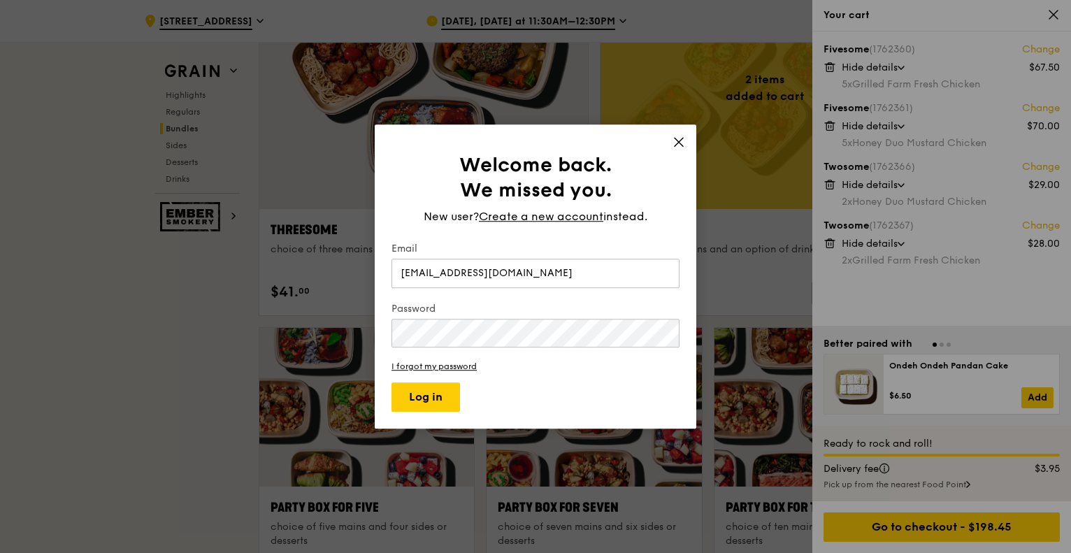
type input "[EMAIL_ADDRESS][DOMAIN_NAME]"
click at [391, 382] on button "Log in" at bounding box center [425, 396] width 68 height 29
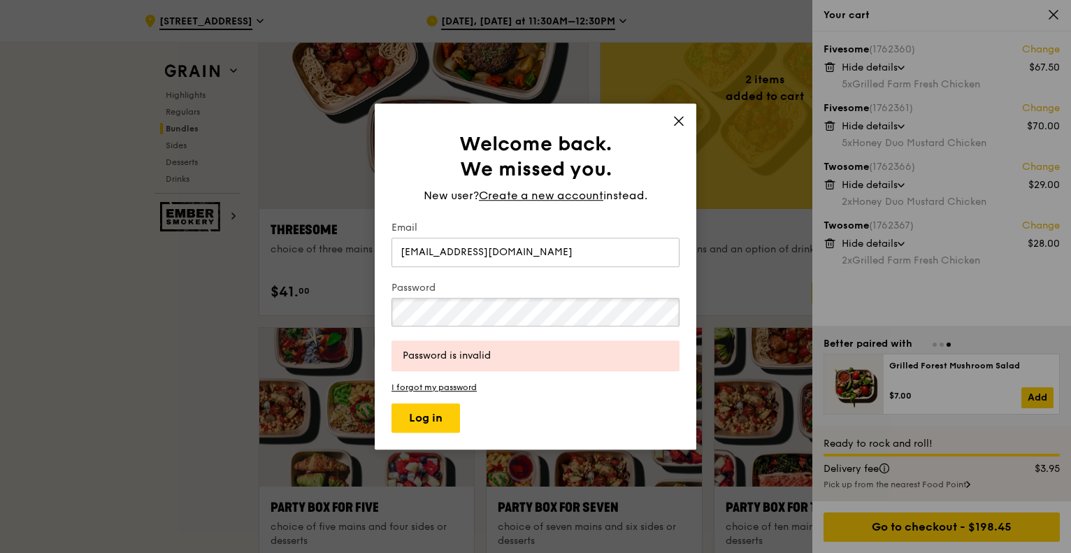
click at [351, 300] on div "Welcome back. We missed you. New user? Create a new account instead. Email [EMA…" at bounding box center [535, 276] width 1071 height 553
click at [391, 403] on button "Log in" at bounding box center [425, 417] width 68 height 29
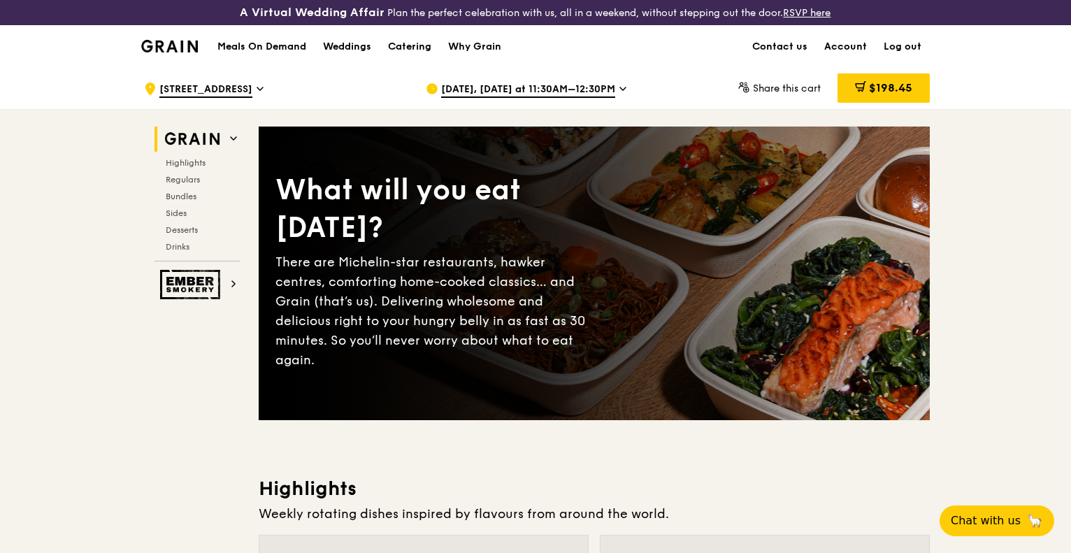
click at [363, 85] on div ".cls-1 { fill: none; stroke: #fff; stroke-linecap: round; stroke-linejoin: roun…" at bounding box center [273, 89] width 259 height 42
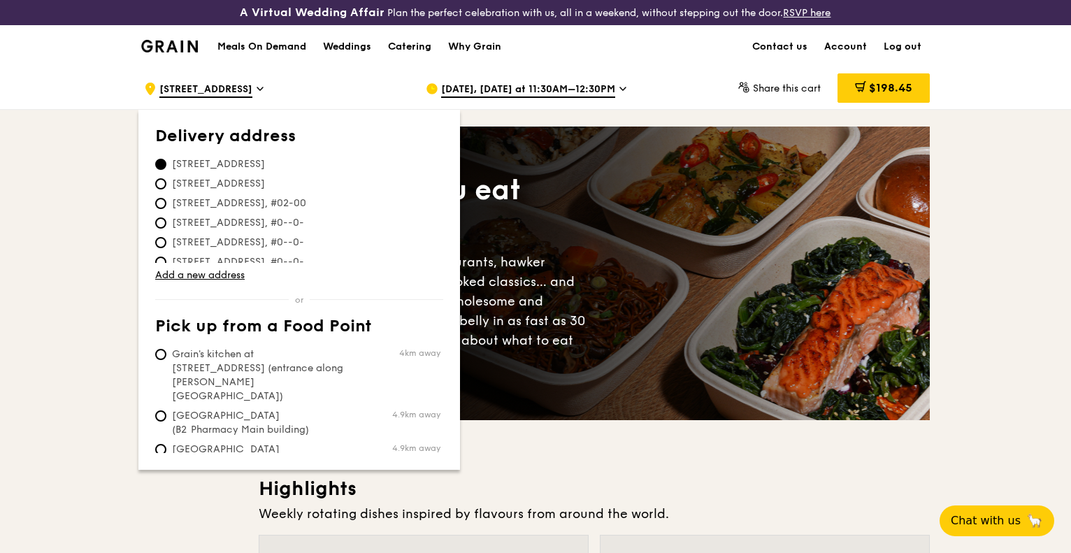
click at [363, 85] on div ".cls-1 { fill: none; stroke: #fff; stroke-linecap: round; stroke-linejoin: roun…" at bounding box center [273, 89] width 259 height 42
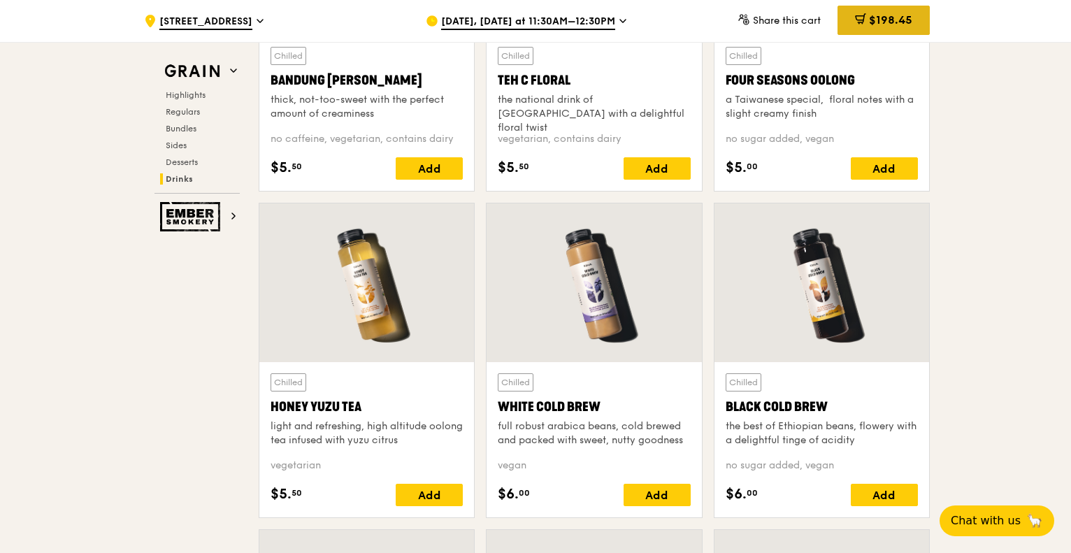
scroll to position [4989, 0]
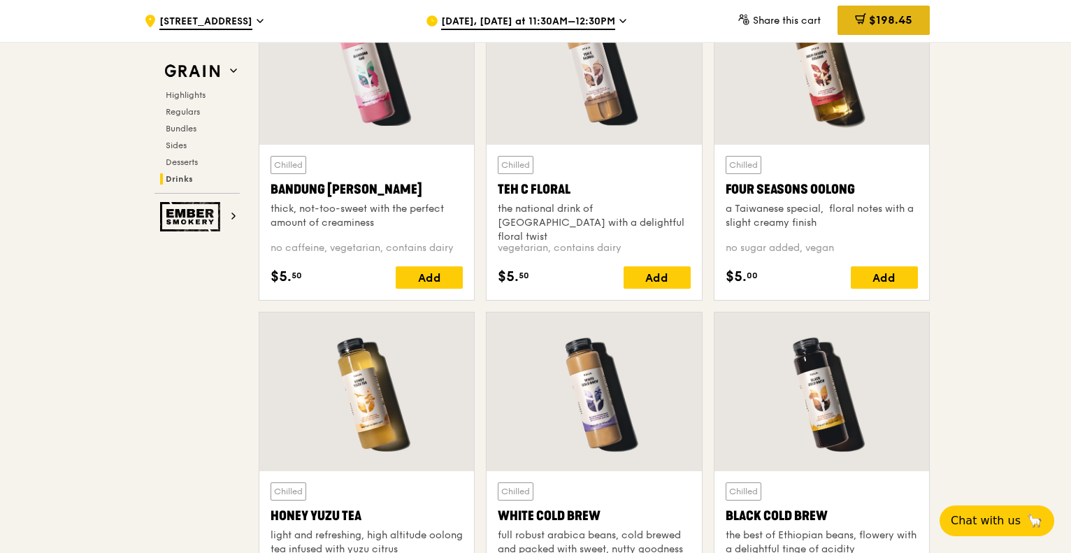
click at [897, 16] on span "$198.45" at bounding box center [890, 19] width 43 height 13
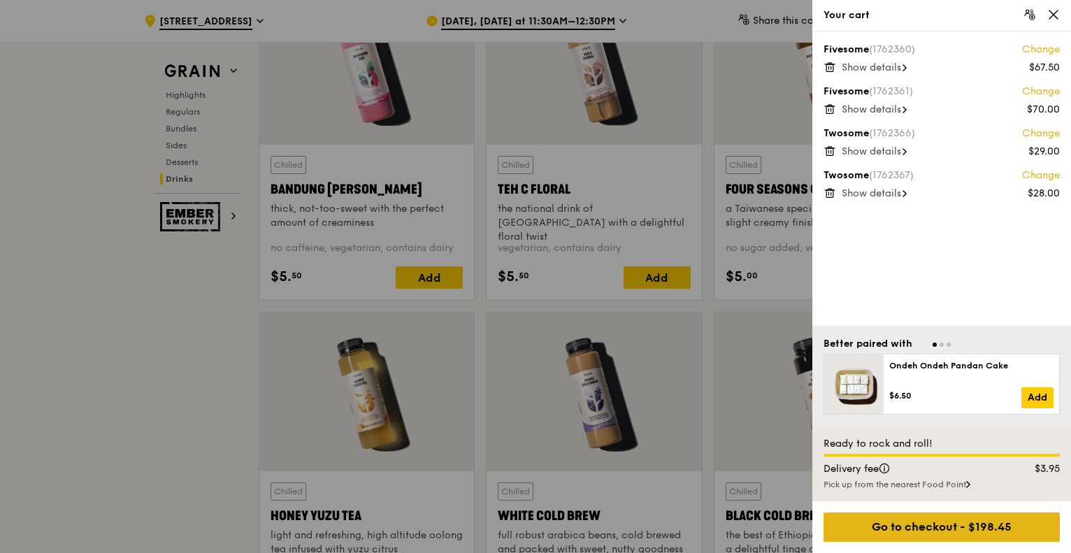
click at [939, 520] on div "Go to checkout - $198.45" at bounding box center [941, 526] width 236 height 29
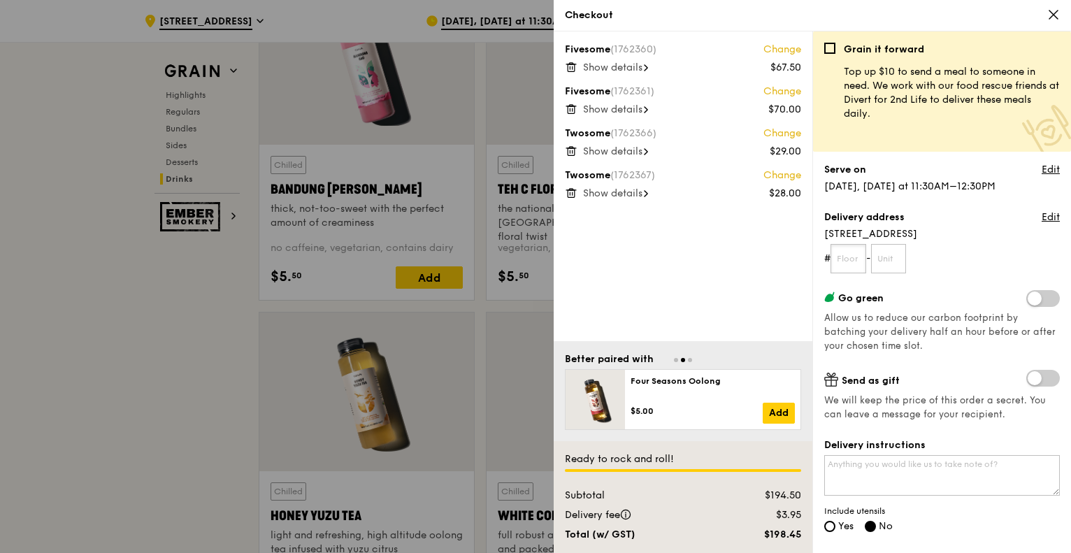
click at [860, 265] on input "text" at bounding box center [848, 258] width 36 height 29
type input "02"
click at [901, 253] on input "text" at bounding box center [889, 258] width 36 height 29
type input "0"
drag, startPoint x: 857, startPoint y: 253, endPoint x: 805, endPoint y: 252, distance: 52.4
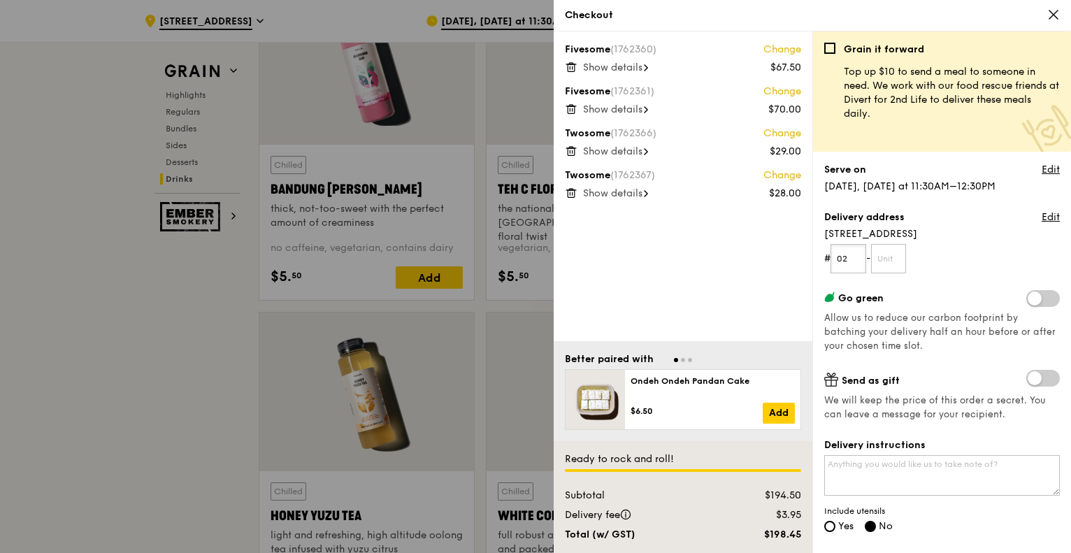
click at [805, 252] on div "Fivesome (1762360) Change $67.50 Show details Fivesome (1762361) Change $70.00 …" at bounding box center [811, 291] width 517 height 521
click at [965, 249] on form "# -" at bounding box center [941, 258] width 235 height 29
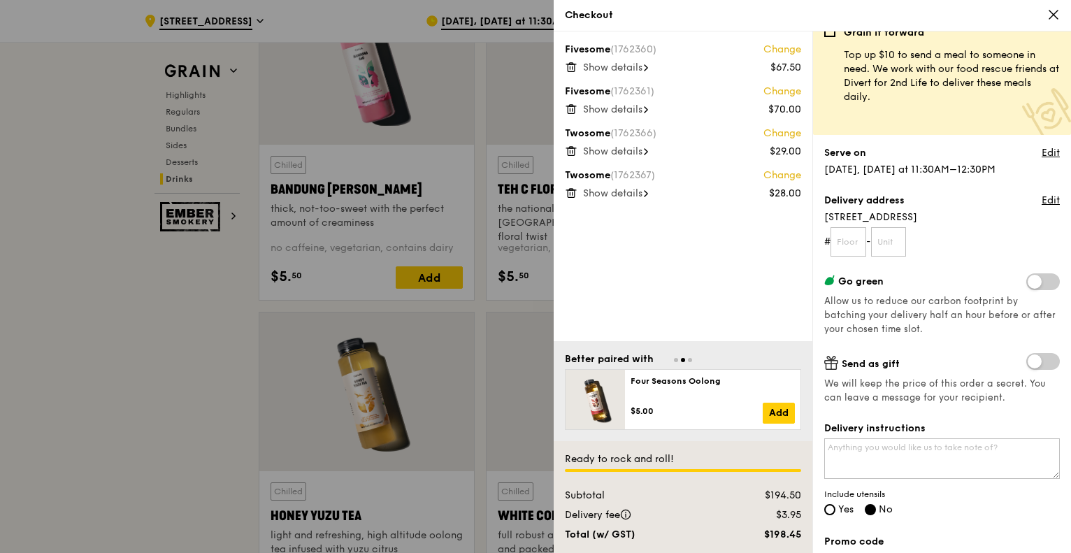
scroll to position [70, 0]
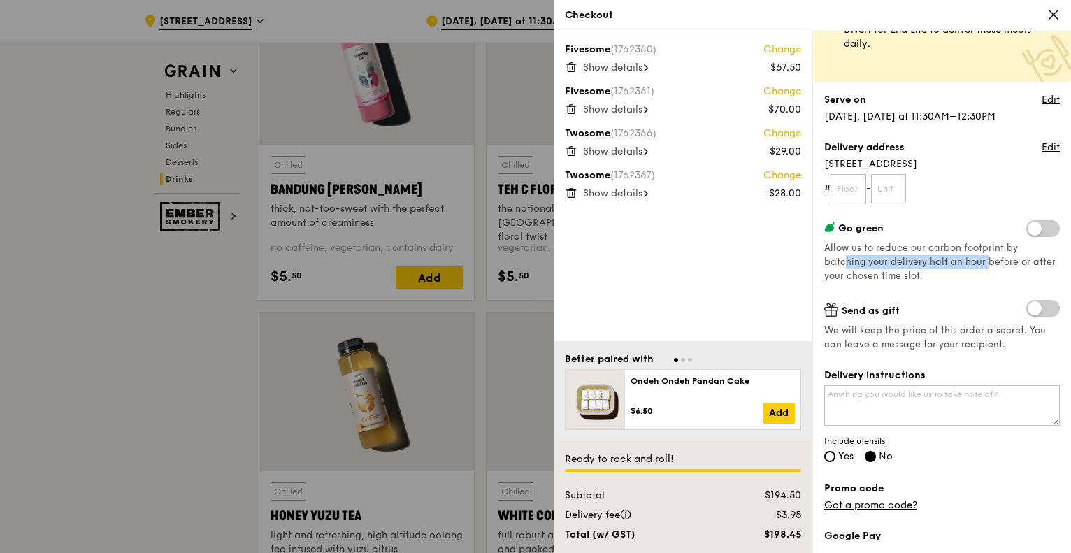
drag, startPoint x: 853, startPoint y: 256, endPoint x: 983, endPoint y: 260, distance: 129.3
click at [983, 260] on span "Allow us to reduce our carbon footprint by batching your delivery half an hour …" at bounding box center [939, 261] width 231 height 39
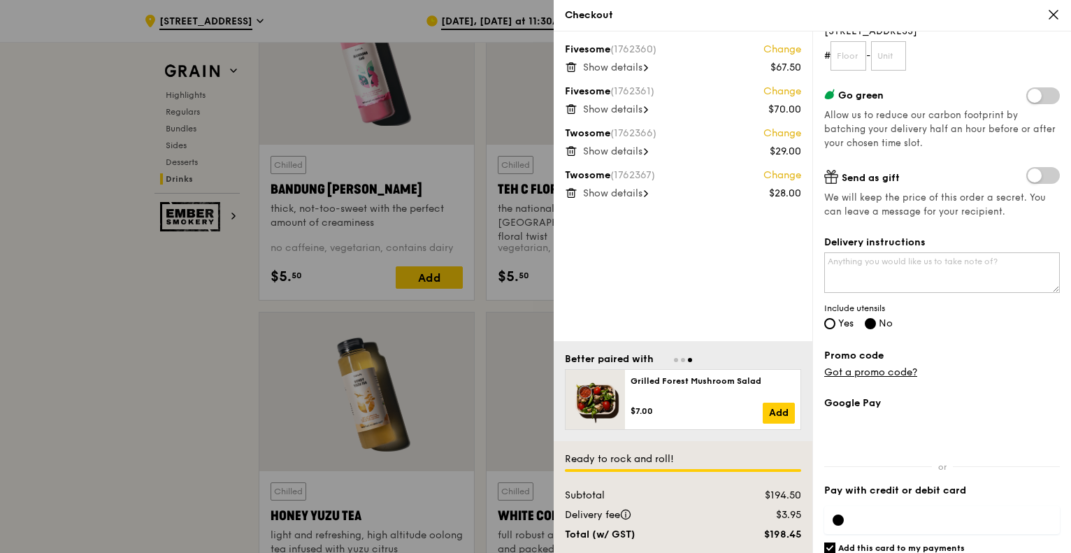
scroll to position [252, 0]
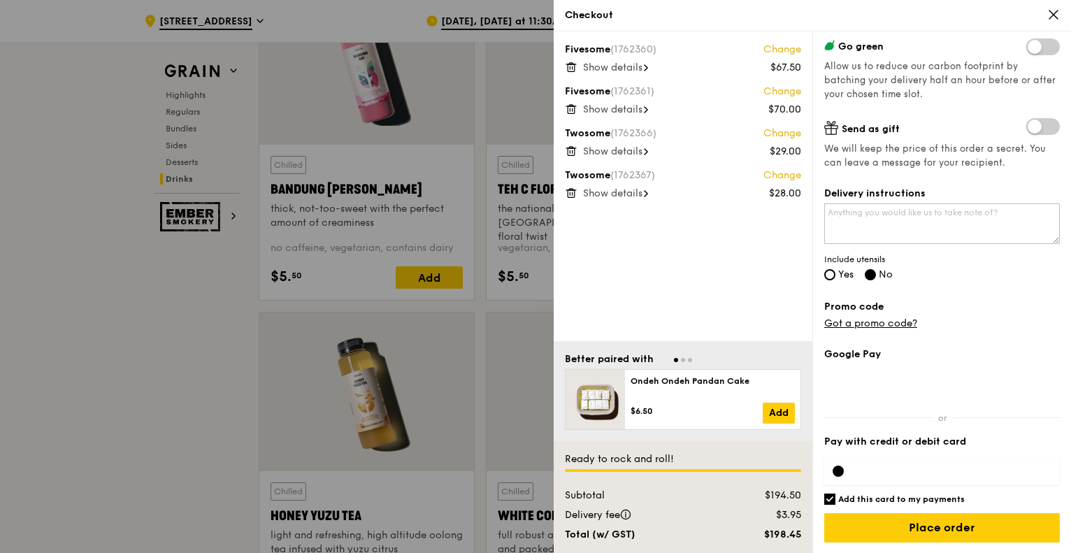
click at [841, 280] on span "Yes" at bounding box center [845, 274] width 15 height 12
click at [835, 280] on input "Yes" at bounding box center [829, 274] width 11 height 11
radio input "true"
radio input "false"
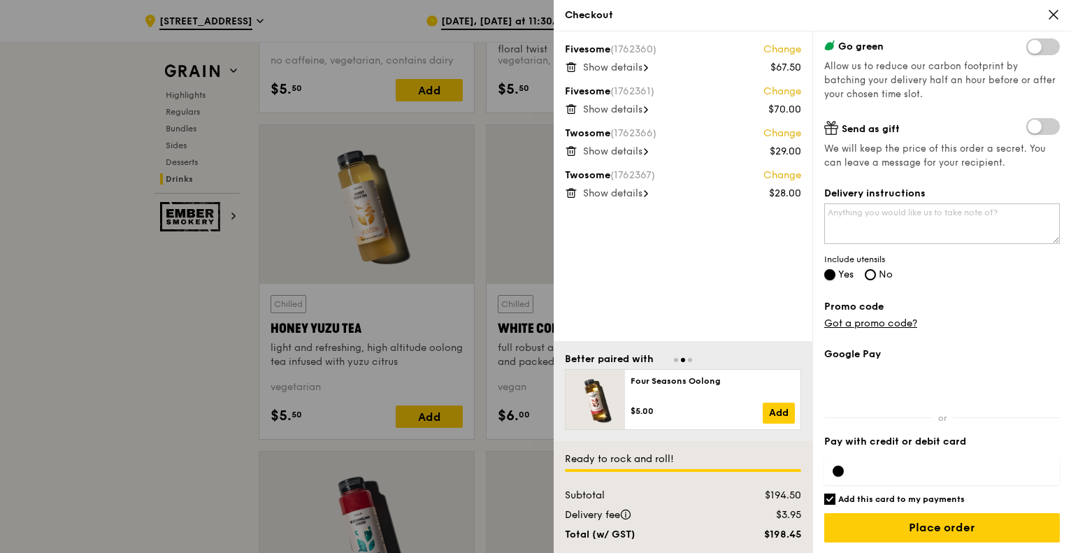
scroll to position [5199, 0]
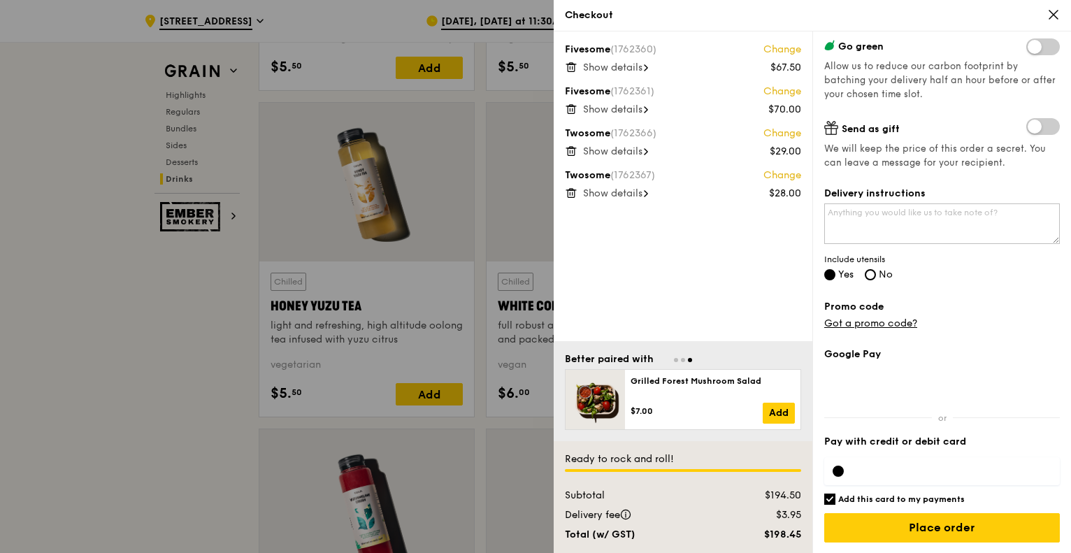
click at [871, 497] on h6 "Add this card to my payments" at bounding box center [901, 498] width 126 height 11
click at [835, 497] on input "Add this card to my payments" at bounding box center [829, 498] width 11 height 11
checkbox input "false"
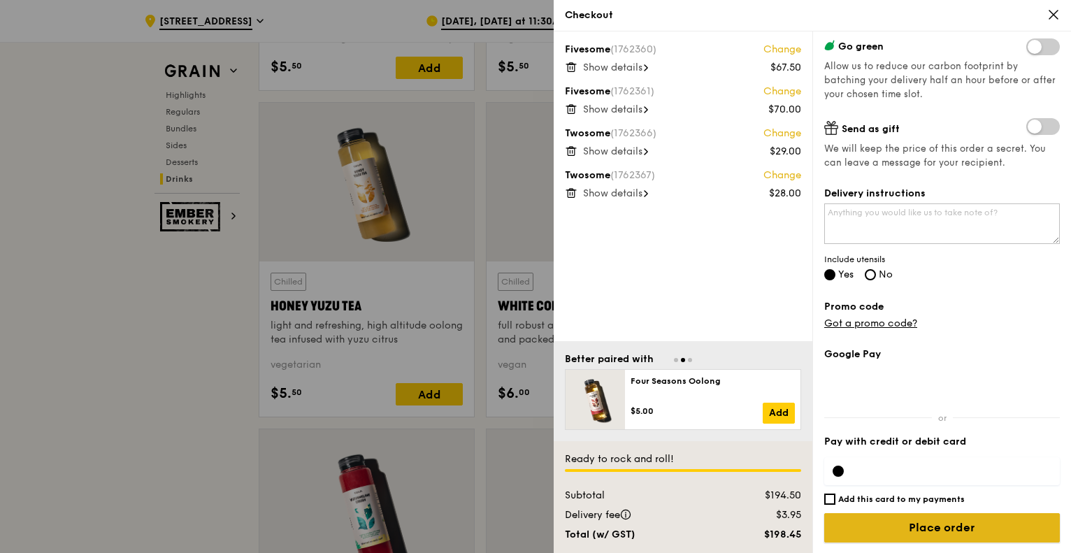
click at [982, 535] on input "Place order" at bounding box center [941, 527] width 235 height 29
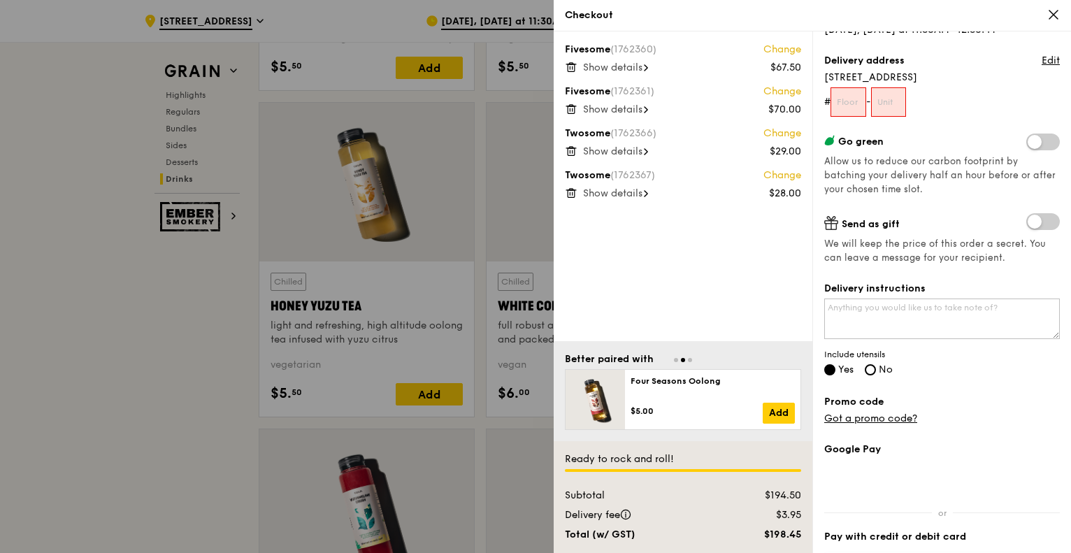
scroll to position [42, 0]
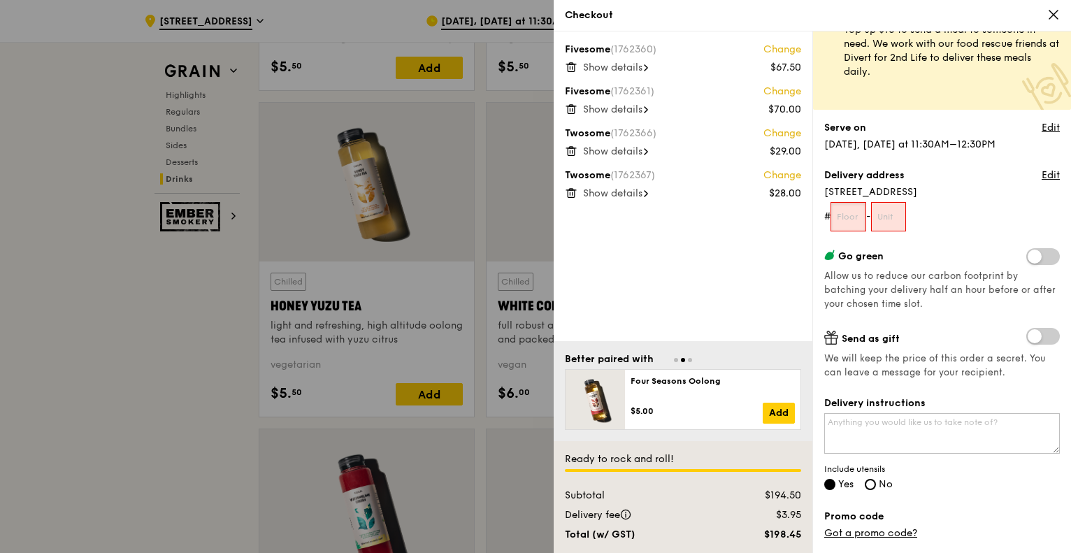
click at [864, 229] on input "text" at bounding box center [848, 216] width 36 height 29
type input "02"
click at [883, 214] on input "text" at bounding box center [889, 216] width 36 height 29
type input "-"
click at [934, 227] on form "# 02 - -" at bounding box center [941, 216] width 235 height 29
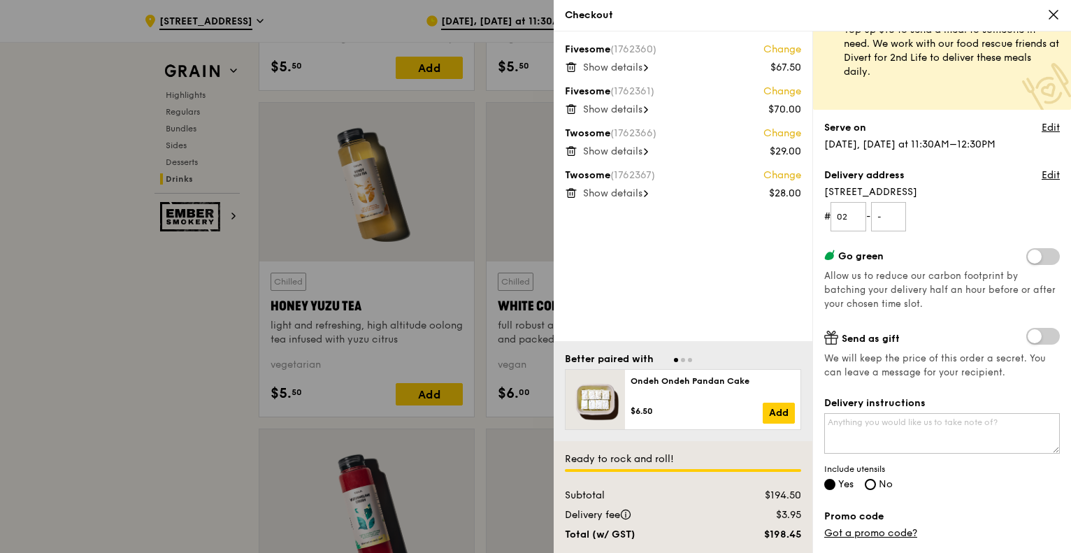
scroll to position [112, 0]
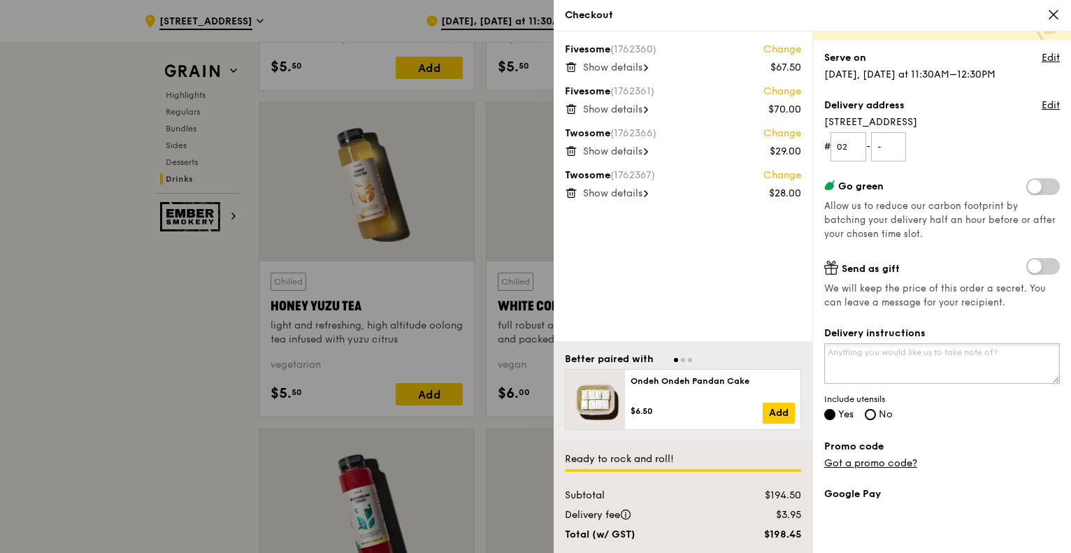
click at [918, 372] on textarea "Delivery instructions" at bounding box center [941, 363] width 235 height 41
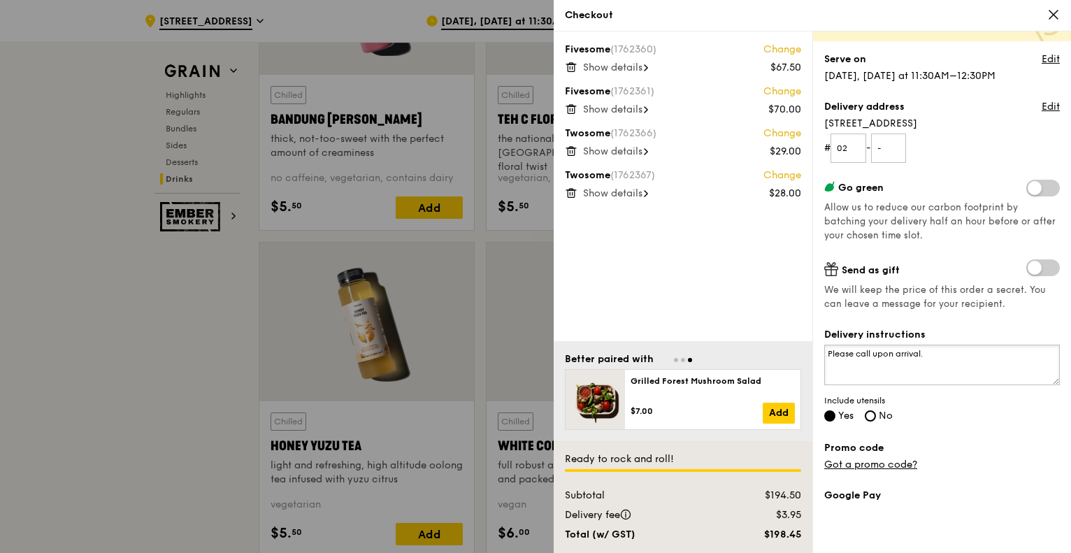
scroll to position [252, 0]
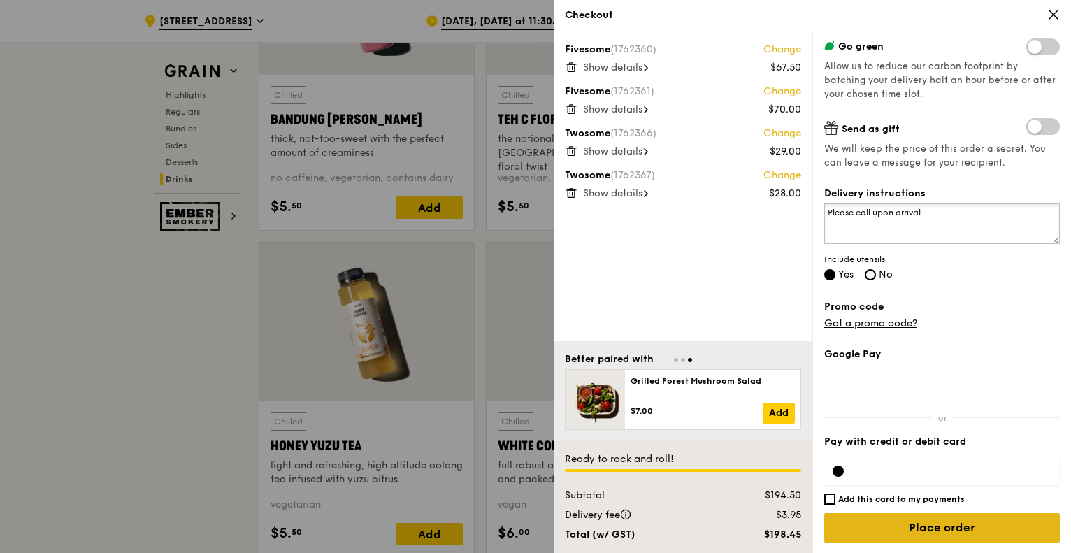
type textarea "Please call upon arrival."
click at [945, 530] on input "Place order" at bounding box center [941, 527] width 235 height 29
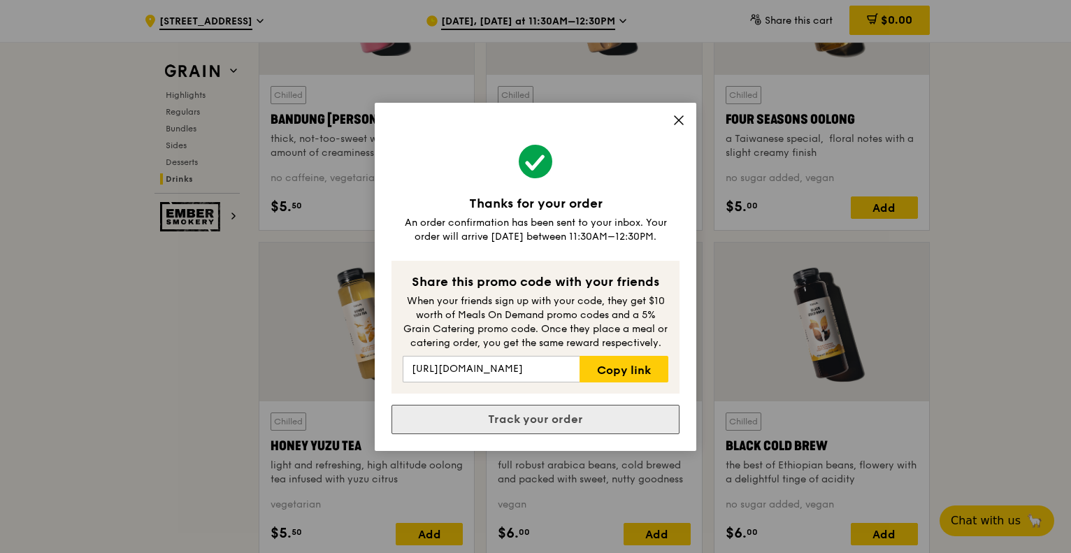
click at [537, 412] on link "Track your order" at bounding box center [535, 419] width 288 height 29
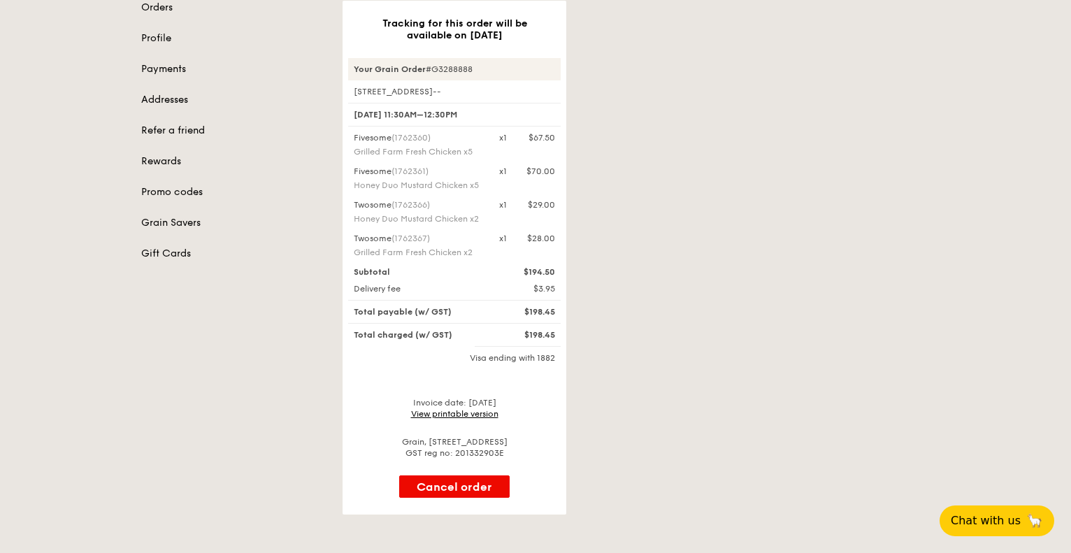
scroll to position [210, 0]
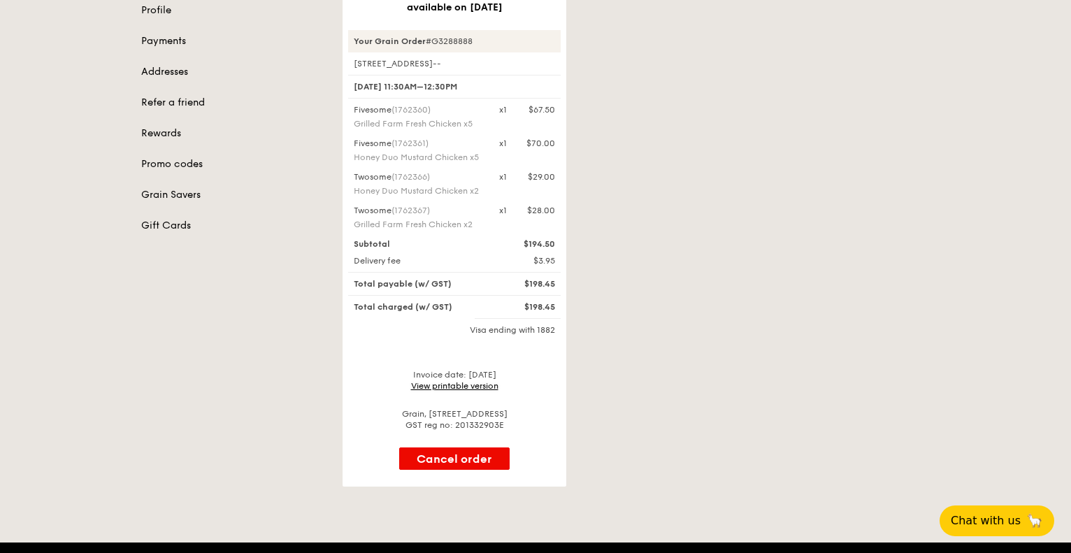
click at [470, 381] on link "View printable version" at bounding box center [454, 386] width 87 height 10
